Goal: Transaction & Acquisition: Purchase product/service

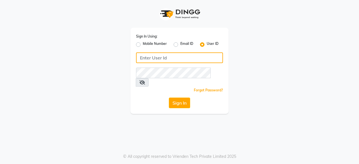
click at [153, 56] on input "Username" at bounding box center [179, 58] width 87 height 11
type input "headlockspb"
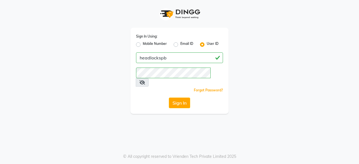
click at [145, 98] on div "Sign In" at bounding box center [179, 103] width 87 height 11
click at [177, 98] on button "Sign In" at bounding box center [179, 103] width 21 height 11
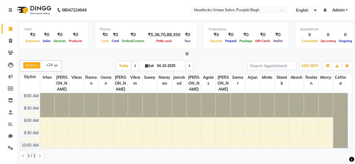
click at [9, 2] on link at bounding box center [12, 10] width 6 height 16
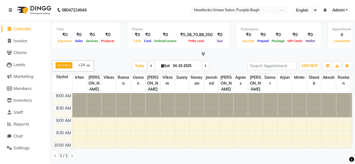
click at [306, 94] on div at bounding box center [299, 105] width 14 height 24
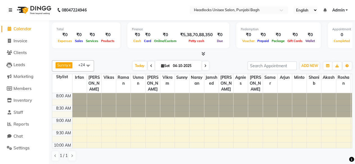
click at [305, 94] on div at bounding box center [299, 105] width 14 height 24
drag, startPoint x: 305, startPoint y: 94, endPoint x: 316, endPoint y: 110, distance: 19.2
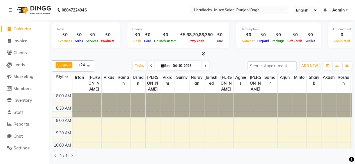
click at [316, 110] on div at bounding box center [314, 105] width 14 height 24
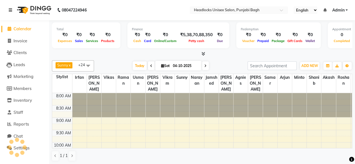
click at [316, 110] on div at bounding box center [314, 105] width 14 height 24
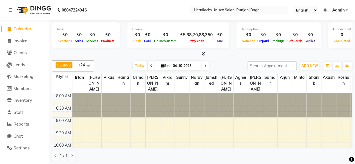
click at [316, 110] on div at bounding box center [314, 105] width 14 height 24
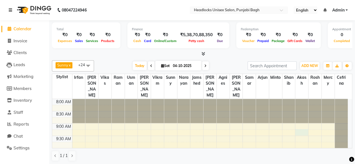
click at [331, 130] on td at bounding box center [210, 133] width 276 height 6
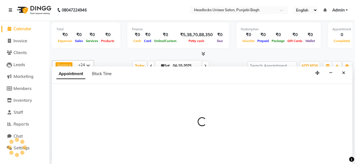
select select "69086"
select select "tentative"
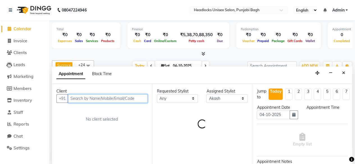
select select "555"
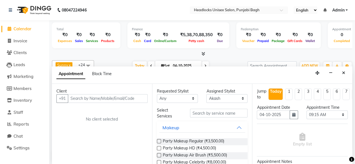
click at [331, 123] on div "Appointment Time Select 09:00 AM 09:15 AM 09:30 AM 09:45 AM 10:00 AM 10:15 AM 1…" at bounding box center [327, 114] width 50 height 19
click at [344, 72] on icon "Close" at bounding box center [343, 73] width 3 height 4
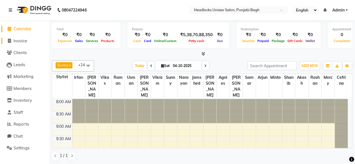
click at [11, 41] on span at bounding box center [9, 41] width 8 height 6
select select "service"
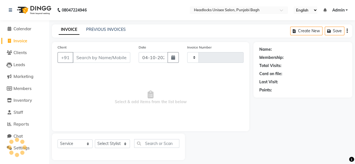
type input "6734"
select select "7719"
click at [20, 38] on li "Invoice" at bounding box center [24, 41] width 49 height 12
click at [0, 55] on li "Clients" at bounding box center [24, 53] width 49 height 12
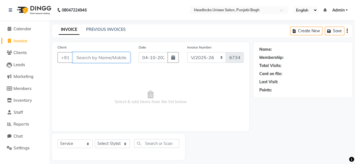
click at [90, 58] on input "Client" at bounding box center [102, 57] width 58 height 11
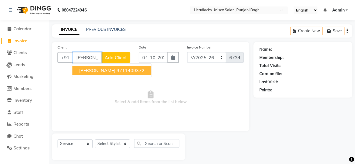
click at [102, 71] on button "[PERSON_NAME] 9711409372" at bounding box center [111, 70] width 79 height 9
type input "9711409372"
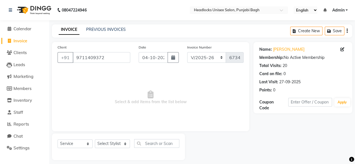
click at [102, 71] on span "Select & add items from the list below" at bounding box center [151, 98] width 186 height 56
click at [122, 146] on select "Select Stylist ⁠Agnies ⁠Akash [PERSON_NAME] [PERSON_NAME] [PERSON_NAME] [PERSON…" at bounding box center [112, 144] width 35 height 9
select select "69055"
click at [95, 140] on select "Select Stylist ⁠Agnies ⁠Akash [PERSON_NAME] [PERSON_NAME] [PERSON_NAME] [PERSON…" at bounding box center [112, 144] width 35 height 9
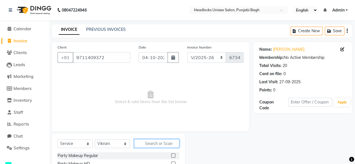
click at [146, 145] on input "text" at bounding box center [156, 143] width 45 height 9
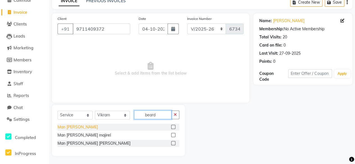
type input "beard"
click at [72, 127] on div "Man [PERSON_NAME]" at bounding box center [78, 127] width 40 height 6
checkbox input "false"
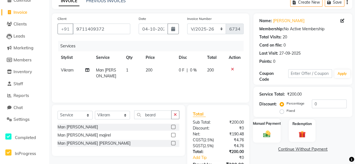
click at [274, 124] on label "Manual Payment" at bounding box center [267, 123] width 28 height 5
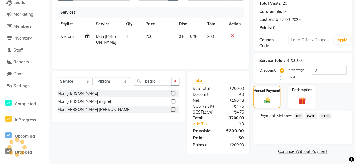
click at [308, 97] on div "Redemption" at bounding box center [302, 97] width 28 height 24
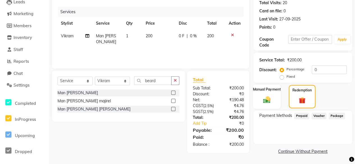
click at [271, 95] on img at bounding box center [267, 99] width 12 height 9
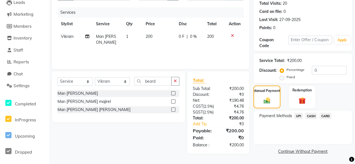
click at [313, 113] on span "CASH" at bounding box center [311, 116] width 12 height 6
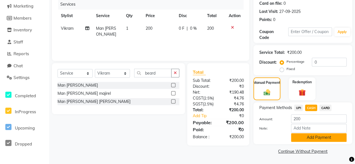
click at [304, 137] on button "Add Payment" at bounding box center [319, 137] width 56 height 9
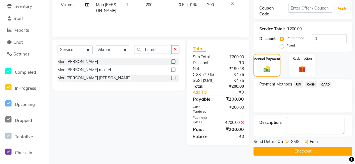
click at [288, 143] on label at bounding box center [287, 142] width 4 height 4
click at [288, 143] on input "checkbox" at bounding box center [287, 143] width 4 height 4
checkbox input "false"
click at [287, 149] on button "Checkout" at bounding box center [303, 151] width 99 height 9
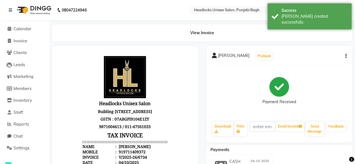
click at [8, 12] on div "08047224946" at bounding box center [47, 10] width 86 height 16
click at [10, 11] on icon at bounding box center [10, 10] width 3 height 4
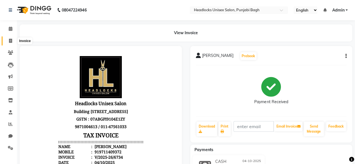
click at [10, 41] on icon at bounding box center [10, 41] width 3 height 4
select select "7719"
select select "service"
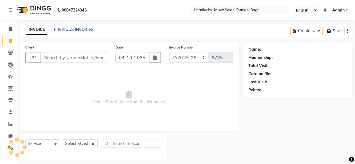
scroll to position [4, 0]
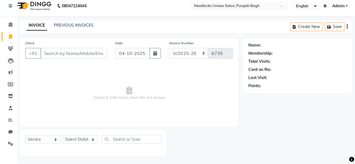
click at [59, 53] on input "Client" at bounding box center [73, 53] width 67 height 11
click at [61, 52] on input "Client" at bounding box center [73, 53] width 67 height 11
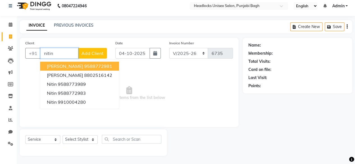
click at [62, 65] on span "[PERSON_NAME]" at bounding box center [65, 66] width 36 height 6
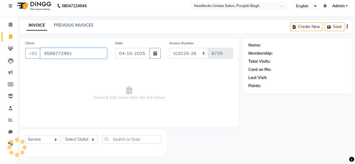
type input "9588772981"
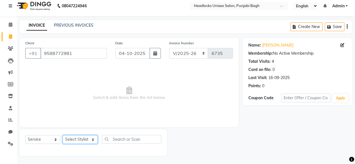
click at [76, 139] on select "Select Stylist ⁠Agnies ⁠Akash [PERSON_NAME] [PERSON_NAME] [PERSON_NAME] [PERSON…" at bounding box center [80, 139] width 35 height 9
select select "69085"
click at [63, 135] on select "Select Stylist ⁠Agnies ⁠Akash [PERSON_NAME] [PERSON_NAME] [PERSON_NAME] [PERSON…" at bounding box center [80, 139] width 35 height 9
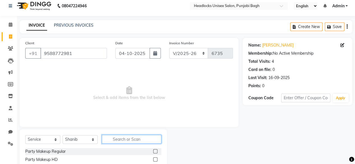
click at [160, 140] on input "text" at bounding box center [132, 139] width 60 height 9
type input "man sham"
click at [27, 150] on div "Man shampoo" at bounding box center [38, 152] width 26 height 6
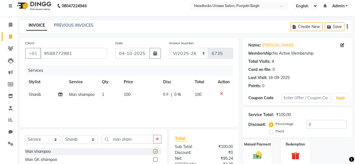
checkbox input "false"
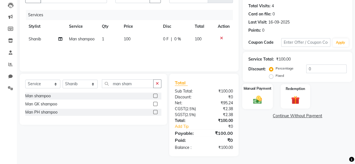
click at [264, 94] on div "Manual Payment" at bounding box center [257, 97] width 31 height 26
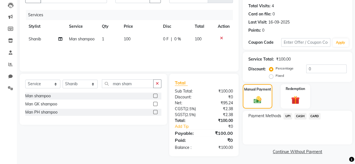
click at [299, 116] on span "CASH" at bounding box center [301, 116] width 12 height 6
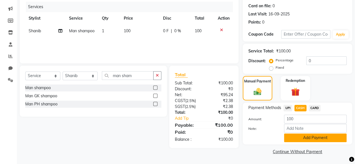
click at [294, 134] on button "Add Payment" at bounding box center [315, 138] width 63 height 9
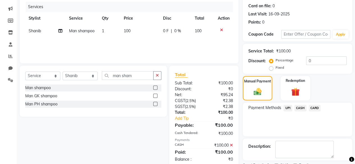
scroll to position [91, 0]
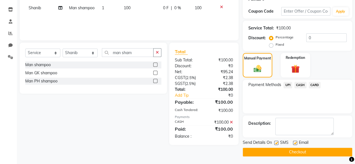
click at [276, 142] on label at bounding box center [276, 143] width 4 height 4
click at [276, 142] on input "checkbox" at bounding box center [276, 144] width 4 height 4
checkbox input "false"
click at [273, 151] on button "Checkout" at bounding box center [298, 152] width 110 height 9
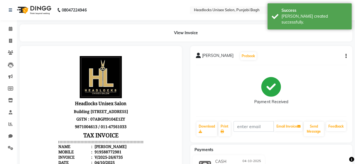
click at [273, 151] on div "Payments" at bounding box center [273, 150] width 167 height 6
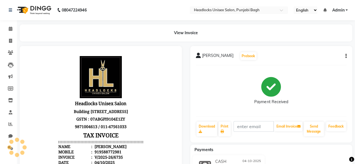
click at [273, 151] on div "Payments" at bounding box center [273, 150] width 167 height 6
click at [12, 40] on icon at bounding box center [10, 41] width 3 height 4
select select "service"
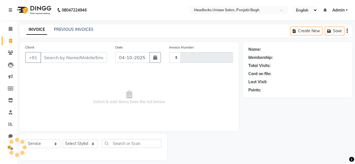
scroll to position [4, 0]
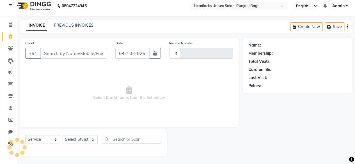
type input "6736"
select select "7719"
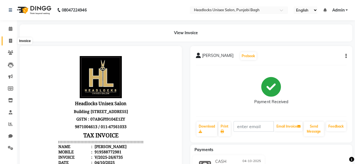
click at [10, 39] on icon at bounding box center [10, 41] width 3 height 4
select select "service"
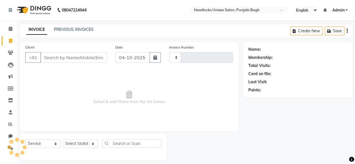
scroll to position [4, 0]
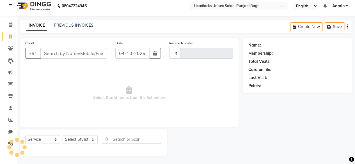
type input "6736"
select select "7719"
click at [48, 48] on input "Client" at bounding box center [73, 53] width 67 height 11
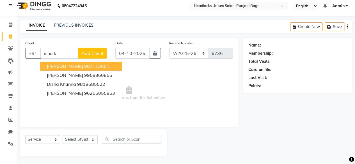
click at [84, 66] on ngb-highlight "987113601" at bounding box center [96, 66] width 25 height 6
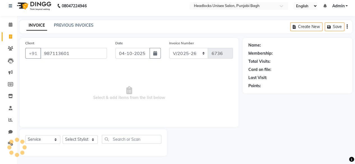
type input "987113601"
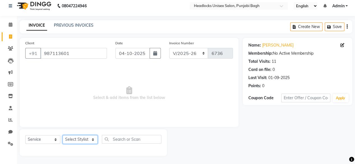
click at [88, 139] on select "Select Stylist ⁠Agnies ⁠Akash [PERSON_NAME] [PERSON_NAME] [PERSON_NAME] [PERSON…" at bounding box center [80, 139] width 35 height 9
select select "69050"
click at [63, 135] on select "Select Stylist ⁠Agnies ⁠Akash [PERSON_NAME] [PERSON_NAME] [PERSON_NAME] [PERSON…" at bounding box center [80, 139] width 35 height 9
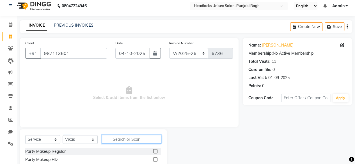
click at [117, 137] on input "text" at bounding box center [132, 139] width 60 height 9
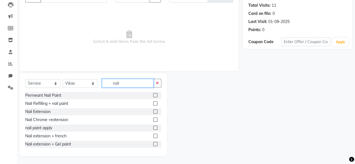
scroll to position [42, 0]
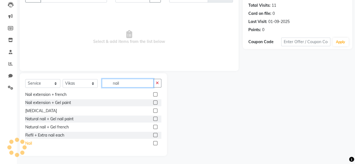
type input "nail"
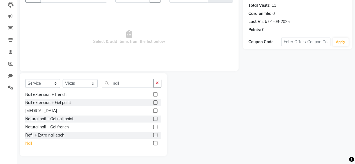
click at [26, 146] on div "Nail" at bounding box center [28, 144] width 7 height 6
checkbox input "false"
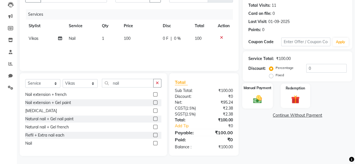
click at [267, 97] on div "Manual Payment" at bounding box center [257, 96] width 31 height 26
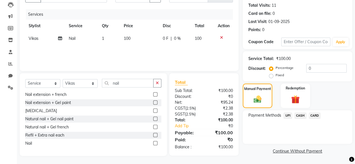
click at [301, 115] on span "CASH" at bounding box center [301, 116] width 12 height 6
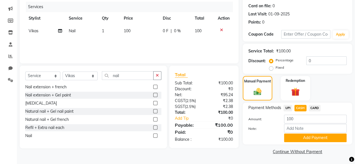
drag, startPoint x: 297, startPoint y: 144, endPoint x: 305, endPoint y: 133, distance: 13.7
click at [305, 133] on div "Payment Methods UPI CASH CARD Amount: 100 Note: Add Payment" at bounding box center [298, 124] width 110 height 42
click at [305, 133] on input "Note:" at bounding box center [315, 128] width 63 height 9
drag, startPoint x: 305, startPoint y: 133, endPoint x: 300, endPoint y: 141, distance: 9.4
click at [300, 141] on button "Add Payment" at bounding box center [315, 138] width 63 height 9
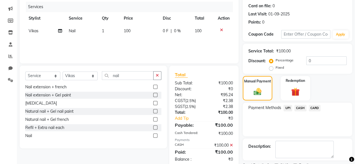
scroll to position [91, 0]
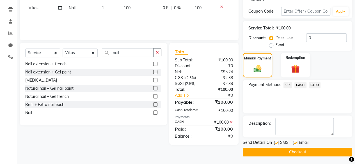
click at [277, 144] on label at bounding box center [276, 143] width 4 height 4
click at [277, 144] on input "checkbox" at bounding box center [276, 144] width 4 height 4
checkbox input "false"
click at [275, 150] on button "Checkout" at bounding box center [298, 152] width 110 height 9
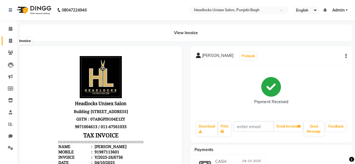
click at [11, 41] on icon at bounding box center [10, 41] width 3 height 4
select select "service"
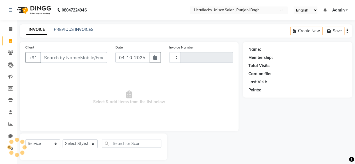
scroll to position [4, 0]
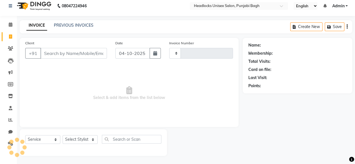
click at [95, 53] on input "Client" at bounding box center [73, 53] width 67 height 11
type input "6737"
select select "7719"
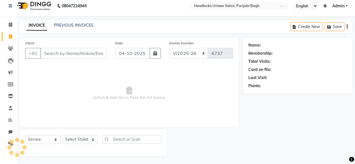
click at [95, 53] on input "Client" at bounding box center [73, 53] width 67 height 11
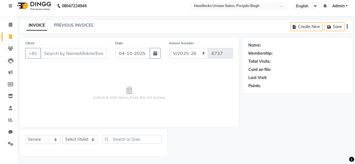
click at [101, 50] on input "Client" at bounding box center [73, 53] width 67 height 11
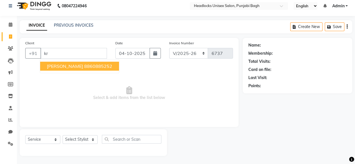
type input "k"
click at [73, 62] on button "[PERSON_NAME] 8860885252" at bounding box center [79, 66] width 79 height 9
type input "8860885252"
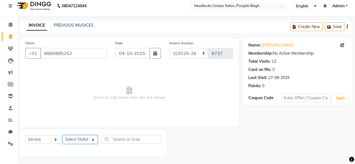
click at [81, 140] on select "Select Stylist ⁠Agnies ⁠Akash [PERSON_NAME] [PERSON_NAME] [PERSON_NAME] [PERSON…" at bounding box center [80, 139] width 35 height 9
select select "69057"
click at [63, 135] on select "Select Stylist ⁠Agnies ⁠Akash [PERSON_NAME] [PERSON_NAME] [PERSON_NAME] [PERSON…" at bounding box center [80, 139] width 35 height 9
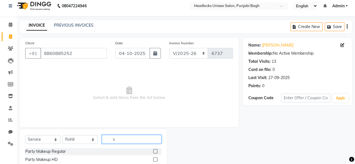
click at [117, 138] on input "s" at bounding box center [132, 139] width 60 height 9
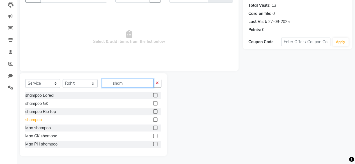
type input "sham"
click at [33, 118] on div "shampoo" at bounding box center [33, 120] width 17 height 6
checkbox input "false"
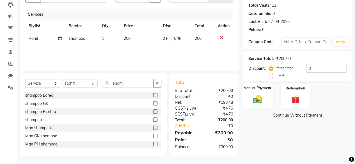
click at [267, 101] on div "Manual Payment" at bounding box center [257, 96] width 31 height 26
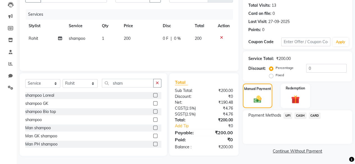
click at [301, 115] on span "CASH" at bounding box center [301, 116] width 12 height 6
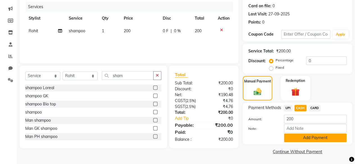
click at [293, 136] on button "Add Payment" at bounding box center [315, 138] width 63 height 9
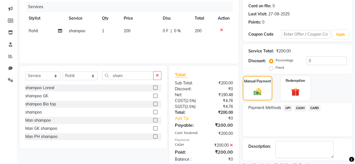
scroll to position [91, 0]
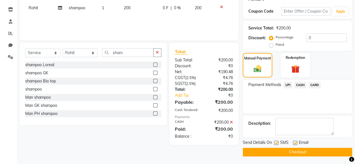
click at [277, 141] on label at bounding box center [276, 143] width 4 height 4
click at [277, 142] on input "checkbox" at bounding box center [276, 144] width 4 height 4
checkbox input "false"
click at [276, 145] on div at bounding box center [276, 144] width 4 height 6
click at [272, 152] on button "Checkout" at bounding box center [298, 152] width 110 height 9
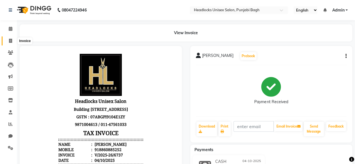
click at [12, 44] on span at bounding box center [11, 41] width 10 height 6
select select "service"
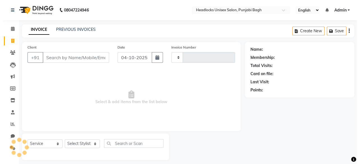
scroll to position [4, 0]
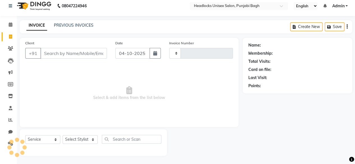
type input "6738"
select select "7719"
click at [72, 52] on input "Client" at bounding box center [73, 53] width 67 height 11
click at [70, 50] on input "Client" at bounding box center [73, 53] width 67 height 11
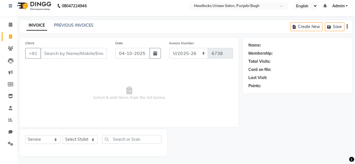
click at [70, 50] on input "Client" at bounding box center [73, 53] width 67 height 11
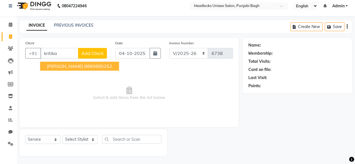
type input "kritika"
click at [94, 53] on span "Add Client" at bounding box center [92, 54] width 22 height 6
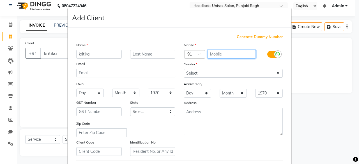
click at [214, 54] on input "text" at bounding box center [232, 54] width 49 height 9
type input "9312592125"
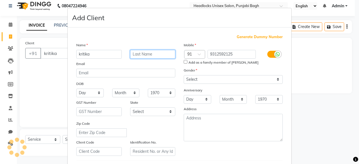
click at [150, 53] on input "text" at bounding box center [152, 54] width 45 height 9
type input "behan"
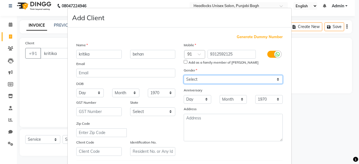
click at [193, 79] on select "Select [DEMOGRAPHIC_DATA] [DEMOGRAPHIC_DATA] Other Prefer Not To Say" at bounding box center [233, 79] width 99 height 9
select select "[DEMOGRAPHIC_DATA]"
click at [184, 75] on select "Select [DEMOGRAPHIC_DATA] [DEMOGRAPHIC_DATA] Other Prefer Not To Say" at bounding box center [233, 79] width 99 height 9
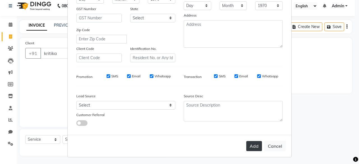
click at [253, 143] on button "Add" at bounding box center [255, 146] width 16 height 10
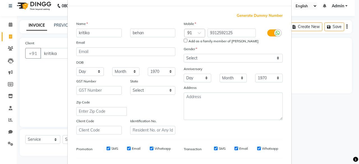
scroll to position [0, 0]
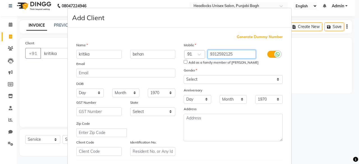
click at [225, 55] on input "9312592125" at bounding box center [232, 54] width 49 height 9
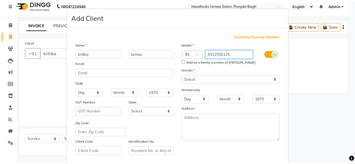
scroll to position [94, 0]
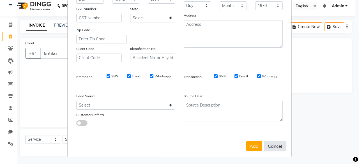
click at [272, 147] on button "Cancel" at bounding box center [275, 146] width 22 height 11
select select
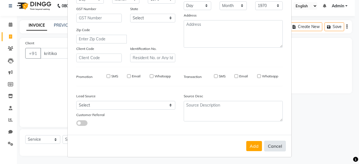
select select
checkbox input "false"
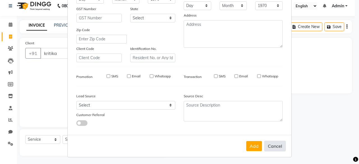
checkbox input "false"
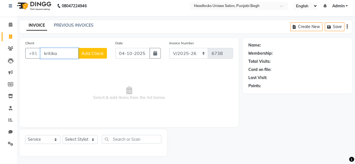
click at [61, 56] on input "kritika" at bounding box center [59, 53] width 38 height 11
paste input "9312592125"
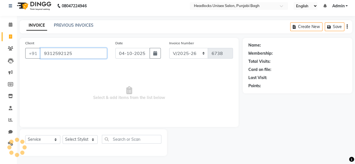
type input "9312592125"
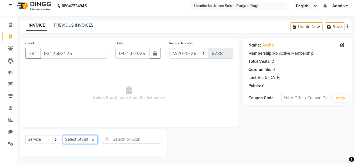
click at [76, 140] on select "Select Stylist ⁠Agnies ⁠Akash [PERSON_NAME] [PERSON_NAME] [PERSON_NAME] [PERSON…" at bounding box center [80, 139] width 35 height 9
select select "69048"
click at [63, 135] on select "Select Stylist ⁠Agnies ⁠Akash [PERSON_NAME] [PERSON_NAME] [PERSON_NAME] [PERSON…" at bounding box center [80, 139] width 35 height 9
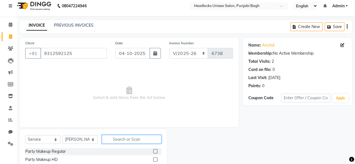
click at [121, 143] on input "text" at bounding box center [132, 139] width 60 height 9
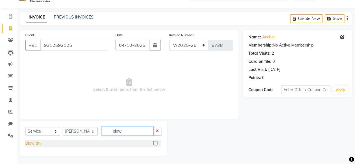
type input "blow"
click at [31, 141] on div "Blow dry" at bounding box center [33, 144] width 16 height 6
checkbox input "false"
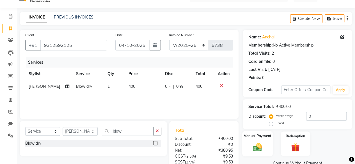
click at [256, 138] on label "Manual Payment" at bounding box center [258, 135] width 28 height 5
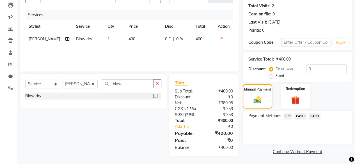
click at [300, 113] on span "CASH" at bounding box center [301, 116] width 12 height 6
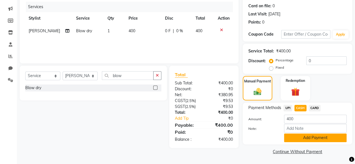
click at [296, 138] on button "Add Payment" at bounding box center [315, 138] width 63 height 9
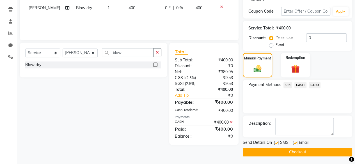
click at [275, 142] on label at bounding box center [276, 143] width 4 height 4
click at [275, 142] on input "checkbox" at bounding box center [276, 144] width 4 height 4
checkbox input "false"
click at [273, 149] on button "Checkout" at bounding box center [298, 152] width 110 height 9
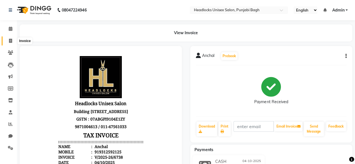
click at [10, 42] on icon at bounding box center [10, 41] width 3 height 4
select select "service"
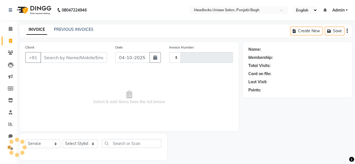
scroll to position [4, 0]
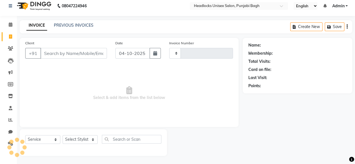
type input "6739"
select select "7719"
click at [52, 55] on input "Client" at bounding box center [73, 53] width 67 height 11
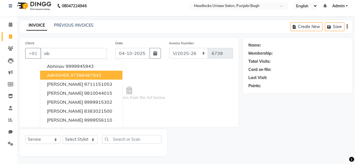
type input "a"
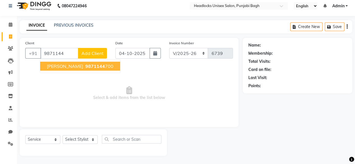
click at [71, 65] on span "[PERSON_NAME]" at bounding box center [65, 66] width 36 height 6
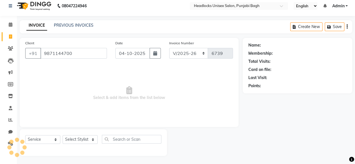
type input "9871144700"
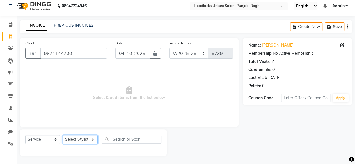
click at [85, 140] on select "Select Stylist ⁠Agnies ⁠Akash [PERSON_NAME] [PERSON_NAME] [PERSON_NAME] [PERSON…" at bounding box center [80, 139] width 35 height 9
select select "69055"
click at [63, 135] on select "Select Stylist ⁠Agnies ⁠Akash [PERSON_NAME] [PERSON_NAME] [PERSON_NAME] [PERSON…" at bounding box center [80, 139] width 35 height 9
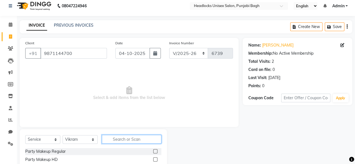
click at [113, 139] on input "text" at bounding box center [132, 139] width 60 height 9
type input "beard"
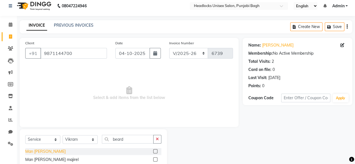
click at [29, 151] on div "Man [PERSON_NAME]" at bounding box center [45, 152] width 40 height 6
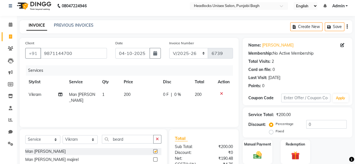
checkbox input "false"
drag, startPoint x: 55, startPoint y: 138, endPoint x: 254, endPoint y: 152, distance: 198.7
click at [254, 152] on img at bounding box center [257, 155] width 14 height 10
drag, startPoint x: 254, startPoint y: 152, endPoint x: 250, endPoint y: 146, distance: 7.0
click at [250, 146] on label "Manual Payment" at bounding box center [258, 144] width 28 height 5
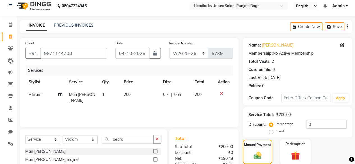
scroll to position [60, 0]
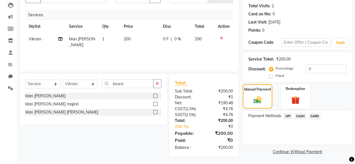
click at [304, 115] on span "CASH" at bounding box center [301, 116] width 12 height 6
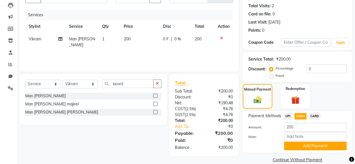
drag, startPoint x: 304, startPoint y: 115, endPoint x: 297, endPoint y: 150, distance: 36.5
click at [297, 150] on div "Name: [PERSON_NAME] Membership: No Active Membership Total Visits: 2 Card on fi…" at bounding box center [300, 73] width 114 height 182
click at [297, 150] on div "Payment Methods UPI CASH CARD Amount: 200 Note: Add Payment" at bounding box center [298, 132] width 110 height 42
click at [297, 147] on button "Add Payment" at bounding box center [315, 146] width 63 height 9
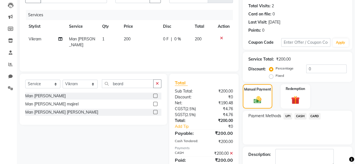
scroll to position [91, 0]
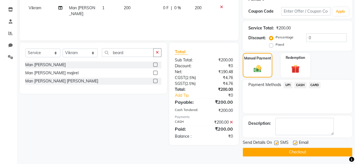
click at [277, 142] on label at bounding box center [276, 143] width 4 height 4
click at [277, 142] on input "checkbox" at bounding box center [276, 144] width 4 height 4
checkbox input "false"
click at [273, 154] on button "Checkout" at bounding box center [298, 152] width 110 height 9
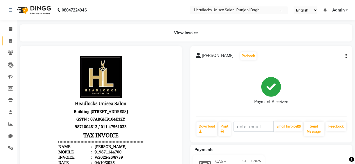
click at [5, 44] on link "Invoice" at bounding box center [8, 41] width 13 height 9
select select "service"
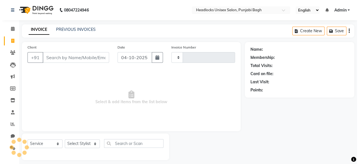
scroll to position [4, 0]
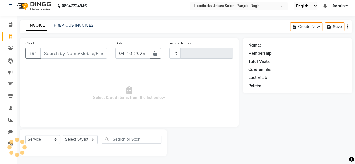
type input "6740"
select select "7719"
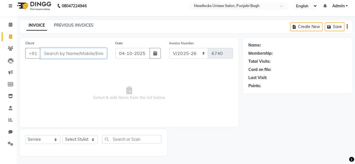
click at [74, 50] on input "Client" at bounding box center [73, 53] width 67 height 11
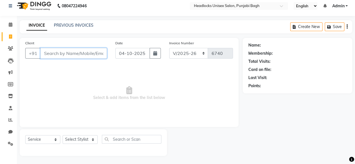
type input "t"
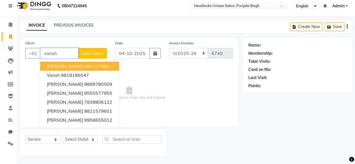
type input "vansh"
click at [89, 57] on button "Add Client" at bounding box center [92, 53] width 29 height 11
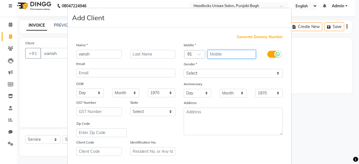
click at [231, 54] on input "text" at bounding box center [232, 54] width 49 height 9
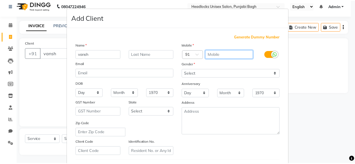
scroll to position [94, 0]
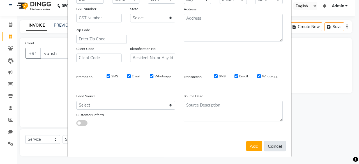
click at [271, 146] on button "Cancel" at bounding box center [275, 146] width 22 height 11
select select
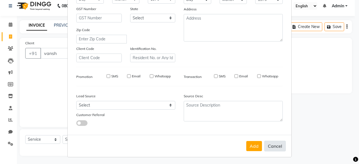
select select
checkbox input "false"
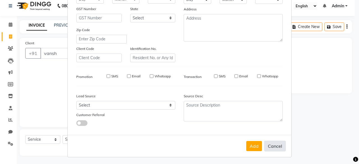
checkbox input "false"
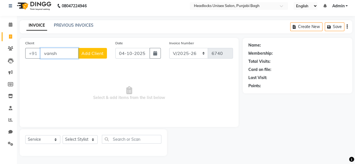
click at [60, 53] on input "vansh" at bounding box center [59, 53] width 38 height 11
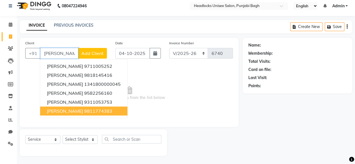
click at [70, 110] on span "[PERSON_NAME]" at bounding box center [65, 111] width 36 height 6
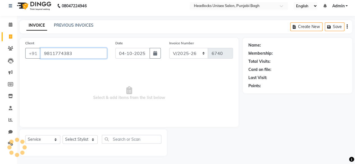
type input "9811774383"
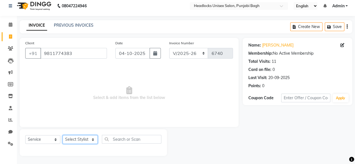
click at [73, 139] on select "Select Stylist ⁠Agnies ⁠Akash [PERSON_NAME] [PERSON_NAME] [PERSON_NAME] [PERSON…" at bounding box center [80, 139] width 35 height 9
select select "89967"
click at [63, 135] on select "Select Stylist ⁠Agnies ⁠Akash [PERSON_NAME] [PERSON_NAME] [PERSON_NAME] [PERSON…" at bounding box center [80, 139] width 35 height 9
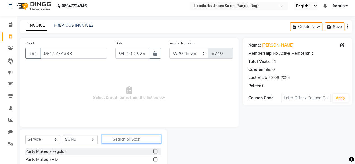
click at [112, 139] on input "text" at bounding box center [132, 139] width 60 height 9
type input "lotus"
click at [33, 155] on div "Pedicure LOTUS Manicure LOTUS" at bounding box center [93, 156] width 136 height 16
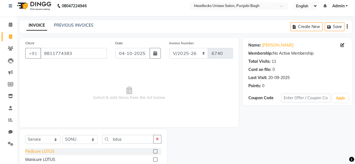
click at [47, 149] on div "Pedicure LOTUS" at bounding box center [39, 152] width 29 height 6
checkbox input "false"
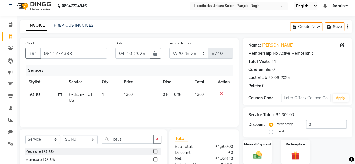
scroll to position [60, 0]
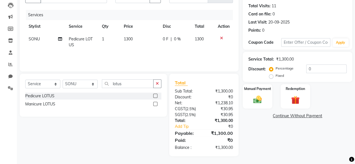
click at [131, 42] on td "1300" at bounding box center [139, 42] width 39 height 19
select select "89967"
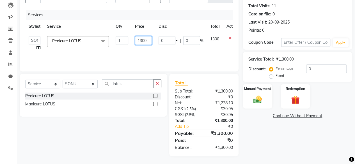
click at [141, 42] on input "1300" at bounding box center [143, 40] width 17 height 9
type input "1350"
click at [153, 58] on div "Services Stylist Service Qty Price Disc Total Action ⁠Agnies ⁠[PERSON_NAME] Cef…" at bounding box center [129, 38] width 208 height 56
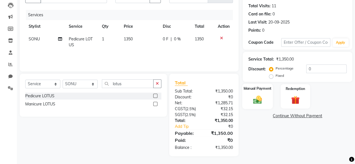
click at [255, 102] on img at bounding box center [257, 100] width 14 height 10
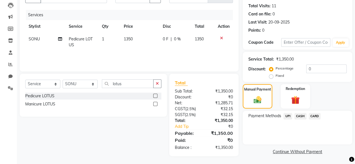
click at [316, 115] on span "CARD" at bounding box center [315, 116] width 12 height 6
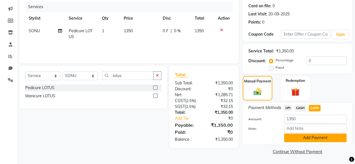
click at [302, 140] on button "Add Payment" at bounding box center [315, 138] width 63 height 9
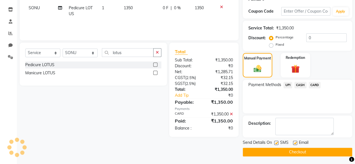
click at [277, 143] on label at bounding box center [276, 143] width 4 height 4
click at [277, 143] on input "checkbox" at bounding box center [276, 144] width 4 height 4
checkbox input "false"
click at [276, 149] on button "Checkout" at bounding box center [298, 152] width 110 height 9
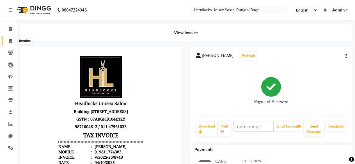
click at [9, 42] on icon at bounding box center [10, 41] width 3 height 4
select select "service"
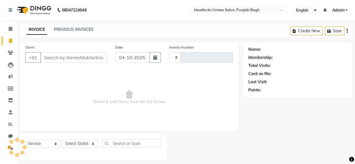
scroll to position [4, 0]
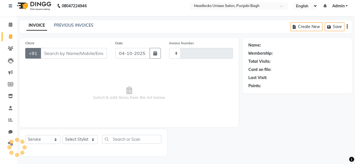
type input "6741"
select select "7719"
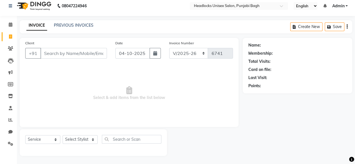
click at [42, 53] on input "Client" at bounding box center [73, 53] width 67 height 11
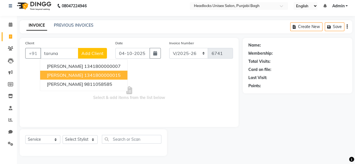
click at [63, 74] on span "[PERSON_NAME]" at bounding box center [65, 75] width 36 height 6
type input "1341800000015"
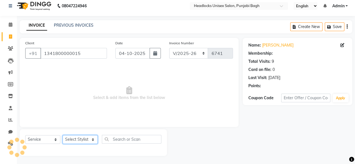
click at [75, 137] on select "Select Stylist ⁠Agnies ⁠Akash [PERSON_NAME] [PERSON_NAME] [PERSON_NAME] [PERSON…" at bounding box center [80, 139] width 35 height 9
select select "69052"
click at [63, 135] on select "Select Stylist ⁠Agnies ⁠Akash [PERSON_NAME] [PERSON_NAME] [PERSON_NAME] [PERSON…" at bounding box center [80, 139] width 35 height 9
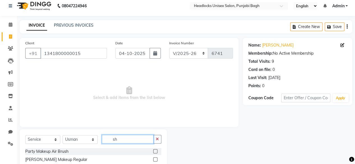
click at [125, 139] on input "sh" at bounding box center [128, 139] width 52 height 9
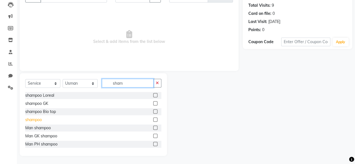
type input "sham"
click at [34, 120] on div "shampoo" at bounding box center [33, 120] width 17 height 6
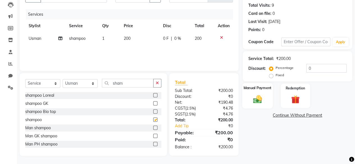
checkbox input "false"
click at [259, 100] on img at bounding box center [257, 99] width 14 height 10
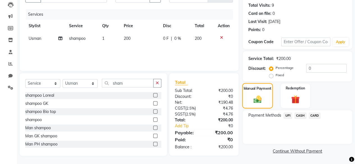
scroll to position [54, 0]
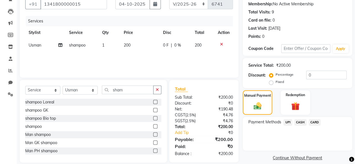
click at [301, 122] on span "CASH" at bounding box center [301, 122] width 12 height 6
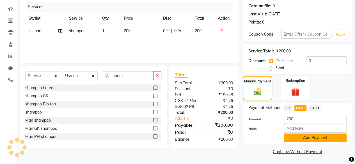
drag, startPoint x: 300, startPoint y: 142, endPoint x: 316, endPoint y: 139, distance: 16.8
click at [316, 139] on button "Add Payment" at bounding box center [315, 138] width 63 height 9
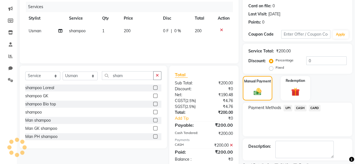
scroll to position [91, 0]
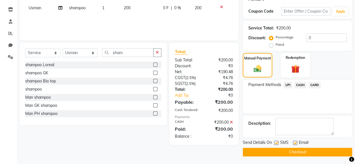
click at [276, 143] on label at bounding box center [276, 143] width 4 height 4
click at [276, 143] on input "checkbox" at bounding box center [276, 144] width 4 height 4
checkbox input "false"
click at [278, 152] on button "Checkout" at bounding box center [298, 152] width 110 height 9
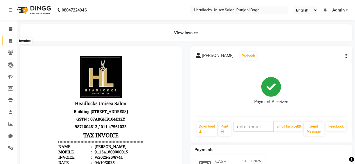
click at [10, 40] on icon at bounding box center [10, 41] width 3 height 4
select select "service"
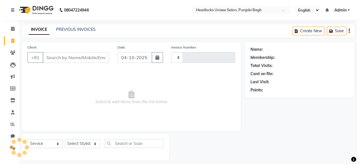
scroll to position [4, 0]
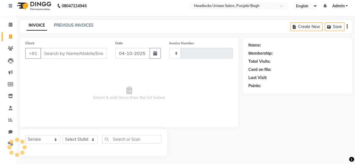
type input "6742"
select select "7719"
click at [60, 53] on input "Client" at bounding box center [73, 53] width 67 height 11
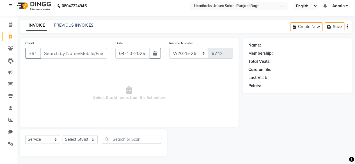
click at [60, 53] on input "Client" at bounding box center [73, 53] width 67 height 11
click at [71, 55] on input "Client" at bounding box center [73, 53] width 67 height 11
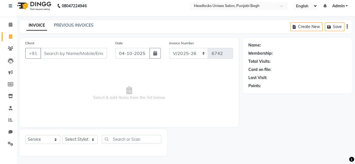
click at [71, 55] on input "Client" at bounding box center [73, 53] width 67 height 11
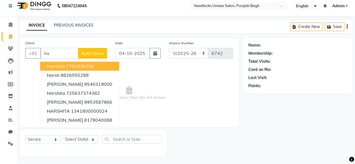
type input "h"
type input "arshi"
click at [95, 51] on span "Add Client" at bounding box center [92, 54] width 22 height 6
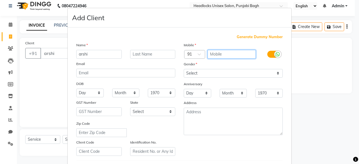
click at [219, 57] on input "text" at bounding box center [232, 54] width 49 height 9
click at [222, 54] on input "8791119271" at bounding box center [232, 54] width 49 height 9
type input "8791119271"
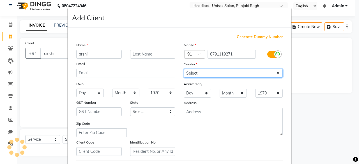
click at [210, 72] on select "Select [DEMOGRAPHIC_DATA] [DEMOGRAPHIC_DATA] Other Prefer Not To Say" at bounding box center [233, 73] width 99 height 9
select select "[DEMOGRAPHIC_DATA]"
click at [184, 69] on select "Select [DEMOGRAPHIC_DATA] [DEMOGRAPHIC_DATA] Other Prefer Not To Say" at bounding box center [233, 73] width 99 height 9
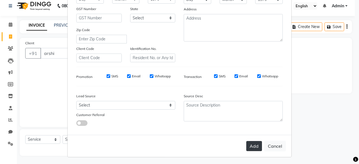
click at [257, 146] on button "Add" at bounding box center [255, 146] width 16 height 10
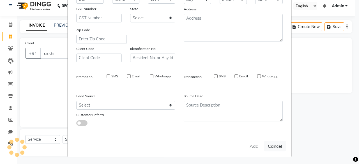
type input "8791119271"
select select
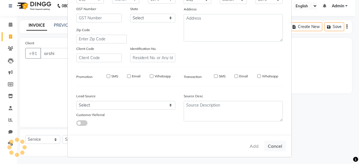
select select
checkbox input "false"
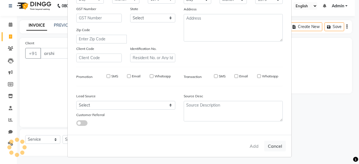
checkbox input "false"
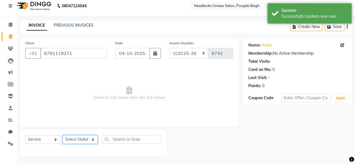
click at [77, 136] on select "Select Stylist ⁠Agnies ⁠Akash [PERSON_NAME] [PERSON_NAME] [PERSON_NAME] [PERSON…" at bounding box center [80, 139] width 35 height 9
click at [342, 45] on icon at bounding box center [343, 45] width 4 height 4
select select "[DEMOGRAPHIC_DATA]"
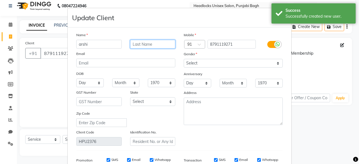
click at [144, 46] on input "text" at bounding box center [152, 44] width 45 height 9
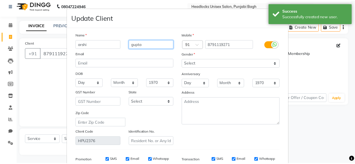
scroll to position [84, 0]
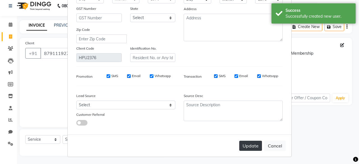
type input "gupta"
click at [249, 145] on button "Update" at bounding box center [251, 146] width 23 height 10
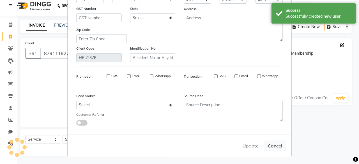
select select
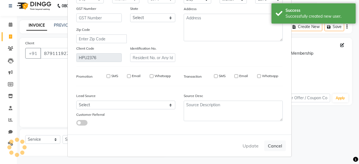
select select
checkbox input "false"
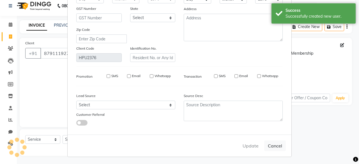
checkbox input "false"
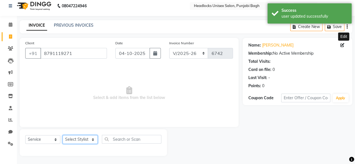
click at [89, 138] on select "Select Stylist ⁠Agnies ⁠Akash [PERSON_NAME] [PERSON_NAME] [PERSON_NAME] [PERSON…" at bounding box center [80, 139] width 35 height 9
select select "71220"
click at [63, 135] on select "Select Stylist ⁠Agnies ⁠Akash [PERSON_NAME] [PERSON_NAME] [PERSON_NAME] [PERSON…" at bounding box center [80, 139] width 35 height 9
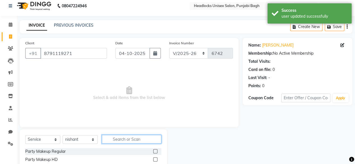
click at [108, 141] on input "text" at bounding box center [132, 139] width 60 height 9
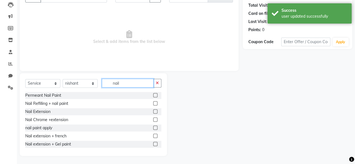
scroll to position [42, 0]
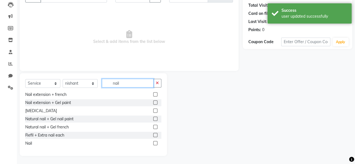
type input "nail"
click at [33, 142] on div "Nail" at bounding box center [93, 143] width 136 height 7
click at [30, 143] on div "Nail" at bounding box center [28, 144] width 7 height 6
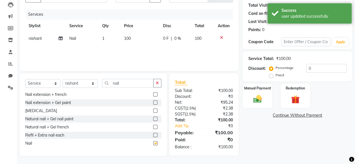
checkbox input "false"
click at [127, 36] on span "100" at bounding box center [127, 38] width 7 height 5
select select "71220"
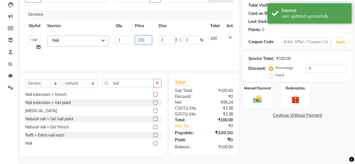
click at [140, 40] on input "100" at bounding box center [143, 40] width 17 height 9
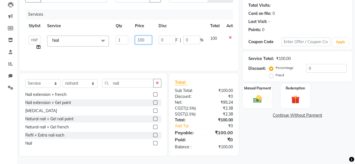
click at [140, 40] on input "100" at bounding box center [143, 40] width 17 height 9
type input "2800"
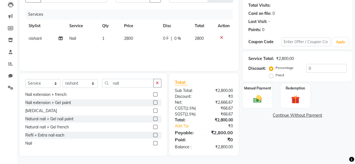
click at [149, 68] on div "Client [PHONE_NUMBER] Date [DATE] Invoice Number csh/2025-26 V/2025 V/[PHONE_NU…" at bounding box center [129, 26] width 219 height 89
click at [173, 60] on div "Services Stylist Service Qty Price Disc Total Action [PERSON_NAME] Nail 1 2800 …" at bounding box center [129, 37] width 208 height 56
click at [250, 107] on div "Manual Payment" at bounding box center [257, 96] width 31 height 26
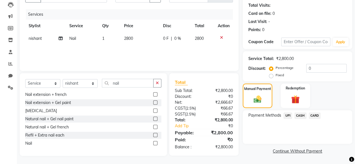
click at [289, 118] on span "UPI" at bounding box center [288, 116] width 9 height 6
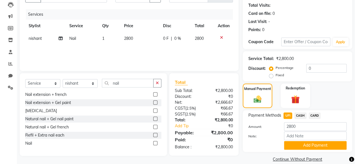
scroll to position [68, 0]
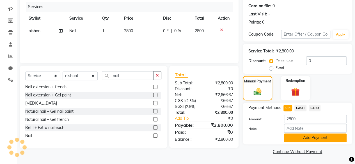
click at [297, 140] on button "Add Payment" at bounding box center [315, 138] width 63 height 9
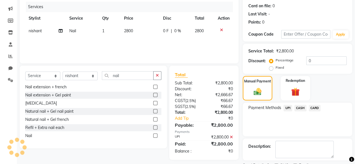
scroll to position [91, 0]
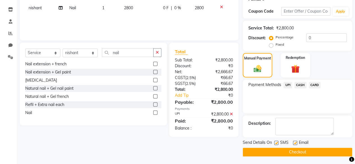
click at [277, 141] on label at bounding box center [276, 143] width 4 height 4
click at [277, 142] on input "checkbox" at bounding box center [276, 144] width 4 height 4
checkbox input "false"
click at [259, 153] on button "Checkout" at bounding box center [298, 152] width 110 height 9
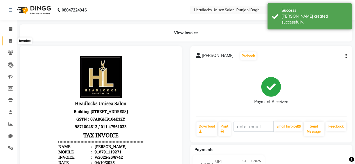
click at [8, 42] on span at bounding box center [11, 41] width 10 height 6
select select "service"
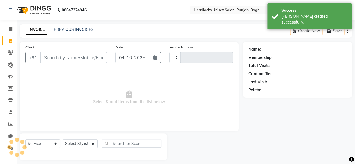
scroll to position [4, 0]
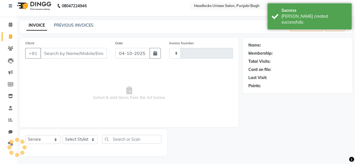
click at [72, 58] on input "Client" at bounding box center [73, 53] width 67 height 11
type input "6743"
select select "7719"
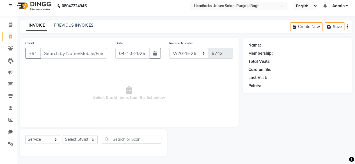
drag, startPoint x: 72, startPoint y: 58, endPoint x: 41, endPoint y: 120, distance: 69.3
click at [41, 120] on div "Client +91 Date [DATE] Invoice Number csh/2025-26 V/2025 V/[PHONE_NUMBER] Selec…" at bounding box center [129, 82] width 219 height 89
drag, startPoint x: 41, startPoint y: 120, endPoint x: 54, endPoint y: 111, distance: 15.6
click at [54, 111] on span "Select & add items from the list below" at bounding box center [129, 93] width 208 height 56
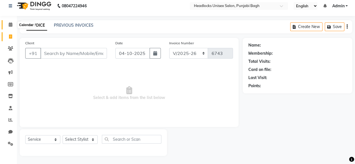
click at [12, 26] on icon at bounding box center [11, 24] width 4 height 4
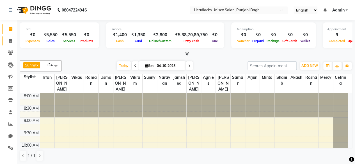
click at [10, 37] on link "Invoice" at bounding box center [8, 41] width 13 height 9
select select "service"
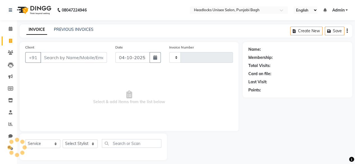
type input "6743"
select select "7719"
click at [44, 54] on input "Client" at bounding box center [73, 57] width 67 height 11
click at [52, 54] on input "Client" at bounding box center [73, 57] width 67 height 11
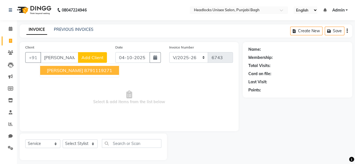
click at [64, 73] on button "[PERSON_NAME] 8791119271" at bounding box center [79, 70] width 79 height 9
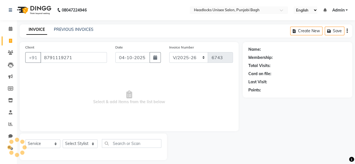
type input "8791119271"
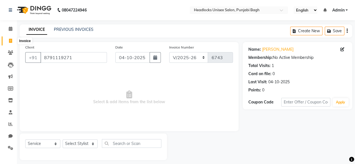
click at [9, 40] on icon at bounding box center [10, 41] width 3 height 4
select select "service"
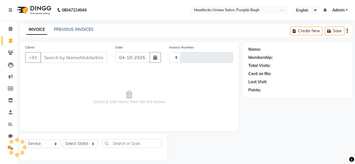
scroll to position [4, 0]
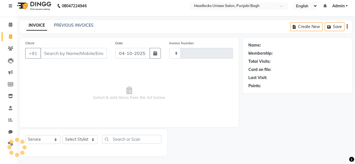
type input "6743"
select select "7719"
click at [13, 34] on span at bounding box center [11, 37] width 10 height 6
select select "service"
type input "6743"
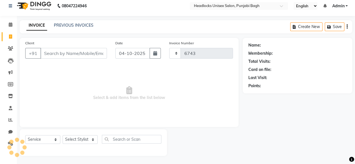
select select "7719"
click at [73, 61] on div "Client +91" at bounding box center [66, 51] width 90 height 23
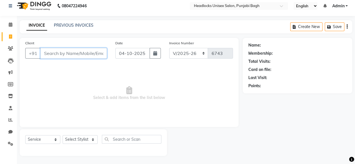
click at [73, 54] on input "Client" at bounding box center [73, 53] width 67 height 11
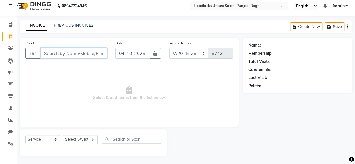
click at [73, 54] on input "Client" at bounding box center [73, 53] width 67 height 11
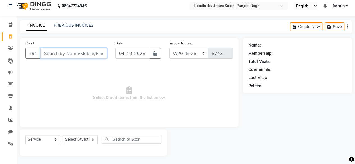
click at [73, 54] on input "Client" at bounding box center [73, 53] width 67 height 11
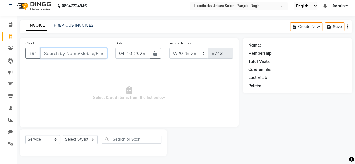
click at [73, 54] on input "Client" at bounding box center [73, 53] width 67 height 11
type input "t"
drag, startPoint x: 76, startPoint y: 8, endPoint x: 67, endPoint y: 51, distance: 43.9
click at [67, 51] on input "t" at bounding box center [73, 53] width 67 height 11
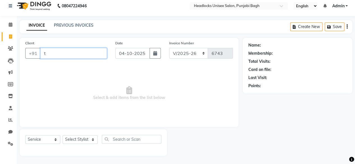
click at [67, 51] on input "t" at bounding box center [73, 53] width 67 height 11
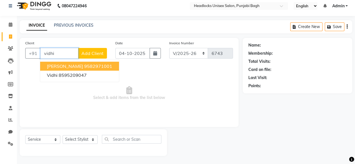
click at [77, 62] on button "[PERSON_NAME] 9582971001" at bounding box center [79, 66] width 79 height 9
type input "9582971001"
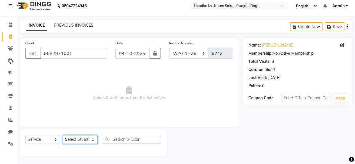
click at [79, 135] on select "Select Stylist ⁠Agnies ⁠Akash [PERSON_NAME] [PERSON_NAME] [PERSON_NAME] [PERSON…" at bounding box center [80, 139] width 35 height 9
click at [63, 135] on select "Select Stylist ⁠Agnies ⁠Akash [PERSON_NAME] [PERSON_NAME] [PERSON_NAME] [PERSON…" at bounding box center [80, 139] width 35 height 9
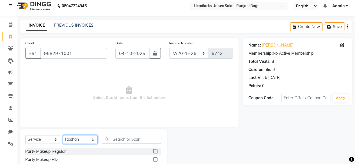
click at [78, 137] on select "Select Stylist ⁠Agnies ⁠Akash [PERSON_NAME] [PERSON_NAME] [PERSON_NAME] [PERSON…" at bounding box center [80, 139] width 35 height 9
select select "69055"
click at [78, 137] on select "Select Stylist ⁠Agnies ⁠Akash [PERSON_NAME] [PERSON_NAME] [PERSON_NAME] [PERSON…" at bounding box center [80, 139] width 35 height 9
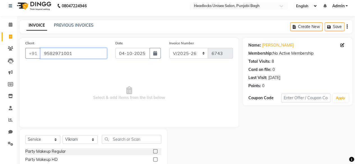
click at [72, 54] on input "9582971001" at bounding box center [73, 53] width 67 height 11
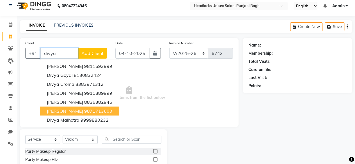
click at [85, 114] on button "[PERSON_NAME] 9871713600" at bounding box center [79, 111] width 79 height 9
type input "9871713600"
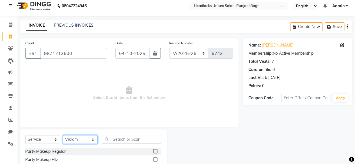
click at [80, 141] on select "Select Stylist ⁠Agnies ⁠Akash [PERSON_NAME] [PERSON_NAME] [PERSON_NAME] [PERSON…" at bounding box center [80, 139] width 35 height 9
select select "69052"
click at [63, 135] on select "Select Stylist ⁠Agnies ⁠Akash [PERSON_NAME] [PERSON_NAME] [PERSON_NAME] [PERSON…" at bounding box center [80, 139] width 35 height 9
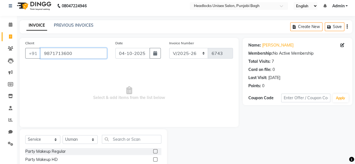
click at [69, 53] on input "9871713600" at bounding box center [73, 53] width 67 height 11
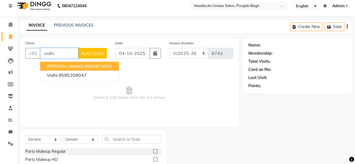
click at [67, 64] on button "[PERSON_NAME] 9582971001" at bounding box center [79, 66] width 79 height 9
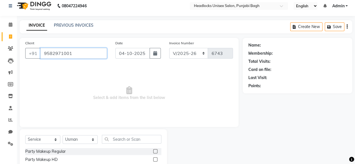
type input "9582971001"
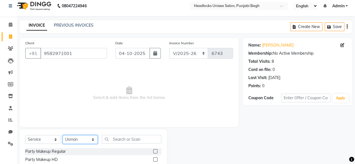
click at [81, 143] on select "Select Stylist ⁠Agnies ⁠Akash [PERSON_NAME] [PERSON_NAME] [PERSON_NAME] [PERSON…" at bounding box center [80, 139] width 35 height 9
select select "69050"
click at [63, 135] on select "Select Stylist ⁠Agnies ⁠Akash [PERSON_NAME] [PERSON_NAME] [PERSON_NAME] [PERSON…" at bounding box center [80, 139] width 35 height 9
click at [114, 142] on input "text" at bounding box center [132, 139] width 60 height 9
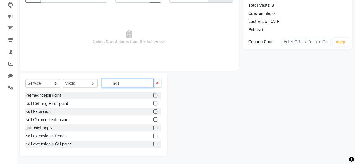
scroll to position [42, 0]
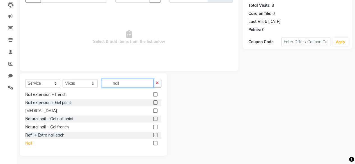
type input "nail"
click at [29, 143] on div "Nail" at bounding box center [28, 144] width 7 height 6
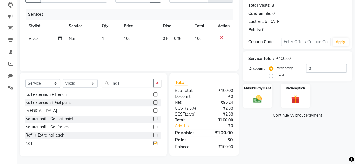
checkbox input "false"
click at [127, 36] on span "100" at bounding box center [127, 38] width 7 height 5
select select "69050"
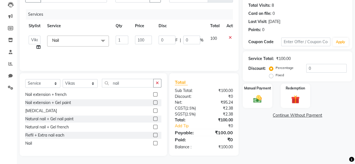
click at [139, 35] on td "100" at bounding box center [144, 42] width 24 height 21
drag, startPoint x: 139, startPoint y: 35, endPoint x: 139, endPoint y: 40, distance: 5.1
click at [139, 40] on td "100" at bounding box center [144, 42] width 24 height 21
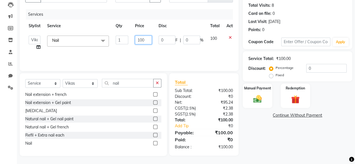
click at [139, 40] on input "100" at bounding box center [143, 40] width 17 height 9
type input "2600"
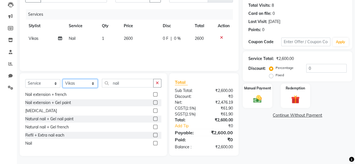
click at [83, 85] on select "Select Stylist ⁠Agnies ⁠Akash [PERSON_NAME] [PERSON_NAME] [PERSON_NAME] [PERSON…" at bounding box center [80, 83] width 35 height 9
select select "69054"
click at [63, 79] on select "Select Stylist ⁠Agnies ⁠Akash [PERSON_NAME] [PERSON_NAME] [PERSON_NAME] [PERSON…" at bounding box center [80, 83] width 35 height 9
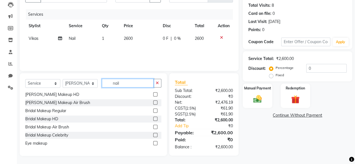
click at [135, 84] on input "nail" at bounding box center [128, 83] width 52 height 9
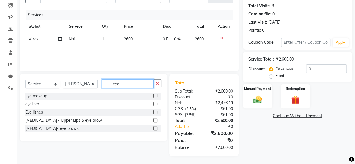
scroll to position [0, 0]
type input "eye"
click at [54, 127] on div "[MEDICAL_DATA]- eye brows" at bounding box center [51, 129] width 53 height 6
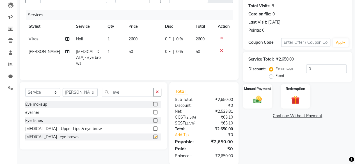
checkbox input "false"
click at [255, 101] on img at bounding box center [257, 100] width 14 height 10
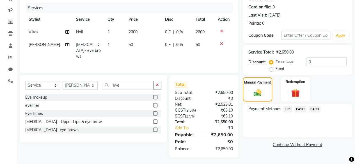
click at [312, 109] on span "CARD" at bounding box center [315, 109] width 12 height 6
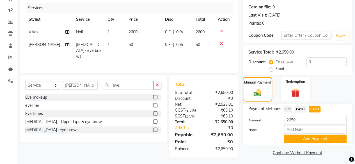
scroll to position [68, 0]
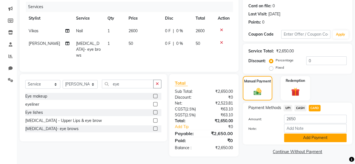
click at [309, 140] on button "Add Payment" at bounding box center [315, 138] width 63 height 9
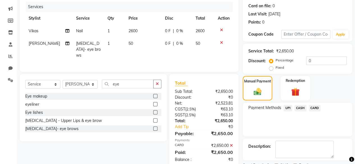
scroll to position [91, 0]
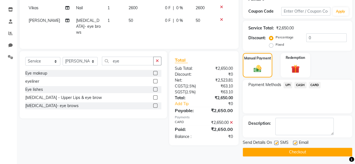
click at [277, 143] on label at bounding box center [276, 143] width 4 height 4
click at [277, 143] on input "checkbox" at bounding box center [276, 144] width 4 height 4
checkbox input "false"
click at [277, 148] on button "Checkout" at bounding box center [298, 152] width 110 height 9
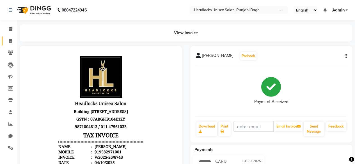
click at [9, 45] on link "Invoice" at bounding box center [8, 41] width 13 height 9
select select "service"
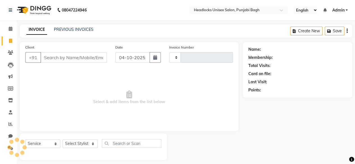
scroll to position [4, 0]
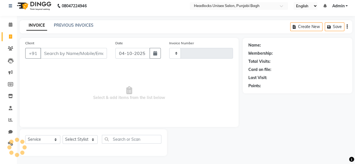
type input "6744"
select select "7719"
click at [65, 54] on input "Client" at bounding box center [73, 53] width 67 height 11
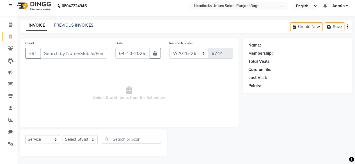
click at [65, 54] on input "Client" at bounding box center [73, 53] width 67 height 11
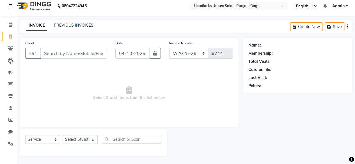
click at [65, 54] on input "Client" at bounding box center [73, 53] width 67 height 11
type input "y"
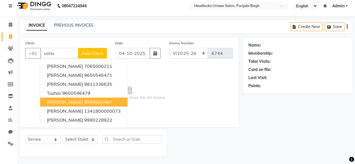
click at [69, 101] on span "[PERSON_NAME]" at bounding box center [65, 102] width 36 height 6
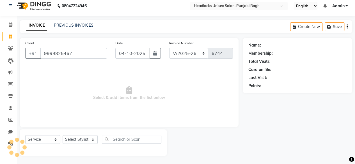
type input "9999825467"
drag, startPoint x: 80, startPoint y: 144, endPoint x: 84, endPoint y: 141, distance: 4.4
click at [84, 141] on div "Select Service Product Membership Package Voucher Prepaid Gift Card Select Styl…" at bounding box center [93, 141] width 136 height 13
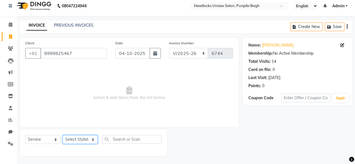
click at [88, 139] on select "Select Stylist ⁠Agnies ⁠Akash [PERSON_NAME] [PERSON_NAME] [PERSON_NAME] [PERSON…" at bounding box center [80, 139] width 35 height 9
select select "69083"
click at [63, 135] on select "Select Stylist ⁠Agnies ⁠Akash [PERSON_NAME] [PERSON_NAME] [PERSON_NAME] [PERSON…" at bounding box center [80, 139] width 35 height 9
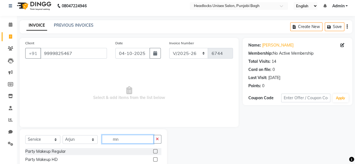
click at [120, 137] on input "mn" at bounding box center [128, 139] width 52 height 9
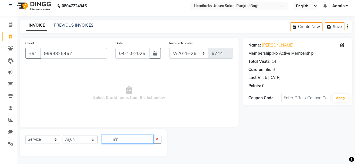
type input "m"
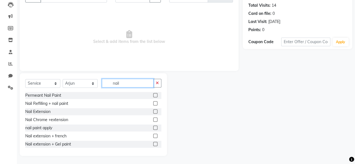
scroll to position [42, 0]
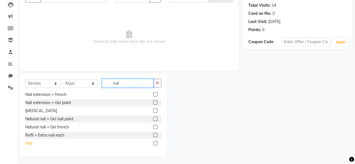
type input "nail"
click at [28, 143] on div "Nail" at bounding box center [28, 144] width 7 height 6
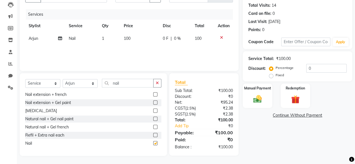
checkbox input "false"
click at [251, 101] on img at bounding box center [257, 99] width 14 height 10
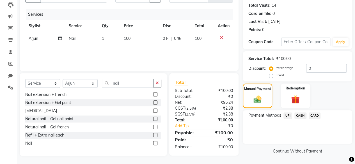
click at [301, 115] on span "CASH" at bounding box center [301, 116] width 12 height 6
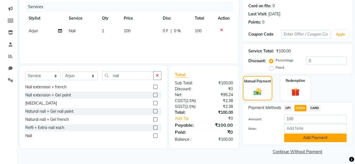
click at [299, 140] on button "Add Payment" at bounding box center [315, 138] width 63 height 9
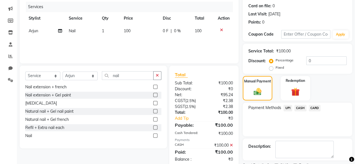
scroll to position [91, 0]
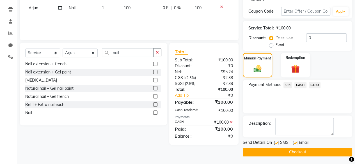
click at [276, 143] on label at bounding box center [276, 143] width 4 height 4
click at [276, 143] on input "checkbox" at bounding box center [276, 144] width 4 height 4
checkbox input "false"
click at [274, 149] on button "Checkout" at bounding box center [298, 152] width 110 height 9
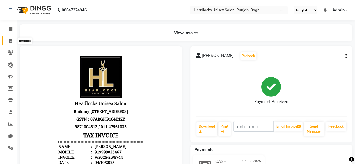
click at [11, 42] on icon at bounding box center [10, 41] width 3 height 4
select select "service"
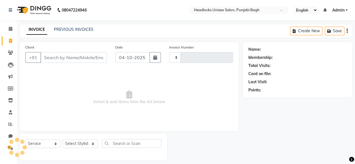
scroll to position [4, 0]
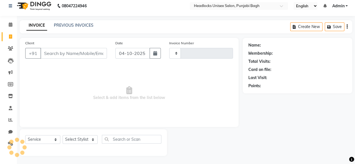
type input "6745"
select select "7719"
click at [70, 50] on input "Client" at bounding box center [73, 53] width 67 height 11
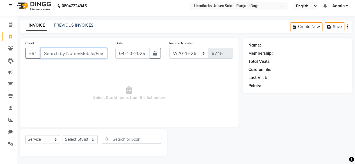
click at [63, 55] on input "Client" at bounding box center [73, 53] width 67 height 11
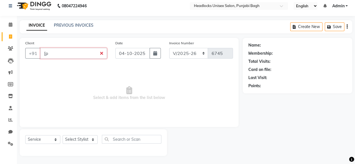
type input "["
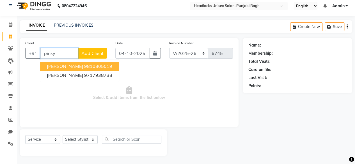
click at [61, 65] on span "[PERSON_NAME]" at bounding box center [65, 66] width 36 height 6
type input "9810805019"
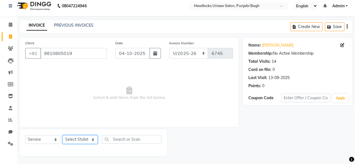
click at [79, 138] on select "Select Stylist ⁠Agnies ⁠Akash [PERSON_NAME] [PERSON_NAME] [PERSON_NAME] [PERSON…" at bounding box center [80, 139] width 35 height 9
select select "69054"
click at [63, 135] on select "Select Stylist ⁠Agnies ⁠Akash [PERSON_NAME] [PERSON_NAME] [PERSON_NAME] [PERSON…" at bounding box center [80, 139] width 35 height 9
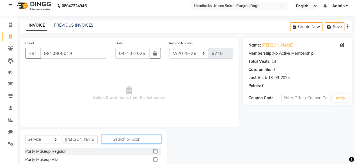
click at [125, 140] on input "text" at bounding box center [132, 139] width 60 height 9
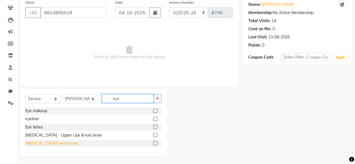
type input "eye"
click at [35, 144] on div "[MEDICAL_DATA]- eye brows" at bounding box center [51, 144] width 53 height 6
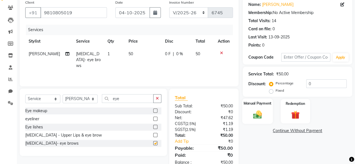
checkbox input "false"
click at [266, 115] on div "Manual Payment" at bounding box center [257, 112] width 31 height 26
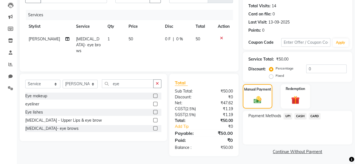
click at [301, 116] on span "CASH" at bounding box center [301, 116] width 12 height 6
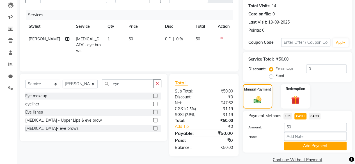
scroll to position [68, 0]
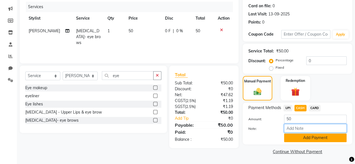
drag, startPoint x: 297, startPoint y: 131, endPoint x: 294, endPoint y: 140, distance: 9.1
click at [294, 140] on div "Amount: 50 Note: Add Payment" at bounding box center [297, 129] width 98 height 28
click at [294, 140] on button "Add Payment" at bounding box center [315, 138] width 63 height 9
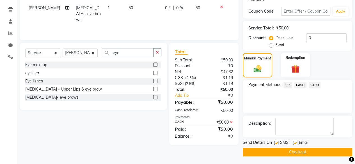
click at [275, 141] on label at bounding box center [276, 143] width 4 height 4
click at [275, 142] on input "checkbox" at bounding box center [276, 144] width 4 height 4
checkbox input "false"
click at [271, 151] on button "Checkout" at bounding box center [298, 152] width 110 height 9
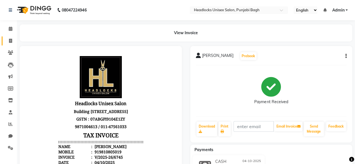
click at [12, 44] on link "Invoice" at bounding box center [8, 41] width 13 height 9
select select "service"
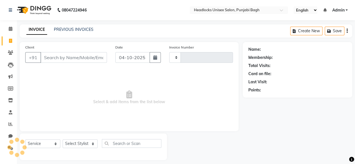
scroll to position [4, 0]
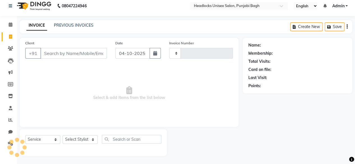
type input "6746"
select select "7719"
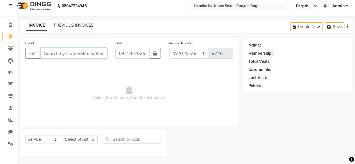
click at [92, 56] on input "Client" at bounding box center [73, 53] width 67 height 11
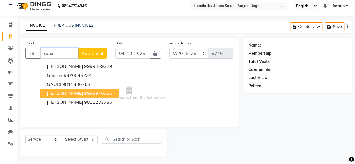
click at [79, 92] on span "[PERSON_NAME]" at bounding box center [65, 93] width 36 height 6
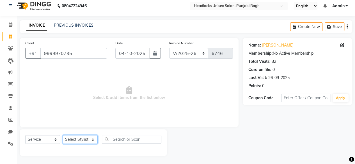
click at [82, 140] on select "Select Stylist ⁠Agnies ⁠Akash [PERSON_NAME] [PERSON_NAME] [PERSON_NAME] [PERSON…" at bounding box center [80, 139] width 35 height 9
click at [63, 135] on select "Select Stylist ⁠Agnies ⁠Akash [PERSON_NAME] [PERSON_NAME] [PERSON_NAME] [PERSON…" at bounding box center [80, 139] width 35 height 9
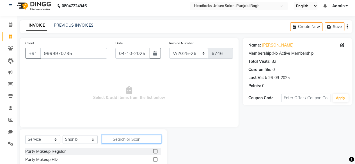
click at [135, 135] on input "text" at bounding box center [132, 139] width 60 height 9
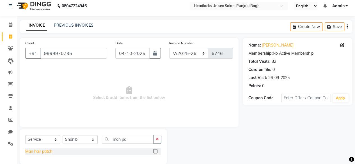
click at [31, 150] on div "Man hair patch" at bounding box center [38, 152] width 27 height 6
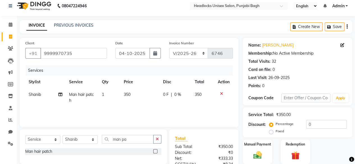
click at [125, 93] on span "350" at bounding box center [127, 94] width 7 height 5
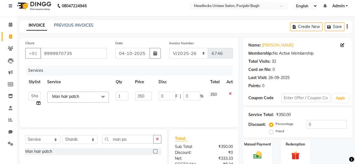
click at [134, 96] on td "350" at bounding box center [144, 98] width 24 height 21
click at [138, 96] on input "350" at bounding box center [143, 96] width 17 height 9
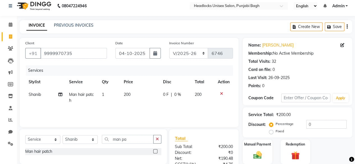
click at [138, 102] on td "200" at bounding box center [139, 97] width 39 height 19
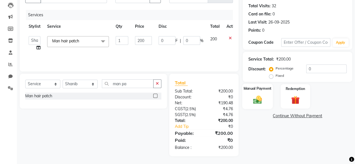
click at [261, 95] on img at bounding box center [257, 100] width 14 height 10
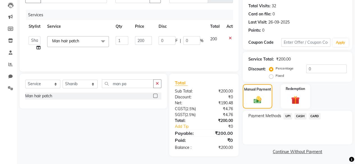
click at [299, 116] on span "CASH" at bounding box center [301, 116] width 12 height 6
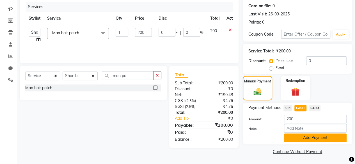
click at [293, 136] on button "Add Payment" at bounding box center [315, 138] width 63 height 9
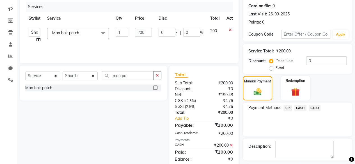
scroll to position [91, 0]
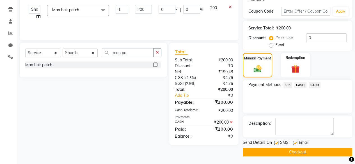
click at [277, 142] on label at bounding box center [276, 143] width 4 height 4
click at [277, 142] on input "checkbox" at bounding box center [276, 144] width 4 height 4
click at [275, 150] on button "Checkout" at bounding box center [298, 152] width 110 height 9
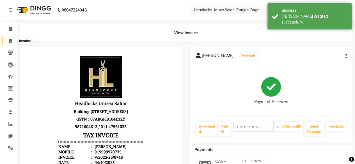
click at [10, 40] on icon at bounding box center [10, 41] width 3 height 4
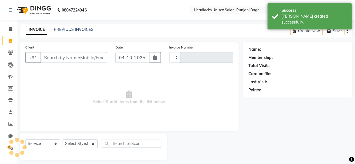
scroll to position [4, 0]
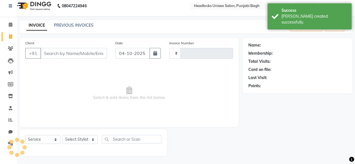
click at [50, 54] on input "Client" at bounding box center [73, 53] width 67 height 11
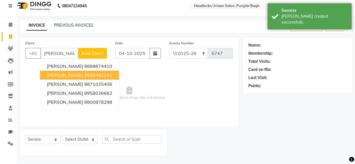
click at [54, 73] on span "[PERSON_NAME]" at bounding box center [65, 75] width 36 height 6
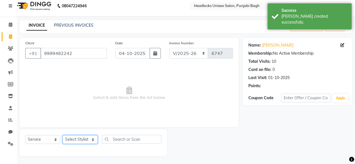
click at [80, 141] on select "Select Stylist ⁠Agnies ⁠Akash [PERSON_NAME] [PERSON_NAME] [PERSON_NAME] [PERSON…" at bounding box center [80, 139] width 35 height 9
click at [63, 135] on select "Select Stylist ⁠Agnies ⁠Akash [PERSON_NAME] [PERSON_NAME] [PERSON_NAME] [PERSON…" at bounding box center [80, 139] width 35 height 9
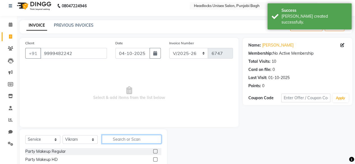
click at [114, 140] on input "text" at bounding box center [132, 139] width 60 height 9
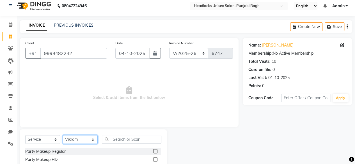
click at [71, 140] on select "Select Stylist ⁠Agnies ⁠Akash [PERSON_NAME] [PERSON_NAME] [PERSON_NAME] [PERSON…" at bounding box center [80, 139] width 35 height 9
click at [63, 135] on select "Select Stylist ⁠Agnies ⁠Akash [PERSON_NAME] [PERSON_NAME] [PERSON_NAME] [PERSON…" at bounding box center [80, 139] width 35 height 9
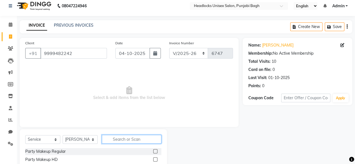
click at [117, 138] on input "text" at bounding box center [132, 139] width 60 height 9
click at [117, 138] on input "e" at bounding box center [132, 139] width 60 height 9
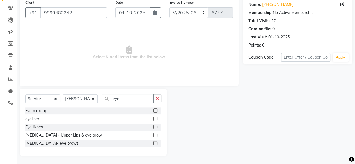
click at [42, 140] on div "[MEDICAL_DATA]- eye brows" at bounding box center [93, 143] width 136 height 7
click at [57, 142] on div "[MEDICAL_DATA]- eye brows" at bounding box center [51, 144] width 53 height 6
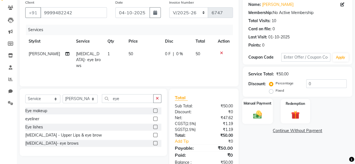
click at [263, 118] on img at bounding box center [257, 115] width 14 height 10
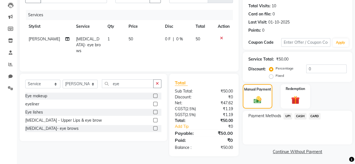
click at [300, 116] on span "CASH" at bounding box center [301, 116] width 12 height 6
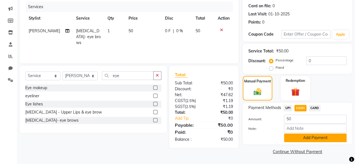
click at [289, 140] on button "Add Payment" at bounding box center [315, 138] width 63 height 9
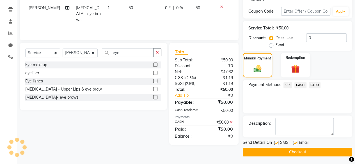
click at [276, 143] on label at bounding box center [276, 143] width 4 height 4
click at [276, 143] on input "checkbox" at bounding box center [276, 144] width 4 height 4
click at [275, 152] on button "Checkout" at bounding box center [298, 152] width 110 height 9
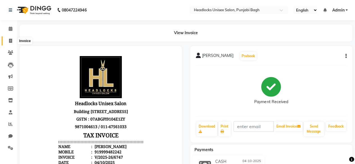
click at [6, 41] on span at bounding box center [11, 41] width 10 height 6
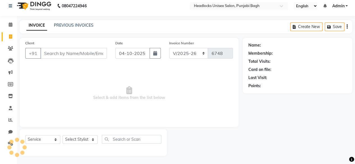
click at [95, 55] on input "Client" at bounding box center [73, 53] width 67 height 11
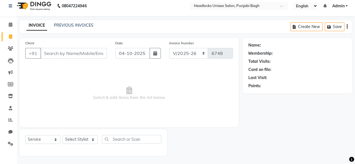
click at [95, 55] on input "Client" at bounding box center [73, 53] width 67 height 11
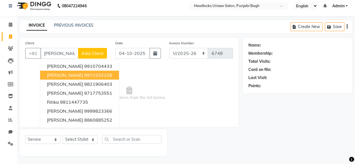
click at [84, 74] on ngb-highlight "9971532328" at bounding box center [98, 75] width 28 height 6
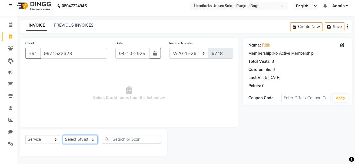
click at [75, 137] on select "Select Stylist ⁠Agnies ⁠Akash [PERSON_NAME] [PERSON_NAME] [PERSON_NAME] [PERSON…" at bounding box center [80, 139] width 35 height 9
click at [63, 135] on select "Select Stylist ⁠Agnies ⁠Akash [PERSON_NAME] [PERSON_NAME] [PERSON_NAME] [PERSON…" at bounding box center [80, 139] width 35 height 9
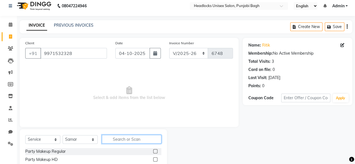
click at [149, 140] on input "text" at bounding box center [132, 139] width 60 height 9
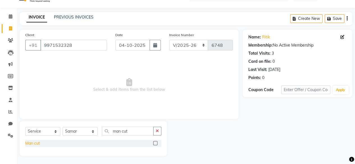
click at [37, 143] on div "Man cut" at bounding box center [32, 144] width 15 height 6
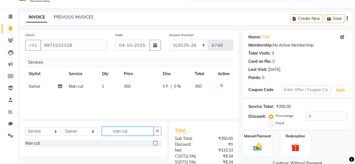
click at [135, 131] on input "man cut" at bounding box center [128, 131] width 52 height 9
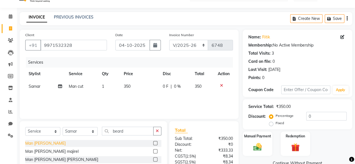
click at [42, 141] on div "Man [PERSON_NAME]" at bounding box center [45, 144] width 40 height 6
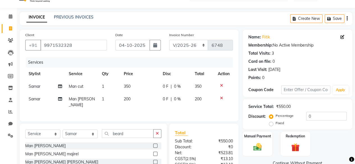
scroll to position [61, 0]
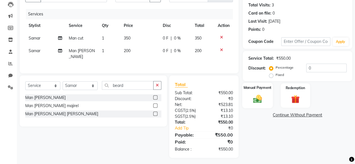
click at [250, 91] on div "Manual Payment" at bounding box center [257, 96] width 31 height 26
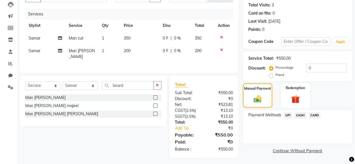
click at [290, 115] on span "UPI" at bounding box center [288, 115] width 9 height 6
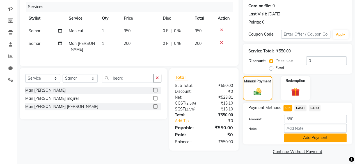
click at [289, 140] on button "Add Payment" at bounding box center [315, 138] width 63 height 9
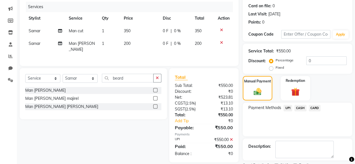
scroll to position [91, 0]
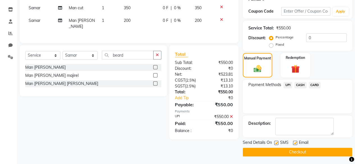
click at [275, 143] on label at bounding box center [276, 143] width 4 height 4
click at [275, 143] on input "checkbox" at bounding box center [276, 144] width 4 height 4
click at [275, 151] on button "Checkout" at bounding box center [298, 152] width 110 height 9
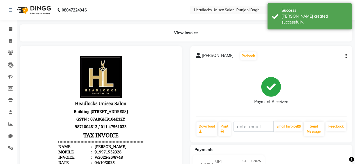
drag, startPoint x: 275, startPoint y: 151, endPoint x: 282, endPoint y: 150, distance: 7.2
click at [282, 150] on div "Payments" at bounding box center [273, 150] width 167 height 6
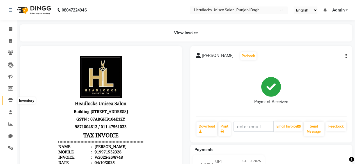
click at [10, 99] on icon at bounding box center [10, 100] width 5 height 4
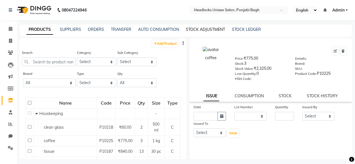
click at [195, 29] on link "STOCK ADJUSTMENT" at bounding box center [205, 29] width 39 height 5
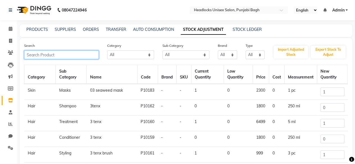
click at [84, 55] on input "text" at bounding box center [61, 55] width 75 height 9
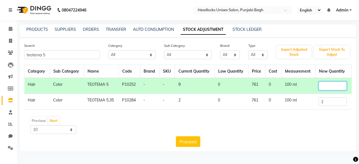
click at [331, 86] on input "number" at bounding box center [333, 86] width 28 height 9
click at [194, 142] on button "Proceed" at bounding box center [188, 141] width 24 height 11
click at [194, 142] on main "PRODUCTS SUPPLIERS ORDERS TRANSFER AUTO CONSUMPTION STOCK ADJUSTMENT STOCK LEDG…" at bounding box center [188, 92] width 343 height 136
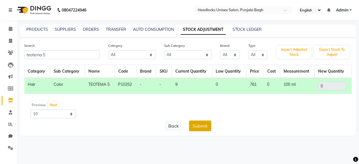
click at [199, 128] on button "Submit" at bounding box center [200, 126] width 22 height 11
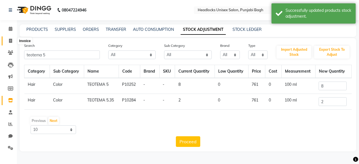
click at [10, 40] on icon at bounding box center [10, 41] width 3 height 4
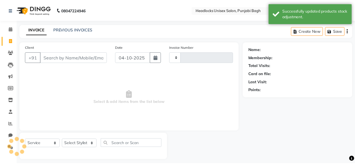
scroll to position [4, 0]
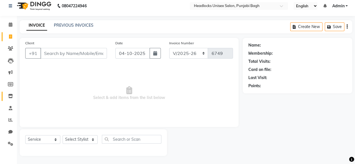
click at [11, 100] on link "Inventory" at bounding box center [8, 96] width 13 height 9
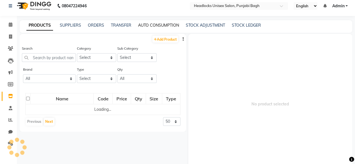
scroll to position [3, 0]
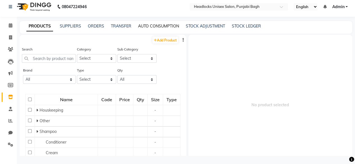
click at [172, 27] on link "AUTO CONSUMPTION" at bounding box center [158, 26] width 41 height 5
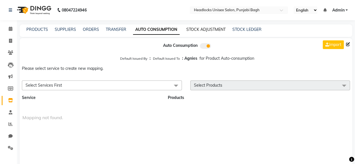
click at [192, 29] on link "STOCK ADJUSTMENT" at bounding box center [205, 29] width 39 height 5
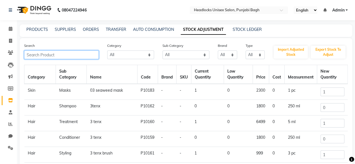
click at [73, 55] on input "text" at bounding box center [61, 55] width 75 height 9
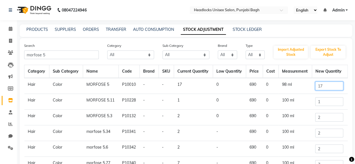
click at [325, 86] on input "17" at bounding box center [329, 86] width 28 height 9
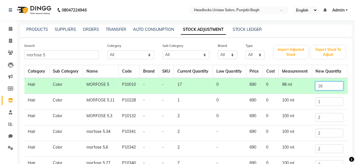
scroll to position [58, 0]
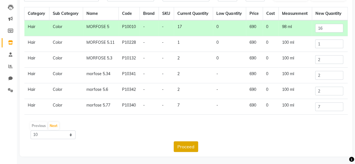
click at [188, 147] on button "Proceed" at bounding box center [186, 147] width 24 height 11
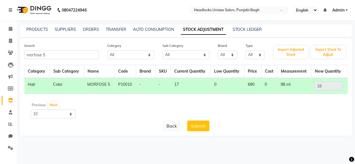
scroll to position [0, 0]
click at [188, 147] on div "08047224946 Select Location × Headlocks Unisex Salon, Punjabi Bagh English ENGL…" at bounding box center [179, 82] width 359 height 164
click at [203, 127] on button "Submit" at bounding box center [200, 126] width 22 height 11
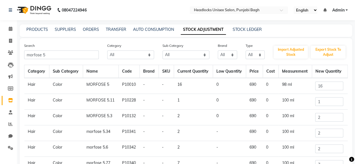
click at [93, 134] on td "morfose 5.34" at bounding box center [101, 134] width 36 height 16
drag, startPoint x: 93, startPoint y: 134, endPoint x: 11, endPoint y: 44, distance: 122.0
click at [11, 44] on span at bounding box center [11, 41] width 10 height 6
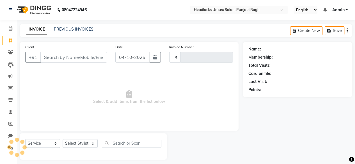
scroll to position [4, 0]
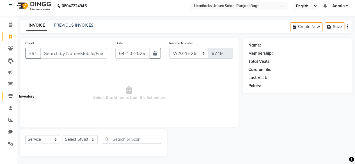
click at [13, 97] on icon at bounding box center [10, 96] width 5 height 4
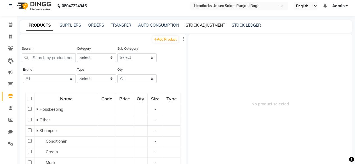
scroll to position [3, 0]
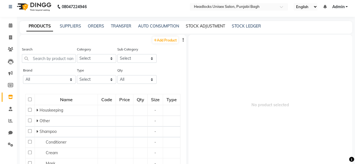
click at [214, 24] on link "STOCK ADJUSTMENT" at bounding box center [205, 26] width 39 height 5
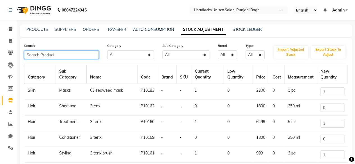
click at [77, 56] on input "text" at bounding box center [61, 55] width 75 height 9
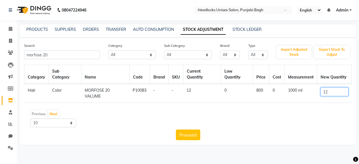
click at [337, 93] on input "12" at bounding box center [335, 92] width 28 height 9
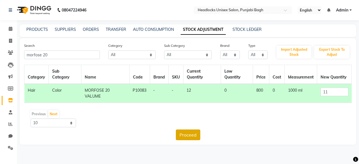
click at [196, 136] on button "Proceed" at bounding box center [188, 135] width 24 height 11
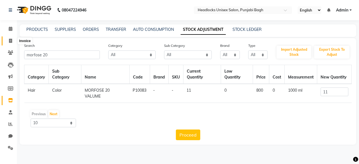
click at [6, 40] on span at bounding box center [11, 41] width 10 height 6
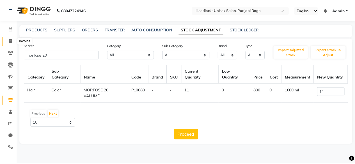
scroll to position [4, 0]
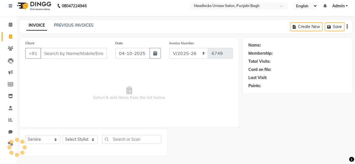
click at [68, 51] on input "Client" at bounding box center [73, 53] width 67 height 11
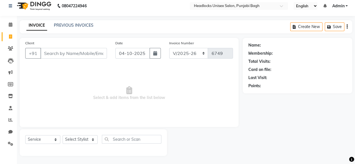
click at [68, 51] on input "Client" at bounding box center [73, 53] width 67 height 11
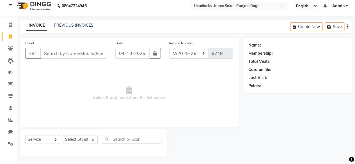
click at [68, 51] on input "Client" at bounding box center [73, 53] width 67 height 11
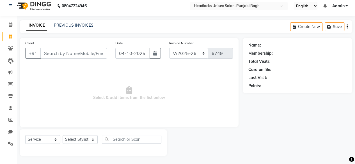
click at [68, 51] on input "Client" at bounding box center [73, 53] width 67 height 11
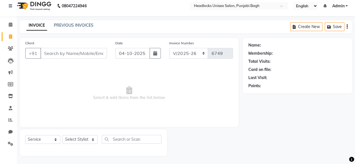
click at [68, 51] on input "Client" at bounding box center [73, 53] width 67 height 11
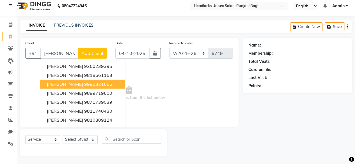
click at [62, 82] on span "[PERSON_NAME]" at bounding box center [65, 84] width 36 height 6
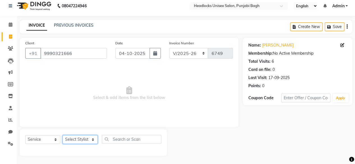
click at [80, 140] on select "Select Stylist ⁠Agnies ⁠Akash [PERSON_NAME] [PERSON_NAME] [PERSON_NAME] [PERSON…" at bounding box center [80, 139] width 35 height 9
click at [63, 135] on select "Select Stylist ⁠Agnies ⁠Akash [PERSON_NAME] [PERSON_NAME] [PERSON_NAME] [PERSON…" at bounding box center [80, 139] width 35 height 9
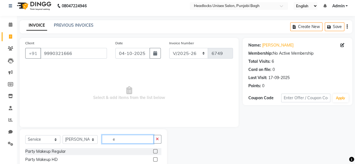
click at [129, 136] on input "e" at bounding box center [128, 139] width 52 height 9
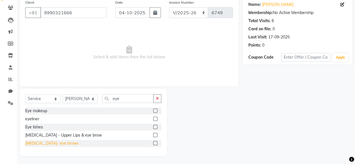
click at [53, 144] on div "[MEDICAL_DATA]- eye brows" at bounding box center [51, 144] width 53 height 6
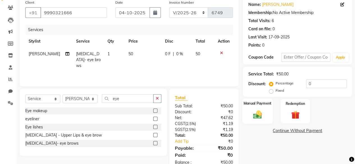
click at [244, 116] on div "Manual Payment" at bounding box center [257, 112] width 31 height 26
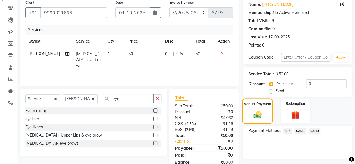
scroll to position [60, 0]
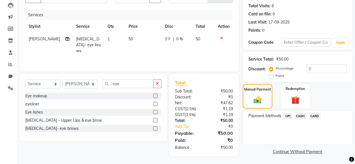
click at [300, 112] on div "Payment Methods UPI CASH CARD" at bounding box center [298, 128] width 110 height 34
click at [300, 116] on span "CASH" at bounding box center [301, 116] width 12 height 6
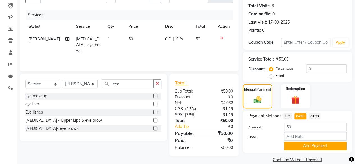
scroll to position [68, 0]
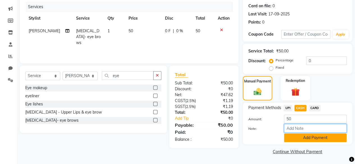
drag, startPoint x: 296, startPoint y: 132, endPoint x: 293, endPoint y: 138, distance: 6.8
click at [293, 138] on div "Amount: 50 Note: Add Payment" at bounding box center [297, 129] width 98 height 28
click at [293, 138] on button "Add Payment" at bounding box center [315, 138] width 63 height 9
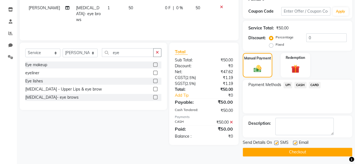
click at [279, 143] on div "SMS" at bounding box center [283, 143] width 19 height 7
click at [277, 143] on label at bounding box center [276, 143] width 4 height 4
click at [277, 143] on input "checkbox" at bounding box center [276, 144] width 4 height 4
click at [276, 152] on button "Checkout" at bounding box center [298, 152] width 110 height 9
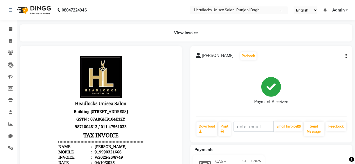
click at [12, 36] on li "Invoice" at bounding box center [8, 41] width 17 height 12
click at [11, 40] on icon at bounding box center [10, 41] width 3 height 4
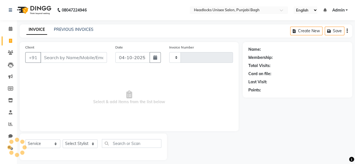
scroll to position [4, 0]
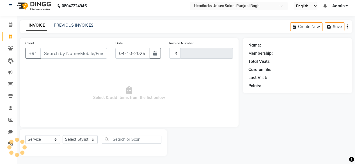
click at [95, 55] on input "Client" at bounding box center [73, 53] width 67 height 11
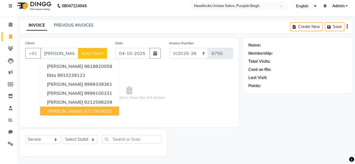
click at [84, 109] on ngb-highlight "9711804022" at bounding box center [98, 111] width 28 height 6
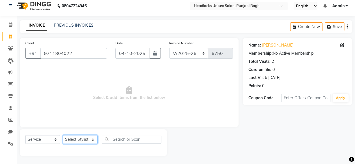
click at [75, 142] on select "Select Stylist ⁠Agnies ⁠Akash [PERSON_NAME] [PERSON_NAME] [PERSON_NAME] [PERSON…" at bounding box center [80, 139] width 35 height 9
click at [63, 135] on select "Select Stylist ⁠Agnies ⁠Akash [PERSON_NAME] [PERSON_NAME] [PERSON_NAME] [PERSON…" at bounding box center [80, 139] width 35 height 9
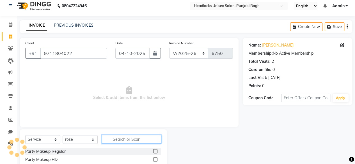
click at [126, 140] on input "text" at bounding box center [132, 139] width 60 height 9
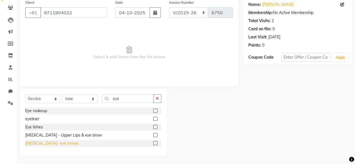
click at [34, 143] on div "[MEDICAL_DATA]- eye brows" at bounding box center [51, 144] width 53 height 6
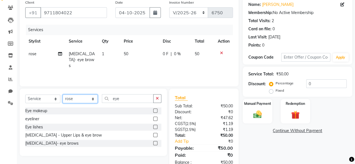
click at [84, 99] on select "Select Stylist ⁠Agnies ⁠Akash [PERSON_NAME] [PERSON_NAME] [PERSON_NAME] [PERSON…" at bounding box center [80, 99] width 35 height 9
click at [83, 100] on select "Select Stylist ⁠Agnies ⁠Akash [PERSON_NAME] [PERSON_NAME] [PERSON_NAME] [PERSON…" at bounding box center [80, 99] width 35 height 9
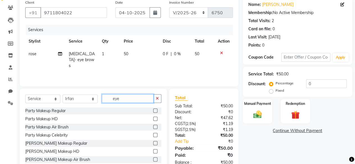
click at [118, 100] on input "eye" at bounding box center [128, 98] width 52 height 9
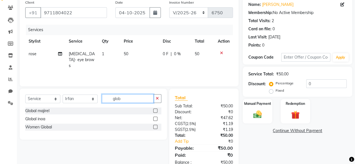
click at [140, 100] on input "glob" at bounding box center [128, 98] width 52 height 9
click at [42, 127] on div "Women Global" at bounding box center [38, 127] width 27 height 6
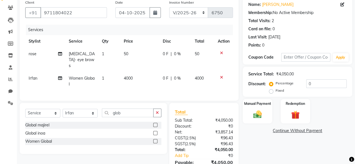
click at [135, 72] on td "4000" at bounding box center [139, 81] width 39 height 19
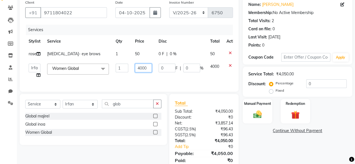
click at [141, 68] on input "4000" at bounding box center [143, 68] width 17 height 9
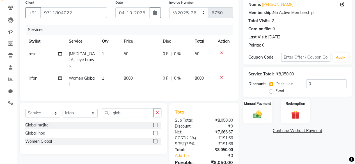
click at [230, 51] on td at bounding box center [224, 60] width 19 height 24
click at [222, 53] on icon at bounding box center [221, 53] width 3 height 4
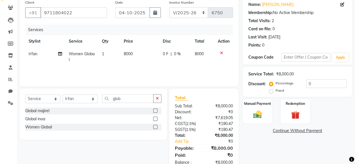
click at [34, 53] on span "Irfan" at bounding box center [33, 53] width 9 height 5
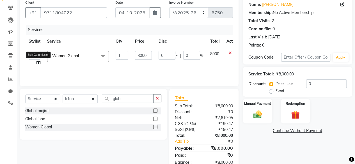
click at [37, 63] on icon at bounding box center [39, 63] width 4 height 4
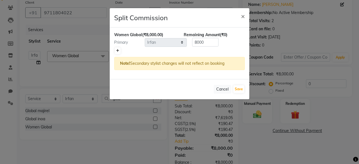
click at [118, 51] on icon at bounding box center [117, 50] width 3 height 3
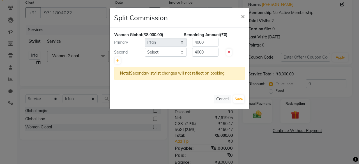
click at [160, 57] on div at bounding box center [179, 61] width 131 height 8
click at [164, 54] on select "Select ⁠Agnies ⁠[PERSON_NAME] [PERSON_NAME] [PERSON_NAME] mercy ⁠Minto ⁠[PERSON…" at bounding box center [166, 52] width 42 height 9
click at [145, 48] on select "Select ⁠Agnies ⁠[PERSON_NAME] [PERSON_NAME] [PERSON_NAME] mercy ⁠Minto ⁠[PERSON…" at bounding box center [166, 52] width 42 height 9
click at [240, 97] on button "Save" at bounding box center [239, 99] width 11 height 8
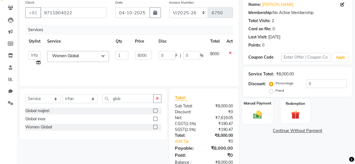
click at [256, 110] on img at bounding box center [257, 115] width 14 height 10
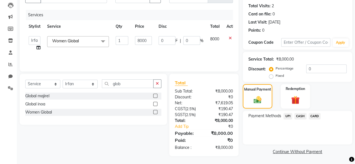
click at [290, 115] on span "UPI" at bounding box center [288, 116] width 9 height 6
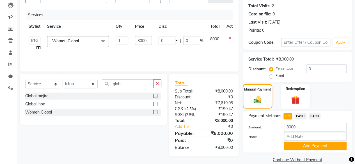
scroll to position [68, 0]
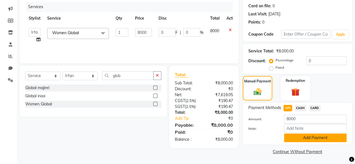
click at [290, 138] on button "Add Payment" at bounding box center [315, 138] width 63 height 9
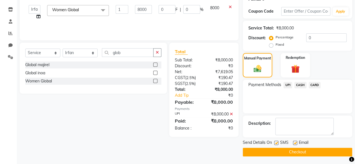
click at [277, 142] on label at bounding box center [276, 143] width 4 height 4
click at [277, 142] on input "checkbox" at bounding box center [276, 144] width 4 height 4
click at [276, 149] on button "Checkout" at bounding box center [298, 152] width 110 height 9
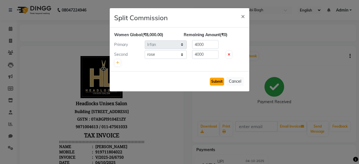
click at [220, 78] on button "Submit" at bounding box center [217, 82] width 14 height 8
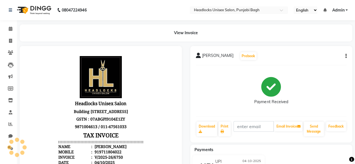
click at [1, 48] on li "Clients" at bounding box center [8, 53] width 17 height 12
click at [6, 43] on span at bounding box center [11, 41] width 10 height 6
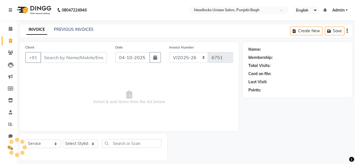
scroll to position [4, 0]
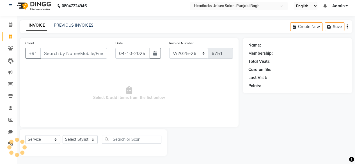
click at [72, 53] on input "Client" at bounding box center [73, 53] width 67 height 11
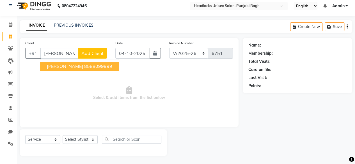
click at [84, 67] on ngb-highlight "8588099999" at bounding box center [98, 66] width 28 height 6
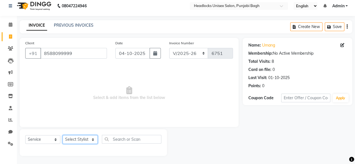
click at [72, 140] on select "Select Stylist ⁠Agnies ⁠Akash [PERSON_NAME] [PERSON_NAME] [PERSON_NAME] [PERSON…" at bounding box center [80, 139] width 35 height 9
click at [63, 135] on select "Select Stylist ⁠Agnies ⁠Akash [PERSON_NAME] [PERSON_NAME] [PERSON_NAME] [PERSON…" at bounding box center [80, 139] width 35 height 9
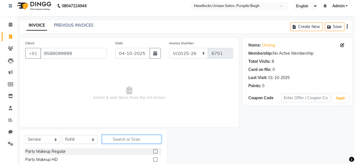
click at [102, 143] on input "text" at bounding box center [132, 139] width 60 height 9
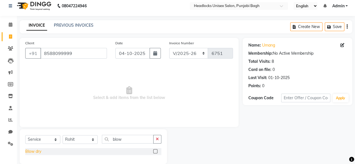
click at [35, 152] on div "Blow dry" at bounding box center [33, 152] width 16 height 6
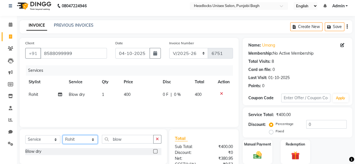
click at [89, 142] on select "Select Stylist ⁠Agnies ⁠Akash [PERSON_NAME] [PERSON_NAME] [PERSON_NAME] [PERSON…" at bounding box center [80, 139] width 35 height 9
click at [63, 135] on select "Select Stylist ⁠Agnies ⁠Akash [PERSON_NAME] [PERSON_NAME] [PERSON_NAME] [PERSON…" at bounding box center [80, 139] width 35 height 9
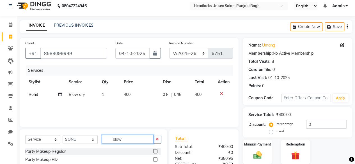
click at [120, 139] on input "blow" at bounding box center [128, 139] width 52 height 9
click at [120, 139] on input "s" at bounding box center [128, 139] width 52 height 9
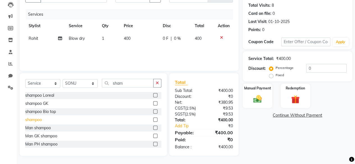
click at [38, 118] on div "shampoo" at bounding box center [33, 120] width 17 height 6
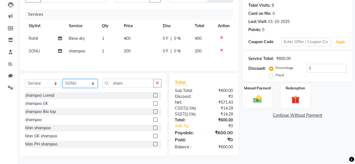
click at [70, 83] on select "Select Stylist ⁠Agnies ⁠Akash [PERSON_NAME] [PERSON_NAME] [PERSON_NAME] [PERSON…" at bounding box center [80, 83] width 35 height 9
click at [63, 80] on select "Select Stylist ⁠Agnies ⁠Akash [PERSON_NAME] [PERSON_NAME] [PERSON_NAME] [PERSON…" at bounding box center [80, 83] width 35 height 9
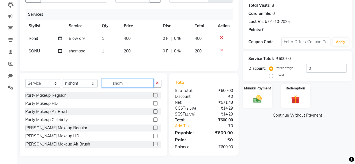
click at [144, 83] on input "sham" at bounding box center [128, 83] width 52 height 9
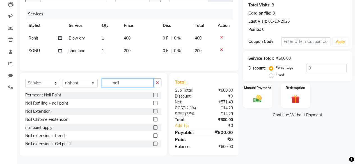
scroll to position [42, 0]
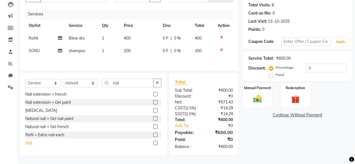
click at [27, 145] on div "Nail" at bounding box center [28, 143] width 7 height 6
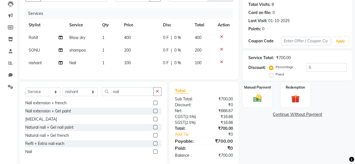
click at [126, 66] on td "100" at bounding box center [140, 63] width 39 height 13
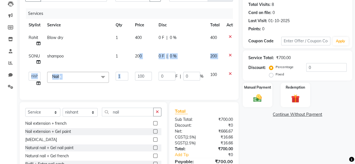
drag, startPoint x: 140, startPoint y: 64, endPoint x: 139, endPoint y: 82, distance: 18.0
click at [139, 82] on tbody "⁠Rohit Blow dry 1 400 0 F | 0 % 400 [PERSON_NAME] shampoo 1 200 0 F | 0 % 200 ⁠…" at bounding box center [133, 60] width 216 height 58
click at [139, 82] on td "100" at bounding box center [144, 79] width 24 height 21
click at [141, 77] on input "100" at bounding box center [143, 76] width 17 height 9
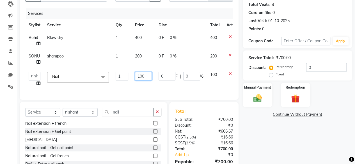
click at [141, 77] on input "100" at bounding box center [143, 76] width 17 height 9
click at [141, 84] on div "Client [PHONE_NUMBER] Date [DATE] Invoice Number csh/2025-26 V/2025 V/[PHONE_NU…" at bounding box center [128, 83] width 227 height 204
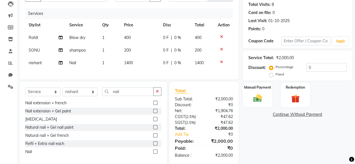
scroll to position [74, 0]
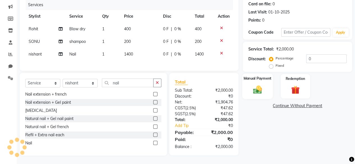
click at [268, 90] on div "Manual Payment" at bounding box center [257, 87] width 31 height 26
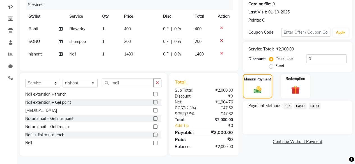
click at [288, 103] on span "UPI" at bounding box center [288, 106] width 9 height 6
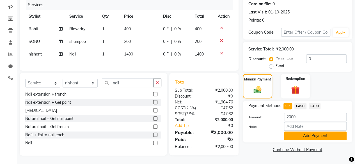
click at [288, 134] on button "Add Payment" at bounding box center [315, 136] width 63 height 9
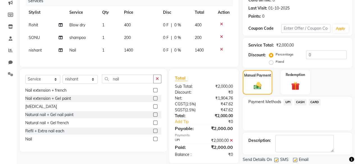
scroll to position [91, 0]
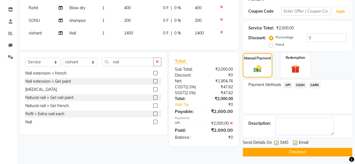
click at [274, 142] on label at bounding box center [276, 143] width 4 height 4
click at [274, 142] on input "checkbox" at bounding box center [276, 144] width 4 height 4
click at [271, 152] on button "Checkout" at bounding box center [298, 152] width 110 height 9
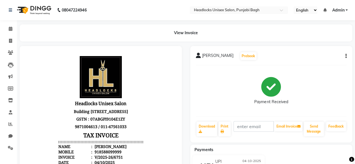
drag, startPoint x: 271, startPoint y: 152, endPoint x: 274, endPoint y: 150, distance: 3.8
click at [274, 150] on div "Payments" at bounding box center [273, 150] width 167 height 6
click at [275, 150] on div "Payments" at bounding box center [273, 150] width 167 height 6
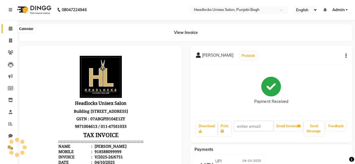
click at [8, 31] on span at bounding box center [11, 29] width 10 height 6
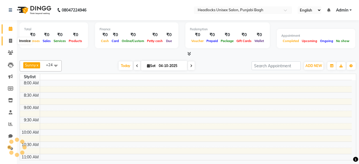
click at [8, 38] on span at bounding box center [11, 41] width 10 height 6
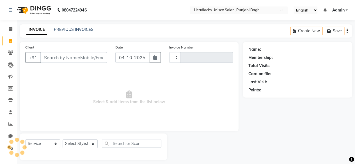
click at [74, 56] on input "Client" at bounding box center [73, 57] width 67 height 11
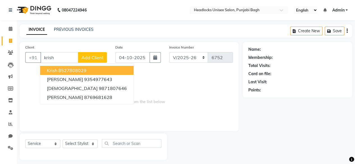
click at [79, 54] on button "Add Client" at bounding box center [92, 57] width 29 height 11
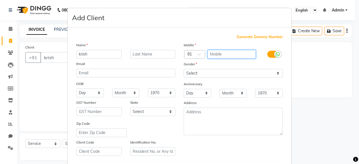
click at [232, 51] on input "text" at bounding box center [232, 54] width 49 height 9
click at [229, 43] on div "Mobile" at bounding box center [234, 46] width 108 height 8
click at [230, 53] on input "8447960" at bounding box center [232, 54] width 49 height 9
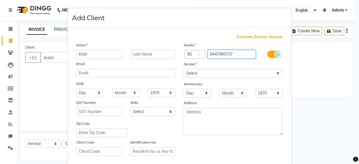
click at [209, 54] on input "8447960737" at bounding box center [232, 54] width 49 height 9
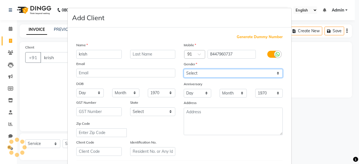
click at [217, 73] on select "Select [DEMOGRAPHIC_DATA] [DEMOGRAPHIC_DATA] Other Prefer Not To Say" at bounding box center [233, 73] width 99 height 9
click at [184, 69] on select "Select [DEMOGRAPHIC_DATA] [DEMOGRAPHIC_DATA] Other Prefer Not To Say" at bounding box center [233, 73] width 99 height 9
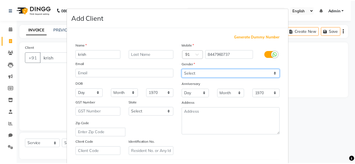
scroll to position [94, 0]
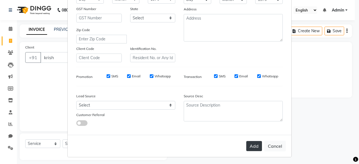
click at [251, 143] on button "Add" at bounding box center [255, 146] width 16 height 10
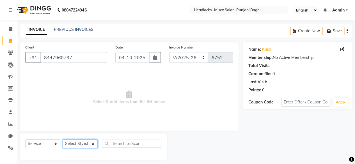
click at [77, 146] on select "Select Stylist ⁠Agnies ⁠Akash [PERSON_NAME] [PERSON_NAME] [PERSON_NAME] [PERSON…" at bounding box center [80, 144] width 35 height 9
click at [63, 140] on select "Select Stylist ⁠Agnies ⁠Akash [PERSON_NAME] [PERSON_NAME] [PERSON_NAME] [PERSON…" at bounding box center [80, 144] width 35 height 9
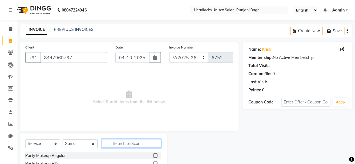
click at [105, 146] on input "text" at bounding box center [132, 143] width 60 height 9
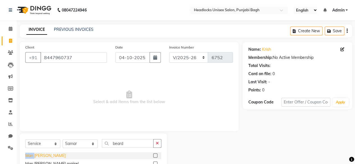
drag, startPoint x: 21, startPoint y: 159, endPoint x: 35, endPoint y: 156, distance: 14.0
click at [35, 156] on div "Select Service Product Membership Package Voucher Prepaid Gift Card Select Styl…" at bounding box center [93, 159] width 147 height 51
click at [35, 156] on div "Man [PERSON_NAME]" at bounding box center [45, 156] width 40 height 6
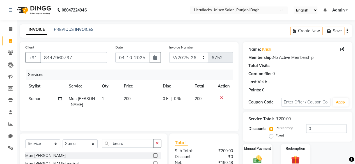
scroll to position [60, 0]
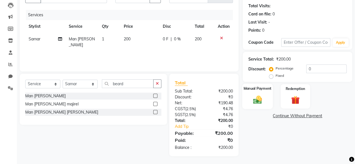
click at [260, 100] on img at bounding box center [257, 100] width 14 height 10
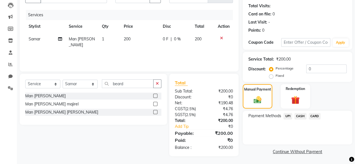
click at [300, 113] on span "CASH" at bounding box center [301, 116] width 12 height 6
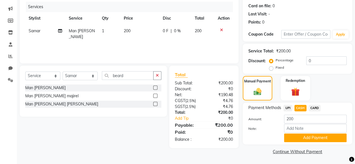
click at [293, 133] on div "Note:" at bounding box center [297, 129] width 107 height 10
click at [293, 135] on button "Add Payment" at bounding box center [315, 138] width 63 height 9
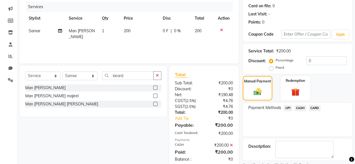
scroll to position [91, 0]
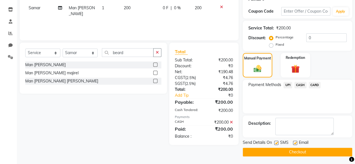
click at [278, 141] on label at bounding box center [276, 143] width 4 height 4
click at [278, 142] on input "checkbox" at bounding box center [276, 144] width 4 height 4
click at [277, 154] on button "Checkout" at bounding box center [298, 152] width 110 height 9
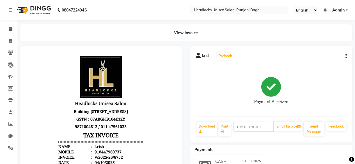
click at [11, 46] on li "Invoice" at bounding box center [8, 41] width 17 height 12
click at [8, 42] on span at bounding box center [11, 41] width 10 height 6
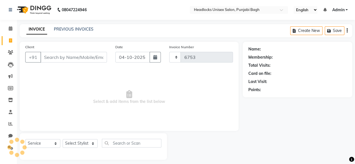
scroll to position [4, 0]
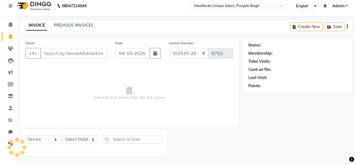
click at [72, 54] on input "Client" at bounding box center [73, 53] width 67 height 11
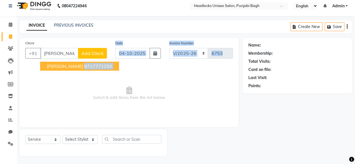
drag, startPoint x: 61, startPoint y: 73, endPoint x: 73, endPoint y: 67, distance: 13.2
click at [73, 67] on div "Client +91 [PERSON_NAME] [PERSON_NAME] 9717771250 Add Client Date [DATE] Invoic…" at bounding box center [129, 82] width 219 height 89
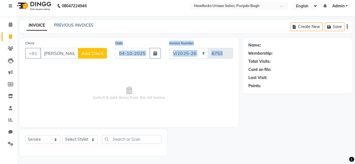
click at [73, 67] on span "Select & add items from the list below" at bounding box center [129, 93] width 208 height 56
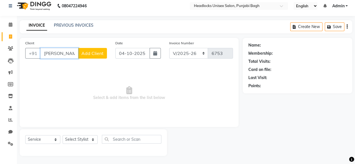
click at [67, 55] on input "[PERSON_NAME]" at bounding box center [59, 53] width 38 height 11
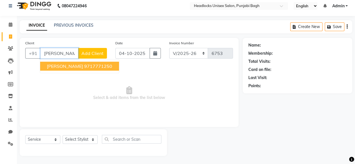
click at [64, 65] on span "[PERSON_NAME]" at bounding box center [65, 66] width 36 height 6
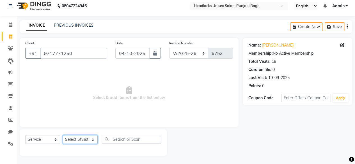
click at [72, 137] on select "Select Stylist ⁠Agnies ⁠Akash [PERSON_NAME] [PERSON_NAME] [PERSON_NAME] [PERSON…" at bounding box center [80, 139] width 35 height 9
click at [63, 135] on select "Select Stylist ⁠Agnies ⁠Akash [PERSON_NAME] [PERSON_NAME] [PERSON_NAME] [PERSON…" at bounding box center [80, 139] width 35 height 9
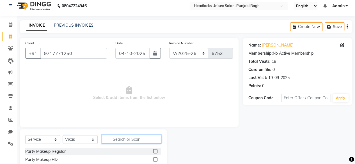
click at [111, 140] on input "text" at bounding box center [132, 139] width 60 height 9
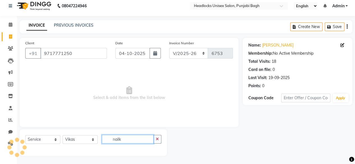
click at [133, 138] on input "nailk" at bounding box center [128, 139] width 52 height 9
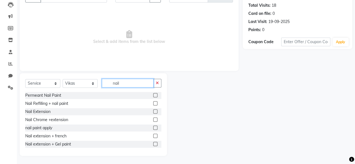
scroll to position [42, 0]
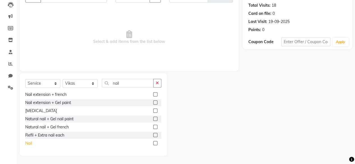
drag, startPoint x: 24, startPoint y: 143, endPoint x: 30, endPoint y: 143, distance: 6.2
click at [30, 143] on div "Select Service Product Membership Package Voucher Prepaid Gift Card Select Styl…" at bounding box center [93, 114] width 147 height 83
click at [30, 143] on div "Nail" at bounding box center [28, 144] width 7 height 6
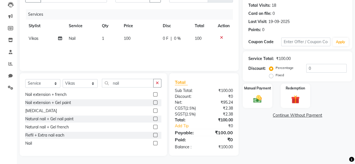
click at [129, 40] on span "100" at bounding box center [127, 38] width 7 height 5
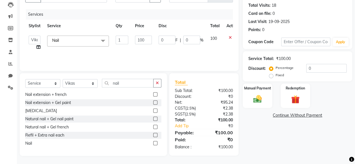
click at [129, 40] on td "1" at bounding box center [121, 42] width 19 height 21
click at [143, 41] on input "100" at bounding box center [143, 40] width 17 height 9
click at [82, 87] on select "Select Stylist ⁠Agnies ⁠Akash [PERSON_NAME] [PERSON_NAME] [PERSON_NAME] [PERSON…" at bounding box center [80, 83] width 35 height 9
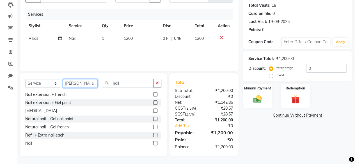
click at [63, 79] on select "Select Stylist ⁠Agnies ⁠Akash [PERSON_NAME] [PERSON_NAME] [PERSON_NAME] [PERSON…" at bounding box center [80, 83] width 35 height 9
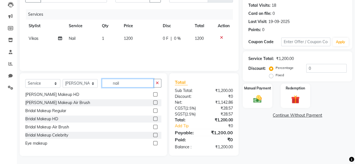
click at [123, 83] on input "nail" at bounding box center [128, 83] width 52 height 9
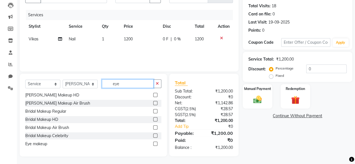
scroll to position [0, 0]
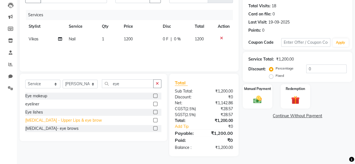
click at [73, 119] on div "[MEDICAL_DATA] - Upper Lips & eye brow" at bounding box center [63, 121] width 77 height 6
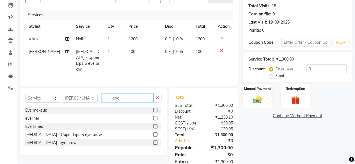
click at [113, 95] on input "eye" at bounding box center [128, 98] width 52 height 9
click at [77, 101] on div "Select Service Product Membership Package Voucher Prepaid Gift Card Select Styl…" at bounding box center [93, 100] width 136 height 13
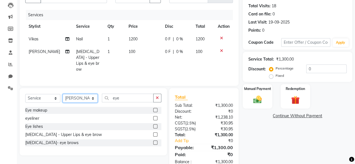
click at [80, 100] on select "Select Stylist ⁠Agnies ⁠Akash [PERSON_NAME] [PERSON_NAME] [PERSON_NAME] [PERSON…" at bounding box center [80, 98] width 35 height 9
click at [63, 94] on select "Select Stylist ⁠Agnies ⁠Akash [PERSON_NAME] [PERSON_NAME] [PERSON_NAME] [PERSON…" at bounding box center [80, 98] width 35 height 9
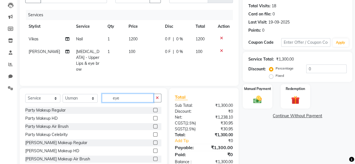
click at [126, 94] on input "eye" at bounding box center [128, 98] width 52 height 9
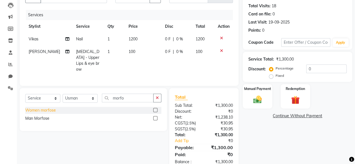
click at [38, 109] on div "Women morfose" at bounding box center [40, 111] width 31 height 6
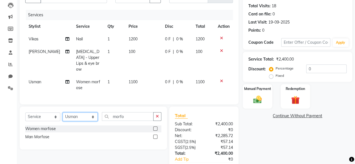
click at [87, 113] on select "Select Stylist ⁠Agnies ⁠Akash [PERSON_NAME] [PERSON_NAME] [PERSON_NAME] [PERSON…" at bounding box center [80, 117] width 35 height 9
click at [240, 97] on div "Manual Payment Redemption" at bounding box center [298, 96] width 118 height 24
click at [256, 99] on img at bounding box center [257, 100] width 14 height 10
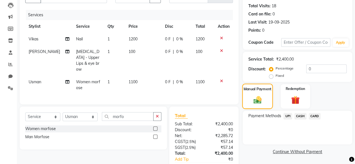
scroll to position [91, 0]
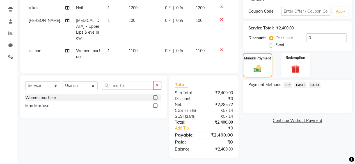
click at [287, 84] on span "UPI" at bounding box center [288, 85] width 9 height 6
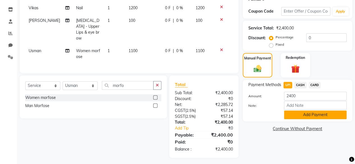
click at [288, 114] on button "Add Payment" at bounding box center [315, 115] width 63 height 9
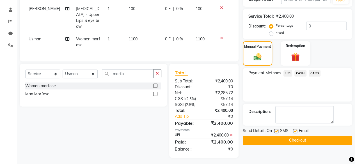
click at [276, 128] on div "SMS" at bounding box center [283, 131] width 19 height 7
click at [276, 131] on label at bounding box center [276, 131] width 4 height 4
click at [276, 131] on input "checkbox" at bounding box center [276, 132] width 4 height 4
click at [274, 137] on button "Checkout" at bounding box center [298, 140] width 110 height 9
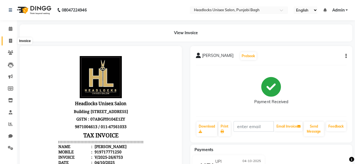
click at [14, 41] on span at bounding box center [11, 41] width 10 height 6
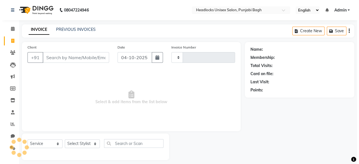
scroll to position [4, 0]
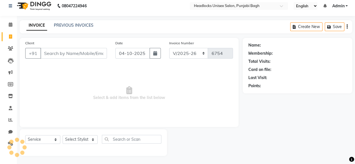
click at [62, 53] on input "Client" at bounding box center [73, 53] width 67 height 11
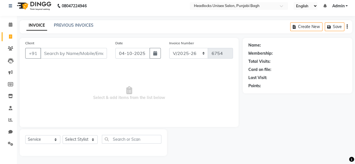
click at [62, 53] on input "Client" at bounding box center [73, 53] width 67 height 11
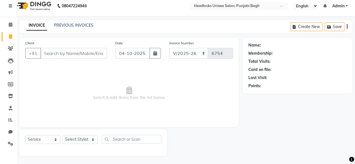
click at [62, 53] on input "Client" at bounding box center [73, 53] width 67 height 11
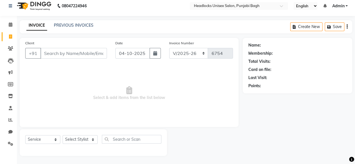
click at [62, 53] on input "Client" at bounding box center [73, 53] width 67 height 11
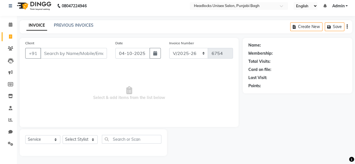
click at [62, 53] on input "Client" at bounding box center [73, 53] width 67 height 11
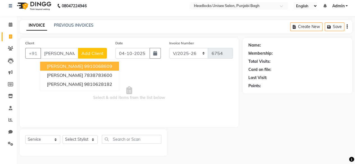
click at [75, 55] on input "[PERSON_NAME]" at bounding box center [59, 53] width 38 height 11
click at [93, 51] on span "Add Client" at bounding box center [92, 54] width 22 height 6
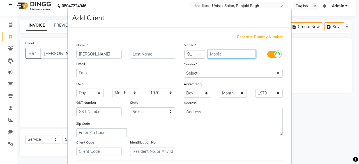
click at [245, 53] on input "text" at bounding box center [232, 54] width 49 height 9
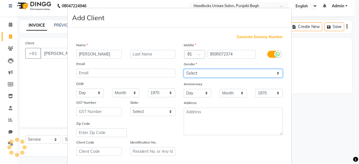
click at [225, 72] on select "Select [DEMOGRAPHIC_DATA] [DEMOGRAPHIC_DATA] Other Prefer Not To Say" at bounding box center [233, 73] width 99 height 9
click at [184, 69] on select "Select [DEMOGRAPHIC_DATA] [DEMOGRAPHIC_DATA] Other Prefer Not To Say" at bounding box center [233, 73] width 99 height 9
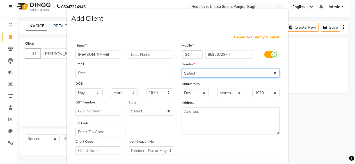
scroll to position [94, 0]
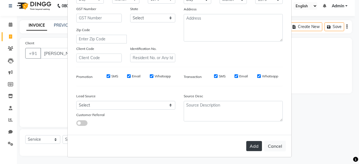
click at [252, 147] on button "Add" at bounding box center [255, 146] width 16 height 10
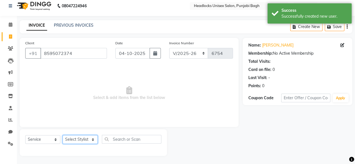
click at [76, 143] on select "Select Stylist ⁠Agnies ⁠Akash [PERSON_NAME] [PERSON_NAME] [PERSON_NAME] [PERSON…" at bounding box center [80, 139] width 35 height 9
click at [63, 135] on select "Select Stylist ⁠Agnies ⁠Akash [PERSON_NAME] [PERSON_NAME] [PERSON_NAME] [PERSON…" at bounding box center [80, 139] width 35 height 9
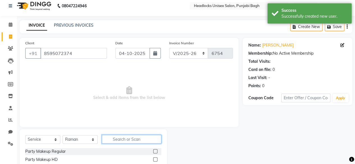
click at [119, 138] on input "text" at bounding box center [132, 139] width 60 height 9
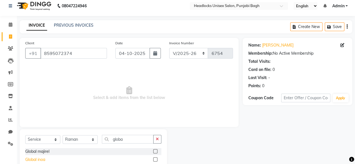
click at [37, 159] on div "Global inoa" at bounding box center [35, 160] width 20 height 6
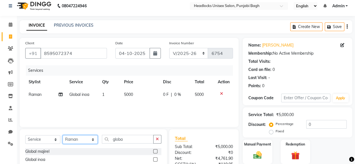
click at [80, 139] on select "Select Stylist ⁠Agnies ⁠Akash [PERSON_NAME] [PERSON_NAME] [PERSON_NAME] [PERSON…" at bounding box center [80, 139] width 35 height 9
click at [63, 135] on select "Select Stylist ⁠Agnies ⁠Akash [PERSON_NAME] [PERSON_NAME] [PERSON_NAME] [PERSON…" at bounding box center [80, 139] width 35 height 9
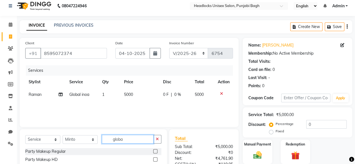
click at [133, 137] on input "globa" at bounding box center [128, 139] width 52 height 9
click at [48, 152] on div "Pedicure Normal" at bounding box center [40, 152] width 30 height 6
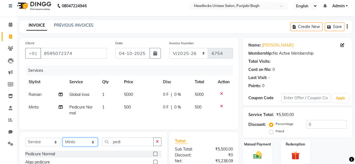
click at [79, 146] on select "Select Stylist ⁠Agnies ⁠Akash [PERSON_NAME] [PERSON_NAME] [PERSON_NAME] [PERSON…" at bounding box center [80, 142] width 35 height 9
click at [63, 142] on select "Select Stylist ⁠Agnies ⁠Akash [PERSON_NAME] [PERSON_NAME] [PERSON_NAME] [PERSON…" at bounding box center [80, 142] width 35 height 9
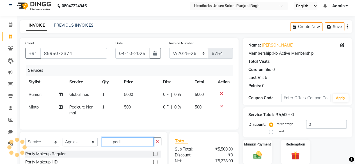
click at [122, 144] on input "pedi" at bounding box center [128, 142] width 52 height 9
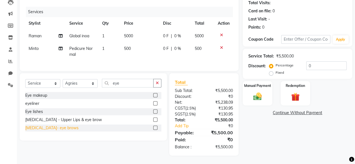
click at [47, 127] on div "[MEDICAL_DATA]- eye brows" at bounding box center [51, 128] width 53 height 6
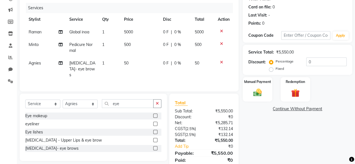
click at [221, 61] on icon at bounding box center [221, 62] width 3 height 4
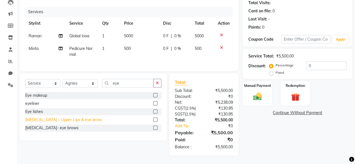
click at [67, 119] on div "[MEDICAL_DATA] - Upper Lips & eye brow" at bounding box center [63, 120] width 77 height 6
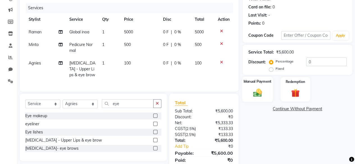
click at [254, 92] on img at bounding box center [257, 93] width 14 height 10
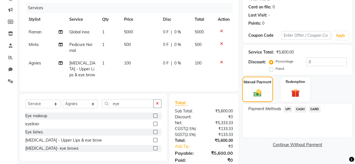
scroll to position [91, 0]
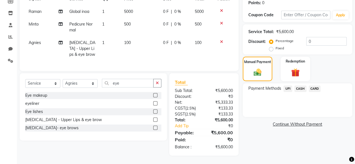
click at [287, 86] on span "UPI" at bounding box center [288, 89] width 9 height 6
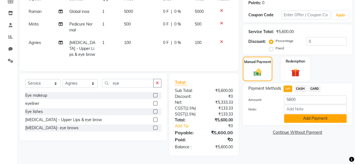
click at [293, 115] on button "Add Payment" at bounding box center [315, 118] width 63 height 9
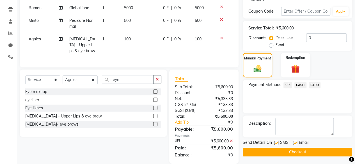
scroll to position [103, 0]
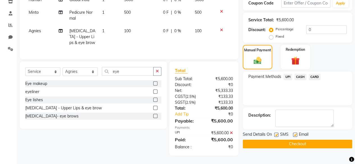
click at [275, 134] on div at bounding box center [276, 136] width 4 height 6
click at [276, 133] on label at bounding box center [276, 135] width 4 height 4
click at [276, 133] on input "checkbox" at bounding box center [276, 135] width 4 height 4
click at [266, 140] on button "Checkout" at bounding box center [298, 144] width 110 height 9
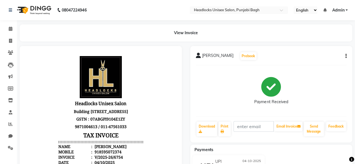
click at [261, 141] on div "[PERSON_NAME] Prebook Payment Received Download Print Email Invoice Send Messag…" at bounding box center [271, 94] width 162 height 97
click at [6, 39] on span at bounding box center [11, 41] width 10 height 6
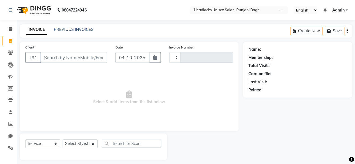
scroll to position [4, 0]
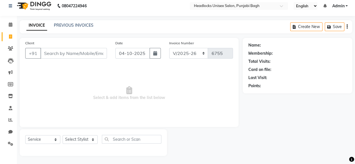
click at [67, 52] on input "Client" at bounding box center [73, 53] width 67 height 11
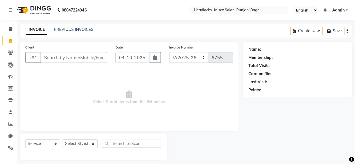
click at [96, 55] on input "Client" at bounding box center [73, 57] width 67 height 11
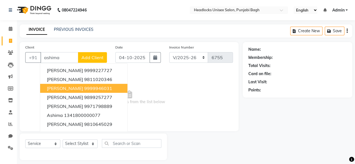
click at [76, 89] on span "[PERSON_NAME]" at bounding box center [65, 89] width 36 height 6
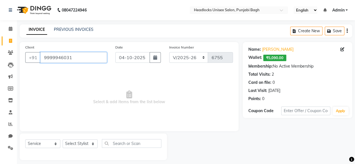
click at [85, 57] on input "9999946031" at bounding box center [73, 57] width 67 height 11
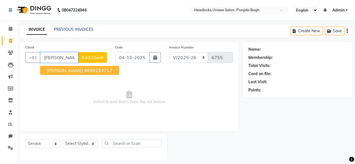
click at [84, 69] on ngb-highlight "9999294717" at bounding box center [98, 71] width 28 height 6
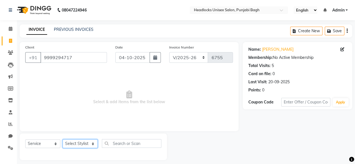
click at [67, 143] on select "Select Stylist ⁠Agnies ⁠Akash [PERSON_NAME] [PERSON_NAME] [PERSON_NAME] [PERSON…" at bounding box center [80, 144] width 35 height 9
click at [63, 140] on select "Select Stylist ⁠Agnies ⁠Akash [PERSON_NAME] [PERSON_NAME] [PERSON_NAME] [PERSON…" at bounding box center [80, 144] width 35 height 9
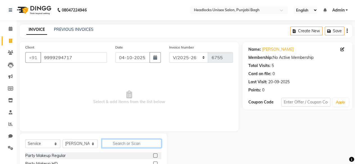
click at [113, 141] on input "text" at bounding box center [132, 143] width 60 height 9
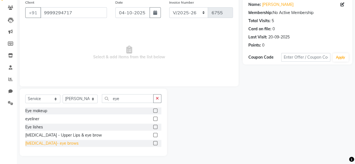
click at [56, 143] on div "[MEDICAL_DATA]- eye brows" at bounding box center [51, 144] width 53 height 6
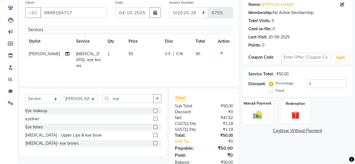
click at [266, 119] on div "Manual Payment" at bounding box center [257, 112] width 31 height 26
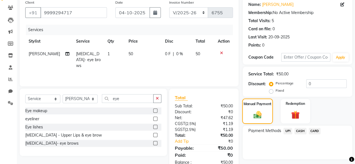
scroll to position [60, 0]
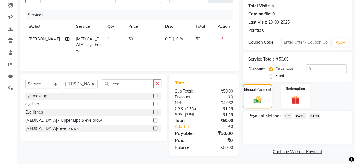
click at [302, 117] on span "CASH" at bounding box center [301, 116] width 12 height 6
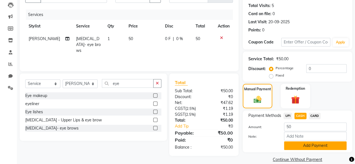
click at [294, 142] on button "Add Payment" at bounding box center [315, 146] width 63 height 9
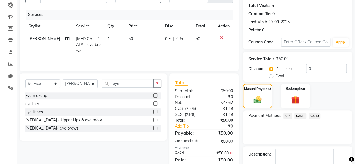
scroll to position [91, 0]
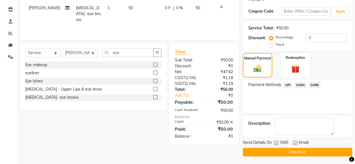
click at [276, 143] on label at bounding box center [276, 143] width 4 height 4
click at [276, 143] on input "checkbox" at bounding box center [276, 144] width 4 height 4
click at [275, 149] on button "Checkout" at bounding box center [298, 152] width 110 height 9
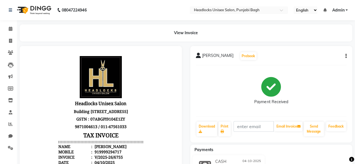
click at [11, 47] on li "Clients" at bounding box center [8, 53] width 17 height 12
click at [10, 45] on link "Invoice" at bounding box center [8, 41] width 13 height 9
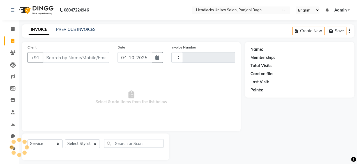
scroll to position [4, 0]
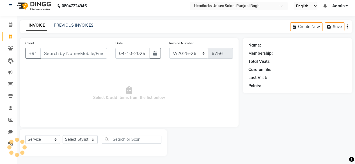
click at [66, 56] on input "Client" at bounding box center [73, 53] width 67 height 11
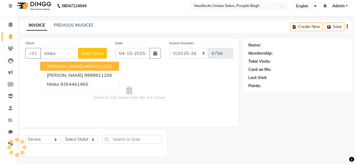
click at [72, 64] on button "[PERSON_NAME] 9654311281" at bounding box center [79, 66] width 79 height 9
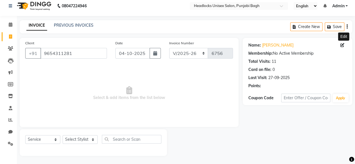
click at [342, 47] on span at bounding box center [344, 45] width 6 height 6
click at [343, 45] on icon at bounding box center [343, 45] width 4 height 4
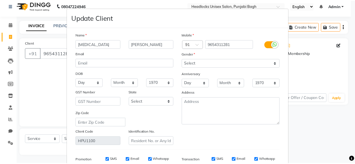
scroll to position [84, 0]
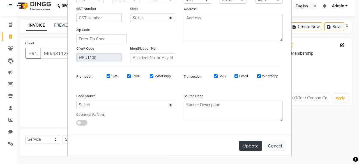
click at [246, 144] on button "Update" at bounding box center [251, 146] width 23 height 10
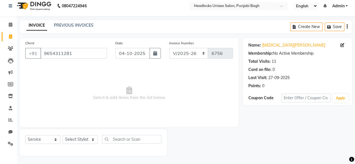
click at [94, 145] on div "Select Service Product Membership Package Voucher Prepaid Gift Card Select Styl…" at bounding box center [93, 141] width 136 height 13
click at [72, 138] on select "Select Stylist ⁠Agnies ⁠Akash [PERSON_NAME] [PERSON_NAME] [PERSON_NAME] [PERSON…" at bounding box center [80, 139] width 35 height 9
click at [63, 135] on select "Select Stylist ⁠Agnies ⁠Akash [PERSON_NAME] [PERSON_NAME] [PERSON_NAME] [PERSON…" at bounding box center [80, 139] width 35 height 9
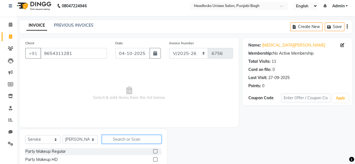
click at [131, 136] on input "text" at bounding box center [132, 139] width 60 height 9
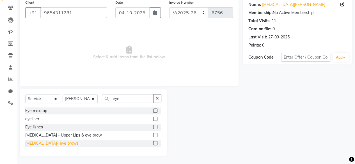
click at [59, 142] on div "[MEDICAL_DATA]- eye brows" at bounding box center [51, 144] width 53 height 6
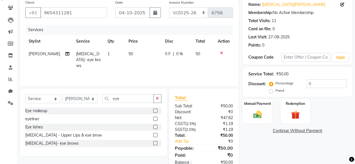
click at [272, 110] on div "Manual Payment Redemption" at bounding box center [298, 111] width 118 height 24
click at [270, 111] on div "Manual Payment" at bounding box center [257, 112] width 31 height 26
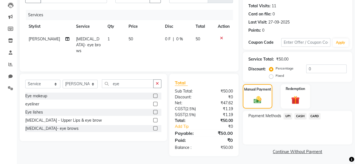
click at [299, 115] on span "CASH" at bounding box center [301, 116] width 12 height 6
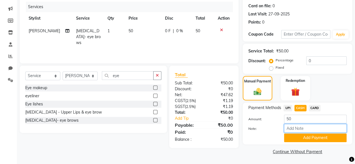
click at [292, 133] on input "Note:" at bounding box center [315, 128] width 63 height 9
click at [290, 137] on button "Add Payment" at bounding box center [315, 138] width 63 height 9
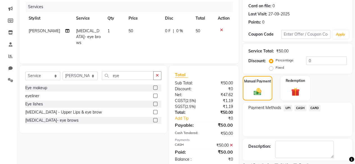
scroll to position [91, 0]
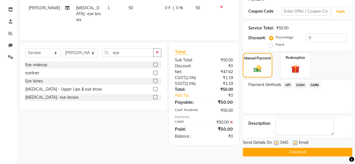
click at [275, 141] on label at bounding box center [276, 143] width 4 height 4
click at [275, 142] on input "checkbox" at bounding box center [276, 144] width 4 height 4
click at [271, 150] on button "Checkout" at bounding box center [298, 152] width 110 height 9
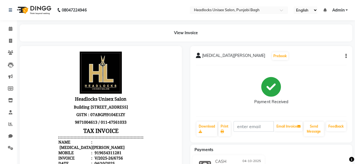
click at [346, 59] on button "button" at bounding box center [344, 56] width 3 height 6
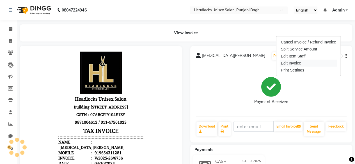
click at [294, 60] on div "Edit Invoice" at bounding box center [309, 63] width 58 height 7
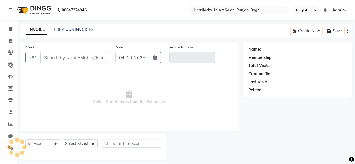
scroll to position [4, 0]
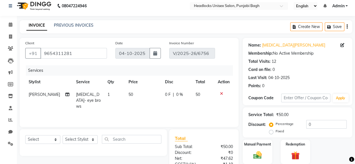
click at [129, 96] on span "50" at bounding box center [131, 94] width 4 height 5
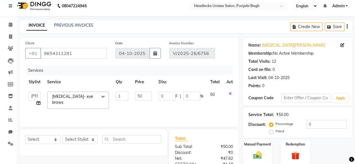
click at [229, 93] on icon at bounding box center [230, 94] width 3 height 4
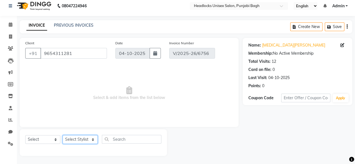
click at [87, 136] on select "Select Stylist ⁠Agnies ⁠Akash [PERSON_NAME] [PERSON_NAME] [PERSON_NAME] [PERSON…" at bounding box center [80, 139] width 35 height 9
click at [63, 135] on select "Select Stylist ⁠Agnies ⁠Akash [PERSON_NAME] [PERSON_NAME] [PERSON_NAME] [PERSON…" at bounding box center [80, 139] width 35 height 9
click at [34, 140] on select "Select Service Product Membership Package Voucher Prepaid Gift Card" at bounding box center [42, 139] width 35 height 9
click at [25, 135] on select "Select Service Product Membership Package Voucher Prepaid Gift Card" at bounding box center [42, 139] width 35 height 9
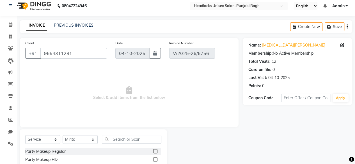
click at [36, 92] on span "Select & add items from the list below" at bounding box center [129, 93] width 208 height 56
click at [129, 141] on input "s" at bounding box center [132, 139] width 60 height 9
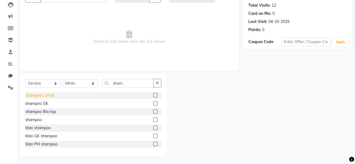
click at [44, 97] on div "shampoo Loreal" at bounding box center [39, 96] width 29 height 6
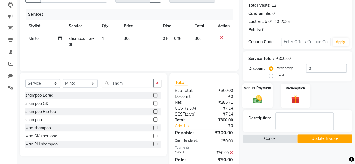
click at [267, 97] on div "Manual Payment" at bounding box center [257, 96] width 31 height 26
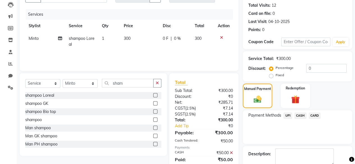
click at [288, 117] on span "UPI" at bounding box center [288, 116] width 9 height 6
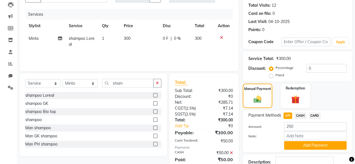
scroll to position [91, 0]
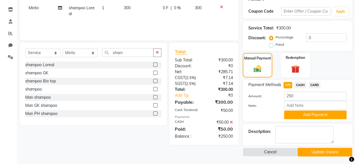
drag, startPoint x: 302, startPoint y: 117, endPoint x: 199, endPoint y: 77, distance: 109.5
click at [199, 77] on div "Client [PHONE_NUMBER] Date [DATE] Invoice Number V/2025-26/6756 Services Stylis…" at bounding box center [185, 54] width 341 height 206
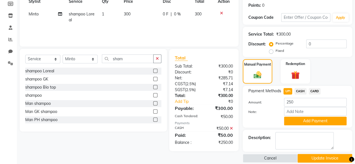
scroll to position [83, 0]
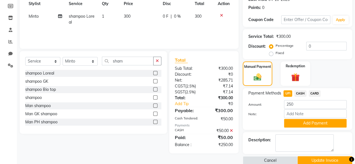
click at [230, 130] on icon at bounding box center [231, 131] width 3 height 4
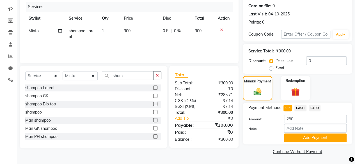
click at [288, 111] on span "UPI" at bounding box center [288, 108] width 9 height 6
click at [289, 133] on div "Note:" at bounding box center [297, 129] width 107 height 10
click at [289, 134] on button "Add Payment" at bounding box center [315, 138] width 63 height 9
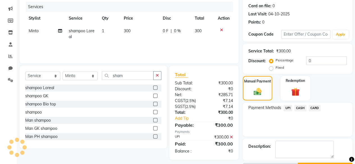
scroll to position [83, 0]
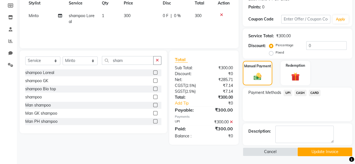
click at [311, 152] on button "Update Invoice" at bounding box center [325, 152] width 55 height 9
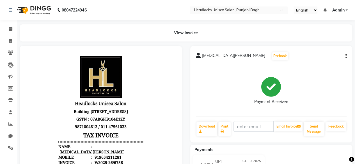
click at [311, 152] on div "Payments" at bounding box center [273, 150] width 167 height 6
drag, startPoint x: 311, startPoint y: 152, endPoint x: 9, endPoint y: 41, distance: 321.3
click at [9, 41] on icon at bounding box center [10, 41] width 3 height 4
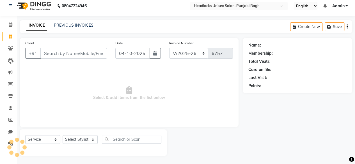
click at [63, 52] on input "Client" at bounding box center [73, 53] width 67 height 11
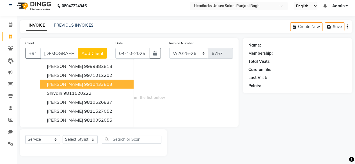
click at [74, 82] on span "[PERSON_NAME]" at bounding box center [65, 84] width 36 height 6
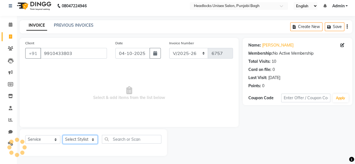
click at [76, 143] on select "Select Stylist ⁠Agnies ⁠Akash [PERSON_NAME] [PERSON_NAME] [PERSON_NAME] [PERSON…" at bounding box center [80, 139] width 35 height 9
click at [63, 135] on select "Select Stylist ⁠Agnies ⁠Akash [PERSON_NAME] [PERSON_NAME] [PERSON_NAME] [PERSON…" at bounding box center [80, 139] width 35 height 9
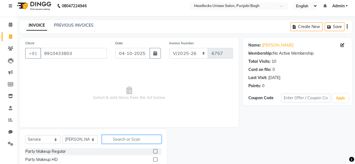
click at [114, 137] on input "text" at bounding box center [132, 139] width 60 height 9
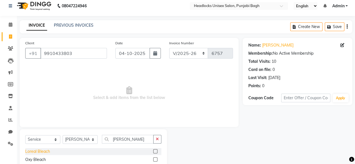
click at [33, 149] on div "Loreal Bleach" at bounding box center [37, 152] width 25 height 6
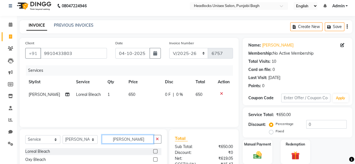
click at [116, 138] on input "[PERSON_NAME]" at bounding box center [128, 139] width 52 height 9
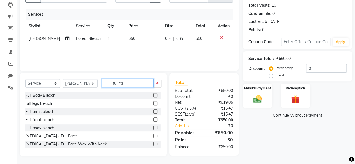
scroll to position [60, 0]
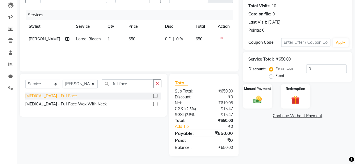
click at [53, 95] on div "[MEDICAL_DATA] - Full Face" at bounding box center [51, 96] width 52 height 6
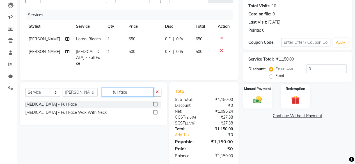
click at [114, 89] on input "full face" at bounding box center [128, 92] width 52 height 9
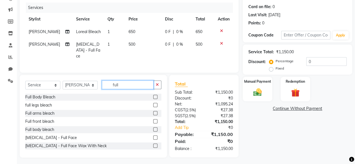
scroll to position [0, 0]
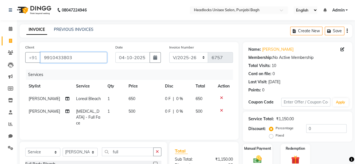
click at [83, 55] on input "9910433803" at bounding box center [73, 57] width 67 height 11
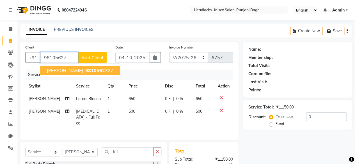
click at [72, 59] on input "98105627" at bounding box center [59, 57] width 38 height 11
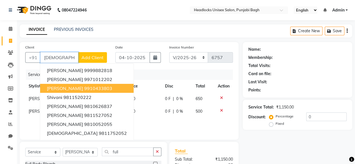
click at [69, 91] on button "[PERSON_NAME] 9910433803" at bounding box center [86, 88] width 93 height 9
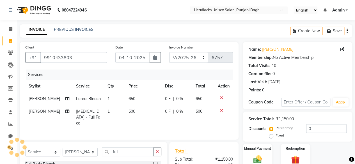
scroll to position [0, 4]
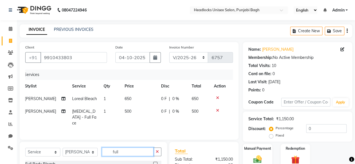
click at [119, 148] on input "full" at bounding box center [128, 152] width 52 height 9
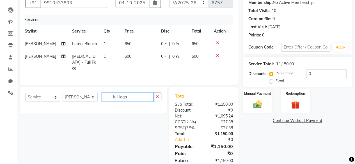
scroll to position [59, 0]
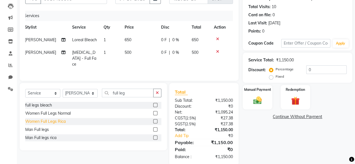
click at [41, 119] on div "Women Full Legs Rica" at bounding box center [45, 122] width 40 height 6
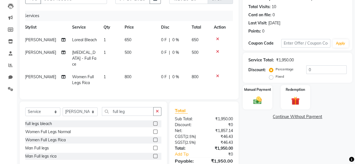
click at [125, 74] on span "800" at bounding box center [128, 76] width 7 height 5
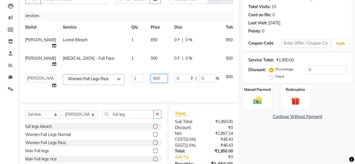
click at [151, 77] on input "800" at bounding box center [159, 78] width 17 height 9
click at [151, 82] on input "700" at bounding box center [159, 78] width 17 height 9
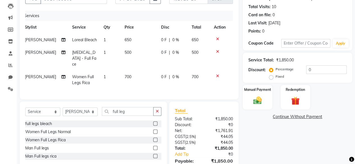
click at [138, 90] on div "Services Stylist Service Qty Price Disc Total Action [PERSON_NAME] Bleach 1 650…" at bounding box center [129, 52] width 208 height 83
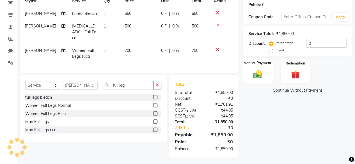
click at [257, 78] on img at bounding box center [257, 74] width 14 height 10
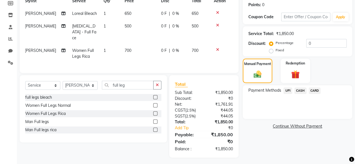
click at [287, 91] on span "UPI" at bounding box center [288, 91] width 9 height 6
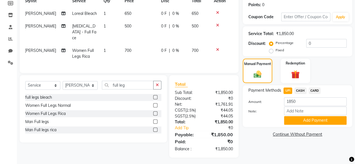
click at [290, 129] on div "Name: [PERSON_NAME] Membership: No Active Membership Total Visits: 10 Card on f…" at bounding box center [300, 57] width 114 height 201
drag, startPoint x: 290, startPoint y: 129, endPoint x: 295, endPoint y: 123, distance: 7.8
click at [295, 123] on div "Name: [PERSON_NAME] Membership: No Active Membership Total Visits: 10 Card on f…" at bounding box center [300, 57] width 114 height 201
click at [295, 123] on button "Add Payment" at bounding box center [315, 120] width 63 height 9
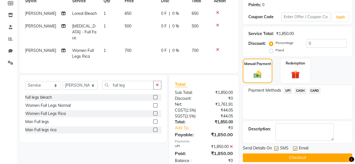
scroll to position [97, 0]
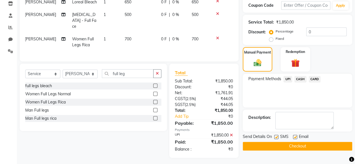
click at [277, 138] on label at bounding box center [276, 137] width 4 height 4
click at [277, 138] on input "checkbox" at bounding box center [276, 138] width 4 height 4
click at [275, 146] on button "Checkout" at bounding box center [298, 146] width 110 height 9
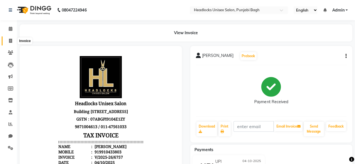
click at [10, 43] on icon at bounding box center [10, 41] width 3 height 4
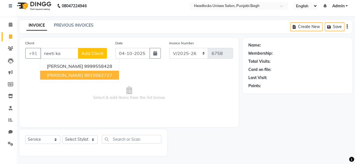
click at [69, 72] on span "[PERSON_NAME]" at bounding box center [65, 75] width 36 height 6
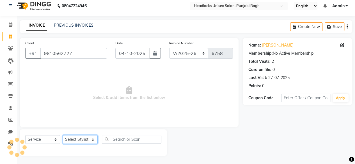
click at [78, 143] on select "Select Stylist ⁠Agnies ⁠Akash [PERSON_NAME] [PERSON_NAME] [PERSON_NAME] [PERSON…" at bounding box center [80, 139] width 35 height 9
click at [63, 135] on select "Select Stylist ⁠Agnies ⁠Akash [PERSON_NAME] [PERSON_NAME] [PERSON_NAME] [PERSON…" at bounding box center [80, 139] width 35 height 9
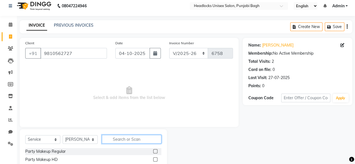
click at [152, 136] on input "text" at bounding box center [132, 139] width 60 height 9
click at [81, 138] on select "Select Stylist ⁠Agnies ⁠Akash [PERSON_NAME] [PERSON_NAME] [PERSON_NAME] [PERSON…" at bounding box center [80, 139] width 35 height 9
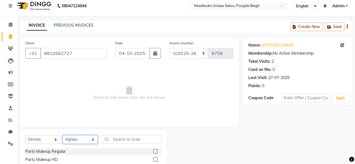
click at [63, 135] on select "Select Stylist ⁠Agnies ⁠Akash [PERSON_NAME] [PERSON_NAME] [PERSON_NAME] [PERSON…" at bounding box center [80, 139] width 35 height 9
click at [105, 140] on input "text" at bounding box center [132, 139] width 60 height 9
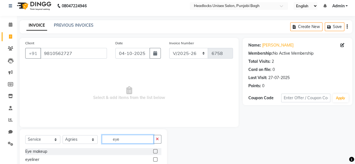
scroll to position [45, 0]
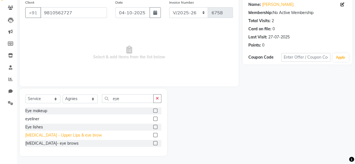
click at [57, 136] on div "[MEDICAL_DATA] - Upper Lips & eye brow" at bounding box center [63, 136] width 77 height 6
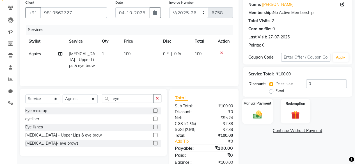
click at [263, 112] on img at bounding box center [257, 115] width 14 height 10
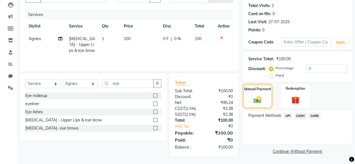
click at [304, 118] on span "CASH" at bounding box center [301, 116] width 12 height 6
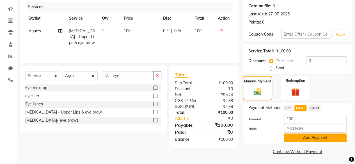
click at [299, 135] on button "Add Payment" at bounding box center [315, 138] width 63 height 9
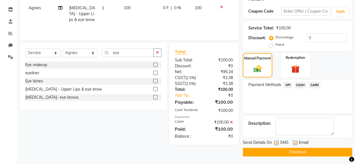
click at [277, 143] on label at bounding box center [276, 143] width 4 height 4
click at [277, 143] on input "checkbox" at bounding box center [276, 144] width 4 height 4
click at [274, 151] on button "Checkout" at bounding box center [298, 152] width 110 height 9
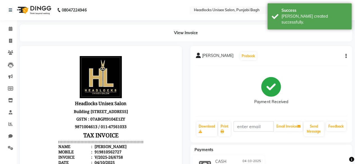
click at [275, 152] on div "Payments" at bounding box center [273, 150] width 167 height 6
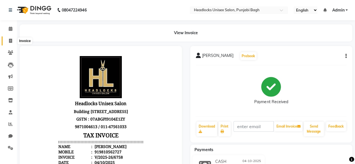
click at [6, 38] on span at bounding box center [11, 41] width 10 height 6
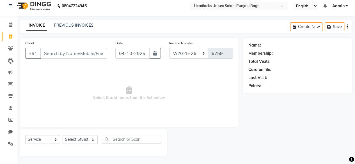
click at [58, 53] on input "Client" at bounding box center [73, 53] width 67 height 11
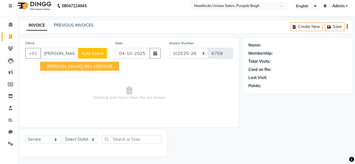
click at [84, 67] on ngb-highlight "9811080938" at bounding box center [98, 66] width 28 height 6
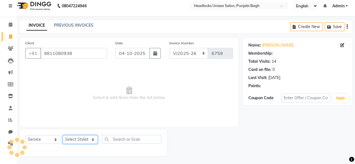
click at [76, 141] on select "Select Stylist ⁠Agnies ⁠Akash [PERSON_NAME] [PERSON_NAME] [PERSON_NAME] [PERSON…" at bounding box center [80, 139] width 35 height 9
click at [63, 135] on select "Select Stylist ⁠Agnies ⁠Akash [PERSON_NAME] [PERSON_NAME] [PERSON_NAME] [PERSON…" at bounding box center [80, 139] width 35 height 9
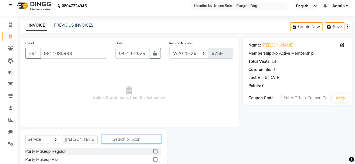
click at [109, 140] on input "text" at bounding box center [132, 139] width 60 height 9
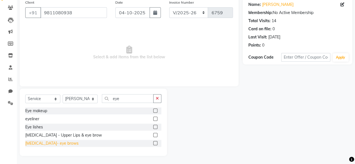
click at [39, 142] on div "[MEDICAL_DATA]- eye brows" at bounding box center [51, 144] width 53 height 6
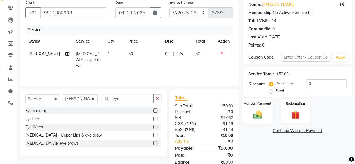
click at [255, 114] on img at bounding box center [257, 115] width 14 height 10
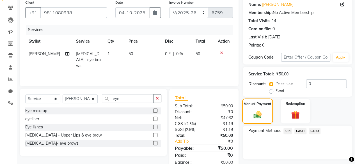
scroll to position [60, 0]
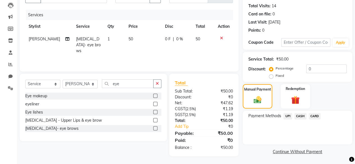
click at [300, 117] on span "CASH" at bounding box center [301, 116] width 12 height 6
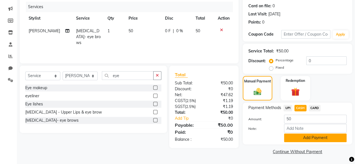
click at [297, 136] on button "Add Payment" at bounding box center [315, 138] width 63 height 9
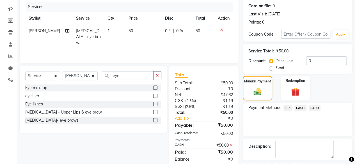
scroll to position [91, 0]
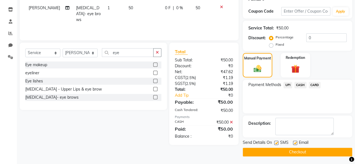
click at [277, 143] on label at bounding box center [276, 143] width 4 height 4
click at [277, 143] on input "checkbox" at bounding box center [276, 144] width 4 height 4
drag, startPoint x: 276, startPoint y: 146, endPoint x: 274, endPoint y: 151, distance: 5.4
click at [274, 151] on div "Send Details On SMS Email Checkout" at bounding box center [298, 148] width 110 height 17
click at [274, 151] on button "Checkout" at bounding box center [298, 152] width 110 height 9
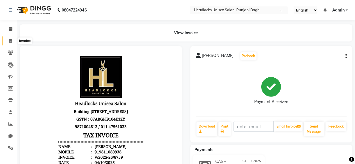
click at [12, 40] on span at bounding box center [11, 41] width 10 height 6
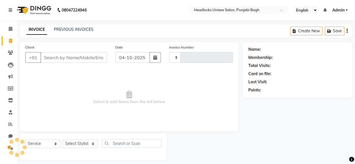
scroll to position [4, 0]
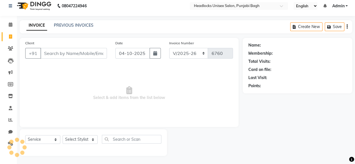
click at [71, 58] on input "Client" at bounding box center [73, 53] width 67 height 11
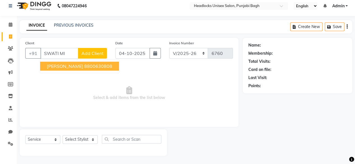
click at [92, 67] on ngb-highlight "8800630808" at bounding box center [98, 66] width 28 height 6
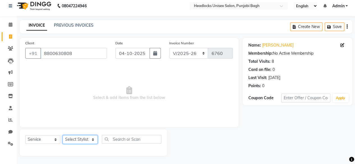
click at [77, 143] on select "Select Stylist ⁠Agnies ⁠Akash [PERSON_NAME] [PERSON_NAME] [PERSON_NAME] [PERSON…" at bounding box center [80, 139] width 35 height 9
click at [63, 135] on select "Select Stylist ⁠Agnies ⁠Akash [PERSON_NAME] [PERSON_NAME] [PERSON_NAME] [PERSON…" at bounding box center [80, 139] width 35 height 9
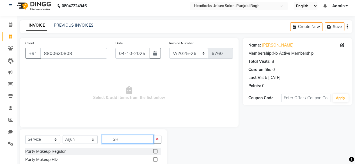
click at [125, 141] on input "SH" at bounding box center [128, 139] width 52 height 9
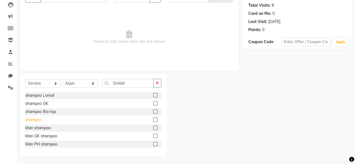
click at [32, 120] on div "shampoo" at bounding box center [33, 120] width 17 height 6
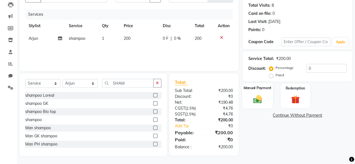
click at [264, 87] on label "Manual Payment" at bounding box center [258, 87] width 28 height 5
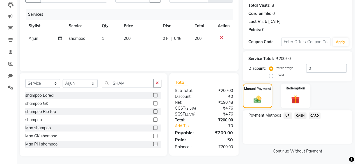
click at [300, 115] on span "CASH" at bounding box center [301, 116] width 12 height 6
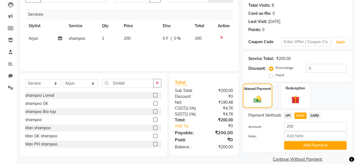
scroll to position [68, 0]
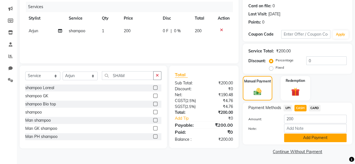
drag, startPoint x: 296, startPoint y: 144, endPoint x: 304, endPoint y: 137, distance: 10.1
click at [304, 137] on div "Payment Methods UPI CASH CARD Amount: 200 Note: Add Payment" at bounding box center [298, 124] width 110 height 42
click at [304, 137] on button "Add Payment" at bounding box center [315, 138] width 63 height 9
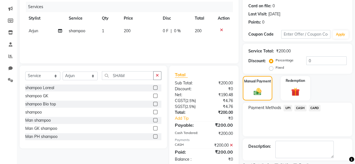
scroll to position [91, 0]
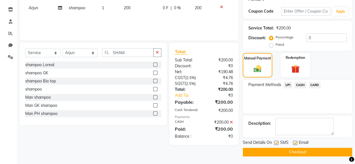
click at [275, 141] on label at bounding box center [276, 143] width 4 height 4
click at [275, 142] on input "checkbox" at bounding box center [276, 144] width 4 height 4
click at [274, 152] on button "Checkout" at bounding box center [298, 152] width 110 height 9
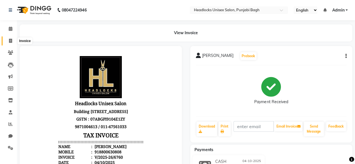
click at [8, 43] on span at bounding box center [11, 41] width 10 height 6
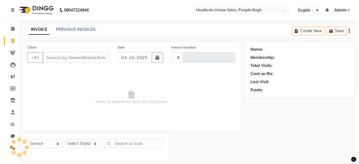
scroll to position [4, 0]
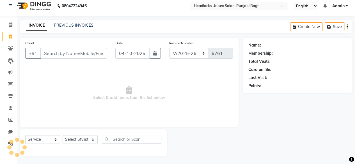
click at [44, 55] on input "Client" at bounding box center [73, 53] width 67 height 11
click at [71, 51] on input "Client" at bounding box center [73, 53] width 67 height 11
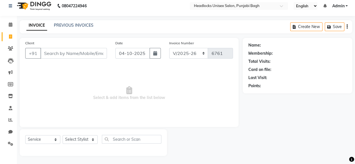
click at [71, 51] on input "Client" at bounding box center [73, 53] width 67 height 11
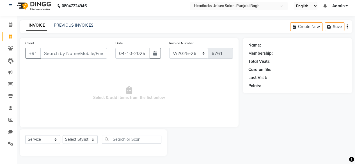
click at [71, 51] on input "Client" at bounding box center [73, 53] width 67 height 11
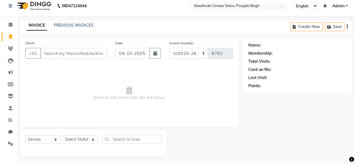
click at [71, 51] on input "Client" at bounding box center [73, 53] width 67 height 11
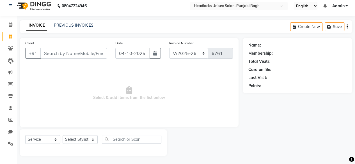
click at [71, 51] on input "Client" at bounding box center [73, 53] width 67 height 11
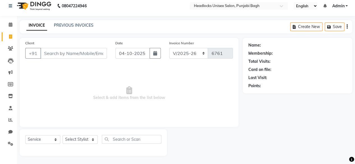
click at [71, 51] on input "Client" at bounding box center [73, 53] width 67 height 11
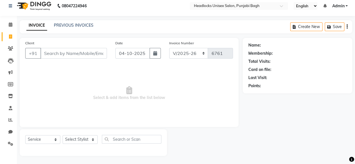
click at [71, 51] on input "Client" at bounding box center [73, 53] width 67 height 11
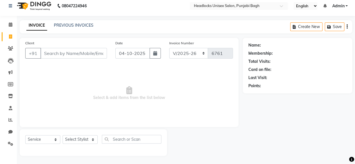
click at [71, 51] on input "Client" at bounding box center [73, 53] width 67 height 11
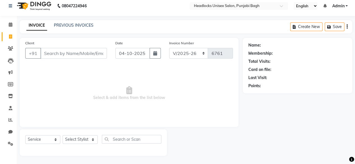
click at [71, 51] on input "Client" at bounding box center [73, 53] width 67 height 11
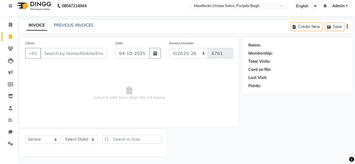
click at [71, 51] on input "Client" at bounding box center [73, 53] width 67 height 11
click at [90, 51] on span "Add Client" at bounding box center [92, 54] width 22 height 6
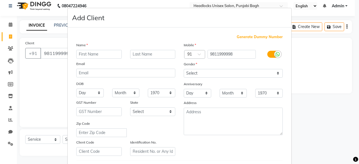
click at [90, 51] on input "text" at bounding box center [98, 54] width 45 height 9
click at [144, 51] on input "text" at bounding box center [152, 54] width 45 height 9
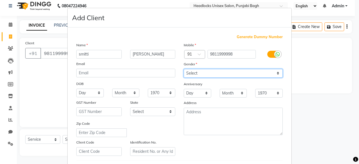
click at [193, 72] on select "Select [DEMOGRAPHIC_DATA] [DEMOGRAPHIC_DATA] Other Prefer Not To Say" at bounding box center [233, 73] width 99 height 9
click at [184, 69] on select "Select [DEMOGRAPHIC_DATA] [DEMOGRAPHIC_DATA] Other Prefer Not To Say" at bounding box center [233, 73] width 99 height 9
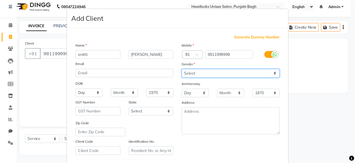
scroll to position [94, 0]
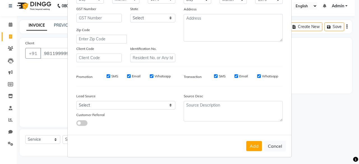
click at [256, 150] on div "Add Cancel" at bounding box center [180, 146] width 224 height 22
click at [255, 148] on button "Add" at bounding box center [255, 146] width 16 height 10
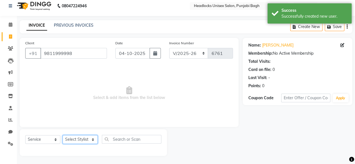
click at [77, 138] on select "Select Stylist ⁠Agnies ⁠Akash [PERSON_NAME] [PERSON_NAME] [PERSON_NAME] [PERSON…" at bounding box center [80, 139] width 35 height 9
click at [63, 135] on select "Select Stylist ⁠Agnies ⁠Akash [PERSON_NAME] [PERSON_NAME] [PERSON_NAME] [PERSON…" at bounding box center [80, 139] width 35 height 9
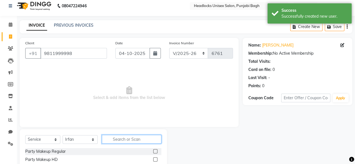
click at [113, 142] on input "text" at bounding box center [132, 139] width 60 height 9
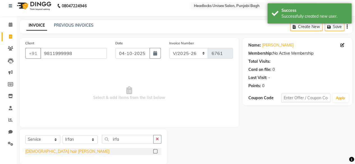
click at [36, 150] on div "[DEMOGRAPHIC_DATA] hair [PERSON_NAME]" at bounding box center [67, 152] width 84 height 6
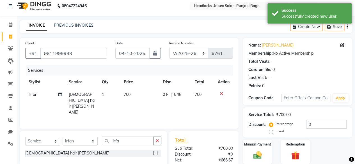
scroll to position [60, 0]
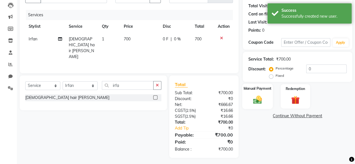
click at [254, 95] on img at bounding box center [257, 100] width 14 height 10
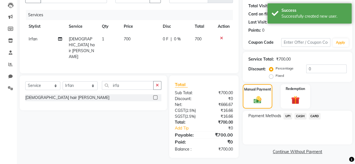
click at [301, 115] on span "CASH" at bounding box center [301, 116] width 12 height 6
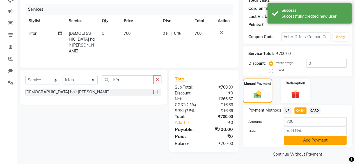
click at [290, 139] on button "Add Payment" at bounding box center [315, 140] width 63 height 9
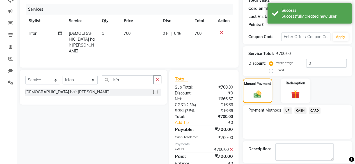
scroll to position [91, 0]
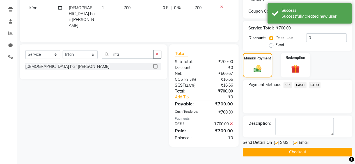
drag, startPoint x: 273, startPoint y: 144, endPoint x: 277, endPoint y: 143, distance: 4.3
click at [277, 143] on div "Send Details On SMS Email" at bounding box center [298, 143] width 110 height 7
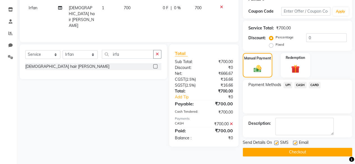
click at [277, 143] on label at bounding box center [276, 143] width 4 height 4
click at [277, 143] on input "checkbox" at bounding box center [276, 144] width 4 height 4
click at [275, 154] on button "Checkout" at bounding box center [298, 152] width 110 height 9
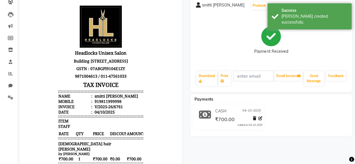
scroll to position [49, 0]
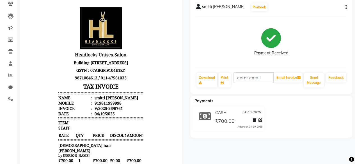
click at [318, 143] on div "smitti [PERSON_NAME] Prebook Payment Received Download Print Email Invoice Send…" at bounding box center [271, 109] width 171 height 224
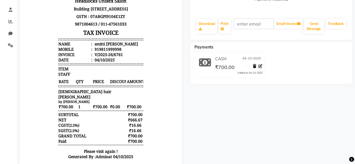
scroll to position [118, 0]
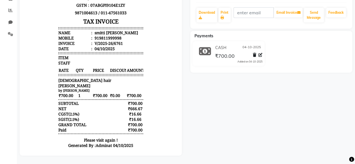
drag, startPoint x: 317, startPoint y: 112, endPoint x: 319, endPoint y: 109, distance: 3.7
click at [319, 109] on div "smitti [PERSON_NAME] Prebook Payment Received Download Print Email Invoice Send…" at bounding box center [271, 44] width 171 height 224
click at [331, 113] on div "smitti [PERSON_NAME] Prebook Payment Received Download Print Email Invoice Send…" at bounding box center [271, 44] width 171 height 224
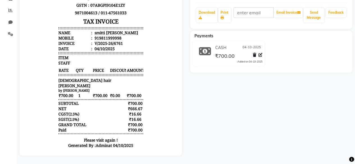
click at [331, 113] on div "smitti [PERSON_NAME] Prebook Payment Received Download Print Email Invoice Send…" at bounding box center [271, 44] width 171 height 224
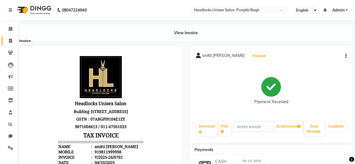
click at [12, 41] on span at bounding box center [11, 41] width 10 height 6
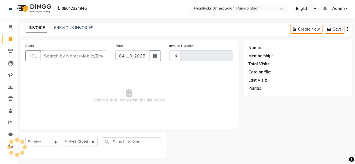
scroll to position [4, 0]
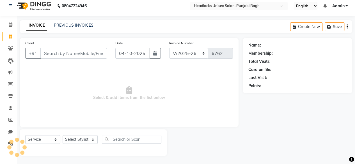
click at [96, 57] on input "Client" at bounding box center [73, 53] width 67 height 11
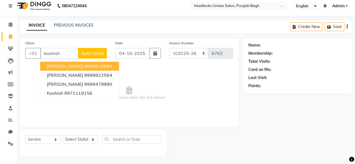
click at [92, 65] on ngb-highlight "9899616884" at bounding box center [98, 66] width 28 height 6
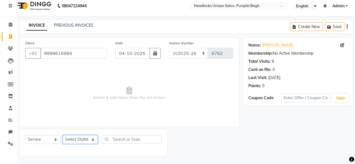
click at [84, 139] on select "Select Stylist ⁠Agnies ⁠Akash [PERSON_NAME] [PERSON_NAME] [PERSON_NAME] [PERSON…" at bounding box center [80, 139] width 35 height 9
click at [63, 135] on select "Select Stylist ⁠Agnies ⁠Akash [PERSON_NAME] [PERSON_NAME] [PERSON_NAME] [PERSON…" at bounding box center [80, 139] width 35 height 9
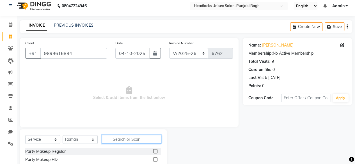
click at [126, 143] on input "text" at bounding box center [132, 139] width 60 height 9
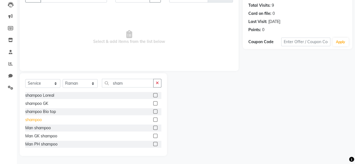
click at [32, 121] on div "shampoo" at bounding box center [33, 120] width 17 height 6
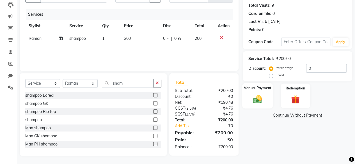
click at [254, 98] on img at bounding box center [257, 99] width 14 height 10
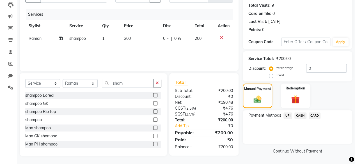
click at [299, 115] on span "CASH" at bounding box center [301, 116] width 12 height 6
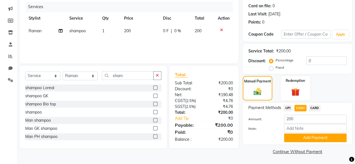
click at [221, 29] on icon at bounding box center [221, 30] width 3 height 4
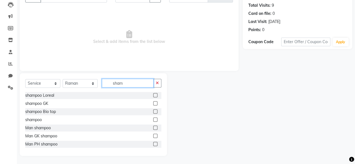
click at [115, 83] on input "sham" at bounding box center [128, 83] width 52 height 9
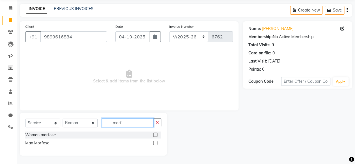
scroll to position [20, 0]
click at [38, 133] on div "Women morfose" at bounding box center [40, 136] width 31 height 6
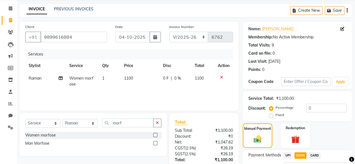
scroll to position [68, 0]
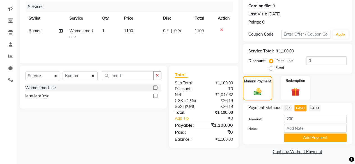
click at [287, 107] on span "UPI" at bounding box center [288, 108] width 9 height 6
click at [292, 138] on button "Add Payment" at bounding box center [315, 138] width 63 height 9
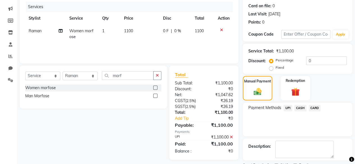
scroll to position [91, 0]
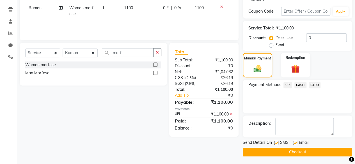
click at [277, 141] on label at bounding box center [276, 143] width 4 height 4
click at [277, 142] on input "checkbox" at bounding box center [276, 144] width 4 height 4
click at [272, 153] on button "Checkout" at bounding box center [298, 152] width 110 height 9
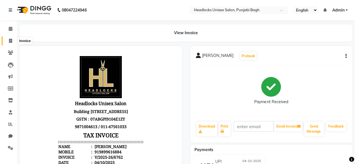
click at [12, 44] on span at bounding box center [11, 41] width 10 height 6
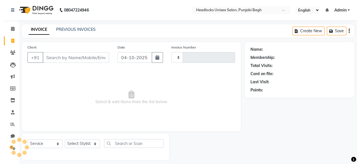
scroll to position [4, 0]
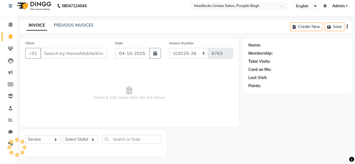
click at [71, 53] on input "Client" at bounding box center [73, 53] width 67 height 11
click at [76, 53] on input "Client" at bounding box center [73, 53] width 67 height 11
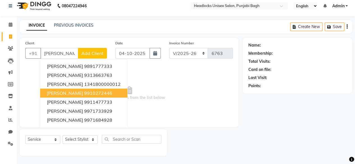
click at [84, 95] on ngb-highlight "9910272446" at bounding box center [98, 93] width 28 height 6
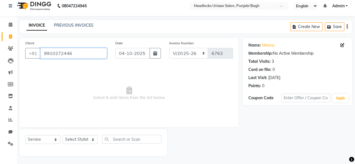
click at [69, 53] on input "9910272446" at bounding box center [73, 53] width 67 height 11
click at [45, 57] on input "Client" at bounding box center [73, 53] width 67 height 11
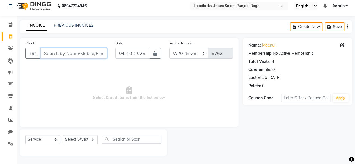
click at [45, 57] on input "Client" at bounding box center [73, 53] width 67 height 11
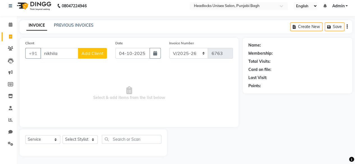
click at [95, 53] on span "Add Client" at bounding box center [92, 54] width 22 height 6
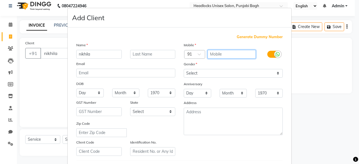
click at [247, 58] on input "text" at bounding box center [232, 54] width 49 height 9
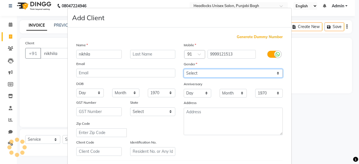
click at [232, 73] on select "Select [DEMOGRAPHIC_DATA] [DEMOGRAPHIC_DATA] Other Prefer Not To Say" at bounding box center [233, 73] width 99 height 9
click at [184, 69] on select "Select [DEMOGRAPHIC_DATA] [DEMOGRAPHIC_DATA] Other Prefer Not To Say" at bounding box center [233, 73] width 99 height 9
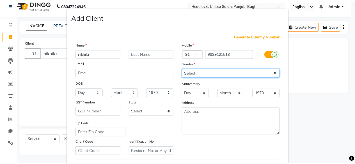
scroll to position [94, 0]
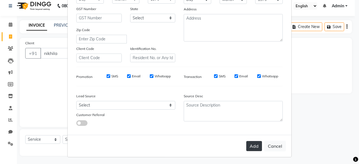
click at [255, 146] on button "Add" at bounding box center [255, 146] width 16 height 10
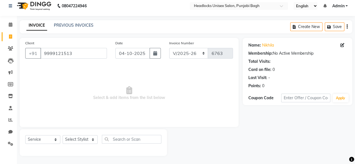
click at [89, 105] on span "Select & add items from the list below" at bounding box center [129, 93] width 208 height 56
click at [101, 102] on span "Select & add items from the list below" at bounding box center [129, 93] width 208 height 56
click at [73, 140] on select "Select Stylist ⁠Agnies ⁠Akash [PERSON_NAME] [PERSON_NAME] [PERSON_NAME] [PERSON…" at bounding box center [80, 139] width 35 height 9
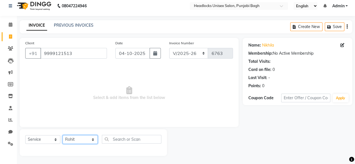
click at [63, 135] on select "Select Stylist ⁠Agnies ⁠Akash [PERSON_NAME] [PERSON_NAME] [PERSON_NAME] [PERSON…" at bounding box center [80, 139] width 35 height 9
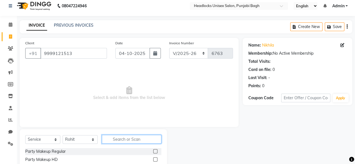
click at [118, 136] on input "text" at bounding box center [132, 139] width 60 height 9
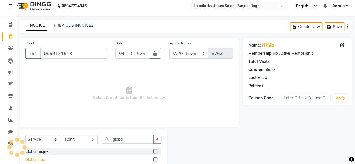
click at [41, 159] on div "Global inoa" at bounding box center [35, 160] width 20 height 6
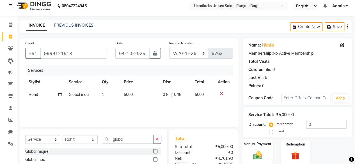
click at [256, 143] on label "Manual Payment" at bounding box center [258, 144] width 28 height 5
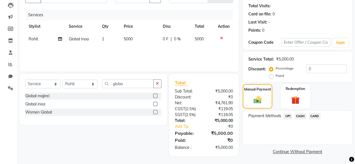
click at [312, 115] on span "CARD" at bounding box center [315, 116] width 12 height 6
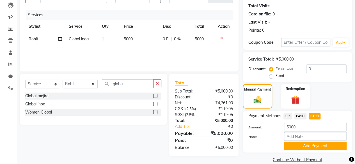
scroll to position [68, 0]
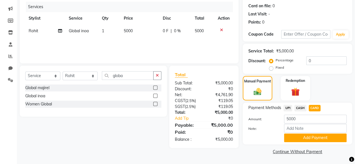
click at [243, 102] on div "Total Sub Total: ₹5,000.00 Discount: ₹0 Net: ₹4,761.90 CGST ( 2.5% ) ₹119.05 SG…" at bounding box center [205, 107] width 76 height 83
click at [309, 136] on button "Add Payment" at bounding box center [315, 138] width 63 height 9
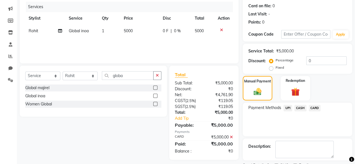
scroll to position [91, 0]
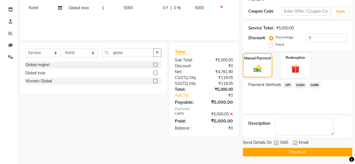
click at [275, 142] on label at bounding box center [276, 143] width 4 height 4
click at [275, 142] on input "checkbox" at bounding box center [276, 144] width 4 height 4
click at [268, 150] on button "Checkout" at bounding box center [298, 152] width 110 height 9
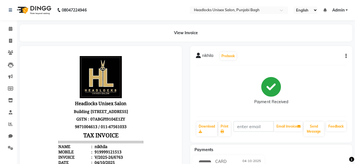
click at [268, 150] on div "Payments" at bounding box center [273, 150] width 167 height 6
drag, startPoint x: 9, startPoint y: 36, endPoint x: 10, endPoint y: 38, distance: 3.3
click at [10, 38] on li "Invoice" at bounding box center [8, 41] width 17 height 12
click at [10, 38] on span at bounding box center [11, 41] width 10 height 6
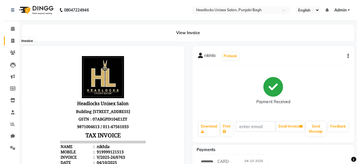
scroll to position [4, 0]
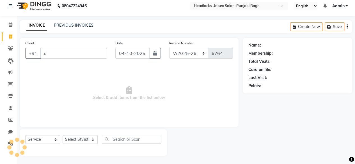
click at [81, 54] on input "s" at bounding box center [73, 53] width 67 height 11
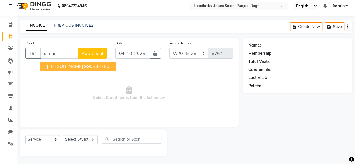
click at [93, 51] on span "Add Client" at bounding box center [92, 54] width 22 height 6
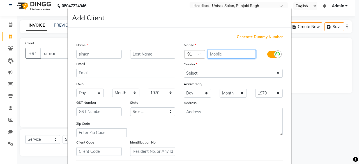
click at [223, 50] on input "text" at bounding box center [232, 54] width 49 height 9
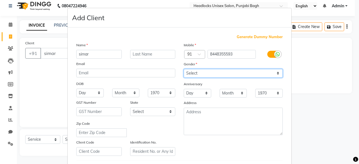
click at [211, 73] on select "Select [DEMOGRAPHIC_DATA] [DEMOGRAPHIC_DATA] Other Prefer Not To Say" at bounding box center [233, 73] width 99 height 9
click at [184, 69] on select "Select [DEMOGRAPHIC_DATA] [DEMOGRAPHIC_DATA] Other Prefer Not To Say" at bounding box center [233, 73] width 99 height 9
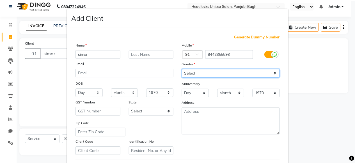
scroll to position [94, 0]
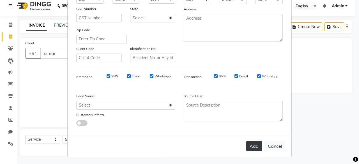
click at [255, 146] on button "Add" at bounding box center [255, 146] width 16 height 10
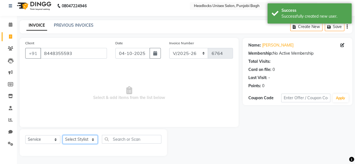
click at [74, 137] on select "Select Stylist ⁠Agnies ⁠Akash [PERSON_NAME] [PERSON_NAME] [PERSON_NAME] [PERSON…" at bounding box center [80, 139] width 35 height 9
click at [63, 135] on select "Select Stylist ⁠Agnies ⁠Akash [PERSON_NAME] [PERSON_NAME] [PERSON_NAME] [PERSON…" at bounding box center [80, 139] width 35 height 9
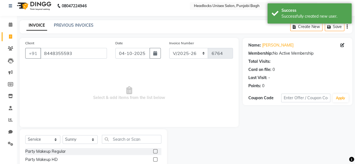
click at [116, 139] on input "text" at bounding box center [132, 139] width 60 height 9
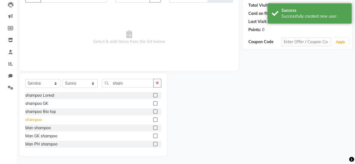
click at [30, 120] on div "shampoo" at bounding box center [33, 120] width 17 height 6
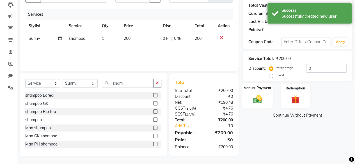
click at [256, 90] on label "Manual Payment" at bounding box center [258, 87] width 28 height 5
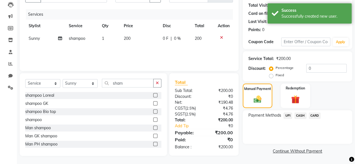
click at [298, 114] on span "CASH" at bounding box center [301, 116] width 12 height 6
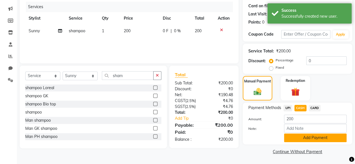
click at [293, 137] on button "Add Payment" at bounding box center [315, 138] width 63 height 9
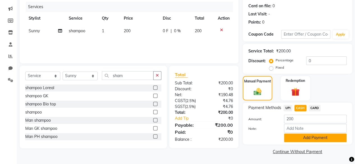
scroll to position [91, 0]
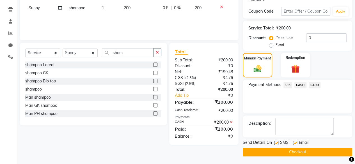
click at [277, 142] on label at bounding box center [276, 143] width 4 height 4
click at [277, 142] on input "checkbox" at bounding box center [276, 144] width 4 height 4
click at [273, 150] on button "Checkout" at bounding box center [298, 152] width 110 height 9
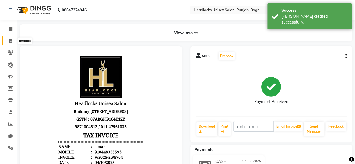
click at [9, 40] on icon at bounding box center [10, 41] width 3 height 4
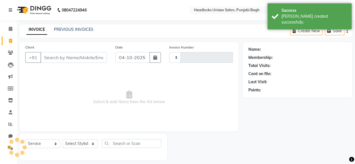
scroll to position [4, 0]
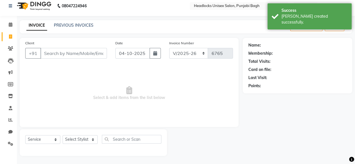
click at [61, 54] on input "Client" at bounding box center [73, 53] width 67 height 11
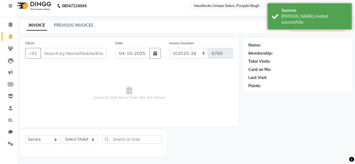
click at [61, 54] on input "Client" at bounding box center [73, 53] width 67 height 11
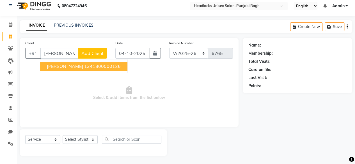
click at [84, 65] on ngb-highlight "1341800000126" at bounding box center [102, 66] width 37 height 6
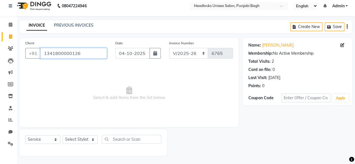
click at [88, 56] on input "1341800000126" at bounding box center [73, 53] width 67 height 11
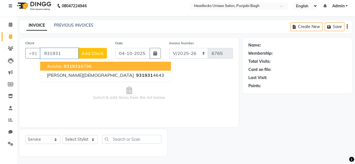
click at [87, 63] on button "avisha 931931 8796" at bounding box center [105, 66] width 131 height 9
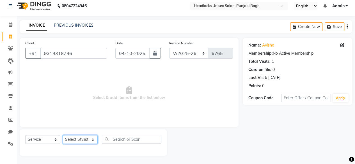
click at [73, 139] on select "Select Stylist ⁠Agnies ⁠Akash [PERSON_NAME] [PERSON_NAME] [PERSON_NAME] [PERSON…" at bounding box center [80, 139] width 35 height 9
click at [63, 135] on select "Select Stylist ⁠Agnies ⁠Akash [PERSON_NAME] [PERSON_NAME] [PERSON_NAME] [PERSON…" at bounding box center [80, 139] width 35 height 9
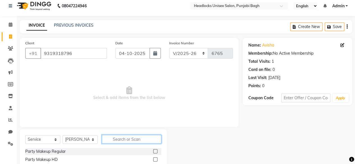
click at [114, 138] on input "text" at bounding box center [132, 139] width 60 height 9
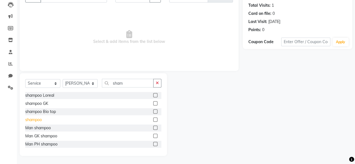
click at [35, 117] on div "shampoo" at bounding box center [33, 120] width 17 height 6
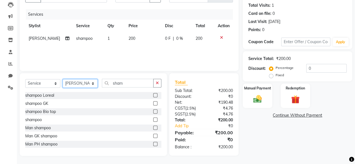
click at [72, 81] on select "Select Stylist ⁠Agnies ⁠Akash [PERSON_NAME] [PERSON_NAME] [PERSON_NAME] [PERSON…" at bounding box center [80, 83] width 35 height 9
click at [63, 79] on select "Select Stylist ⁠Agnies ⁠Akash [PERSON_NAME] [PERSON_NAME] [PERSON_NAME] [PERSON…" at bounding box center [80, 83] width 35 height 9
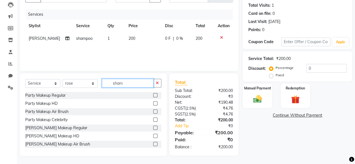
click at [110, 81] on input "sham" at bounding box center [128, 83] width 52 height 9
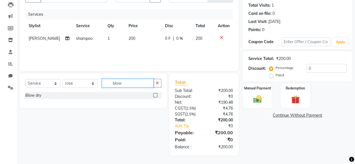
scroll to position [60, 0]
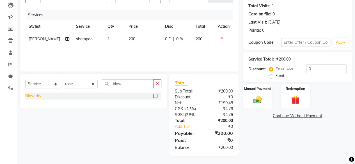
click at [31, 97] on div "Blow dry" at bounding box center [33, 96] width 16 height 6
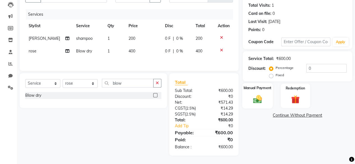
click at [260, 99] on img at bounding box center [257, 99] width 14 height 10
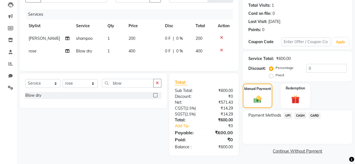
click at [289, 116] on span "UPI" at bounding box center [288, 116] width 9 height 6
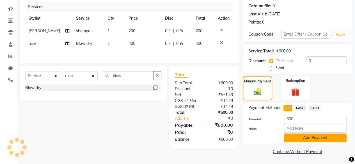
click at [291, 138] on button "Add Payment" at bounding box center [315, 138] width 63 height 9
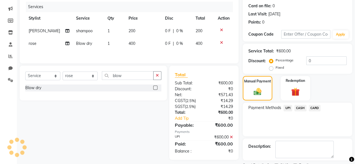
scroll to position [91, 0]
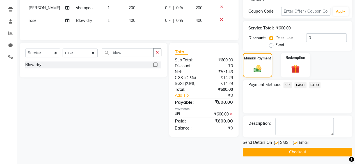
click at [277, 144] on label at bounding box center [276, 143] width 4 height 4
click at [277, 144] on input "checkbox" at bounding box center [276, 144] width 4 height 4
click at [323, 110] on div "Payment Methods UPI CASH CARD" at bounding box center [298, 97] width 110 height 34
click at [293, 151] on button "Checkout" at bounding box center [298, 152] width 110 height 9
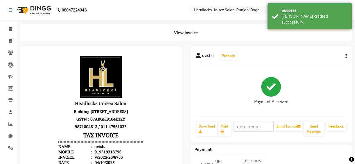
click at [293, 151] on div "Payments" at bounding box center [273, 150] width 167 height 6
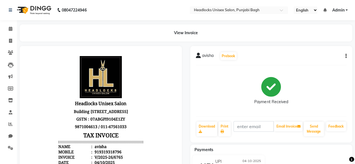
click at [16, 45] on li "Invoice" at bounding box center [8, 41] width 17 height 12
click at [11, 41] on icon at bounding box center [10, 41] width 3 height 4
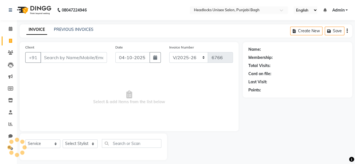
scroll to position [4, 0]
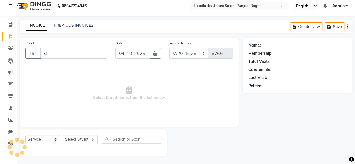
click at [60, 49] on input "d" at bounding box center [73, 53] width 67 height 11
click at [60, 49] on input "c" at bounding box center [73, 53] width 67 height 11
click at [100, 54] on input "c" at bounding box center [73, 53] width 67 height 11
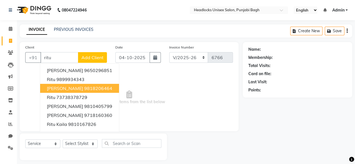
click at [86, 88] on ngb-highlight "9818206464" at bounding box center [98, 89] width 28 height 6
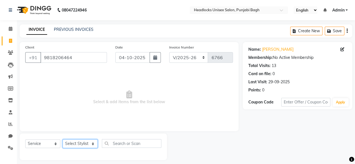
click at [79, 148] on select "Select Stylist ⁠Agnies ⁠Akash [PERSON_NAME] [PERSON_NAME] [PERSON_NAME] [PERSON…" at bounding box center [80, 144] width 35 height 9
click at [63, 140] on select "Select Stylist ⁠Agnies ⁠Akash [PERSON_NAME] [PERSON_NAME] [PERSON_NAME] [PERSON…" at bounding box center [80, 144] width 35 height 9
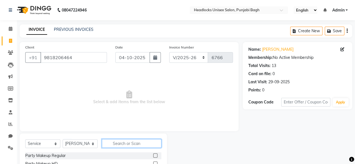
click at [134, 140] on input "text" at bounding box center [132, 143] width 60 height 9
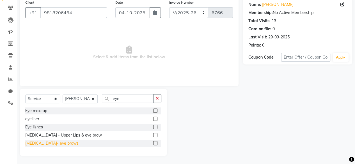
click at [57, 143] on div "[MEDICAL_DATA]- eye brows" at bounding box center [51, 144] width 53 height 6
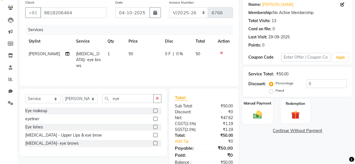
click at [254, 116] on img at bounding box center [257, 115] width 14 height 10
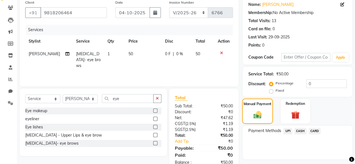
scroll to position [60, 0]
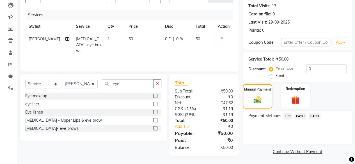
click at [300, 117] on span "CASH" at bounding box center [301, 116] width 12 height 6
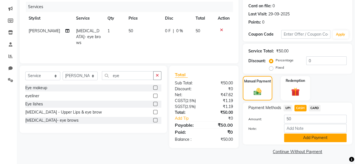
click at [288, 139] on button "Add Payment" at bounding box center [315, 138] width 63 height 9
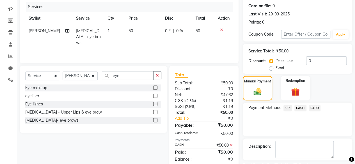
scroll to position [91, 0]
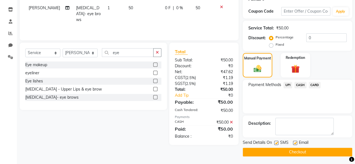
click at [278, 144] on label at bounding box center [276, 143] width 4 height 4
click at [278, 144] on input "checkbox" at bounding box center [276, 144] width 4 height 4
click at [276, 150] on button "Checkout" at bounding box center [298, 152] width 110 height 9
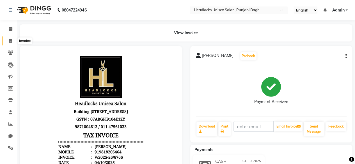
click at [10, 40] on icon at bounding box center [10, 41] width 3 height 4
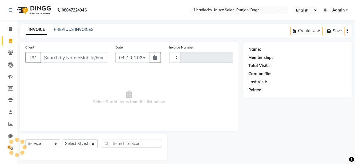
scroll to position [4, 0]
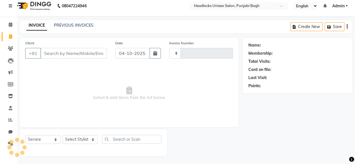
click at [63, 58] on div "Client +91" at bounding box center [66, 51] width 90 height 23
click at [68, 56] on input "Client" at bounding box center [73, 53] width 67 height 11
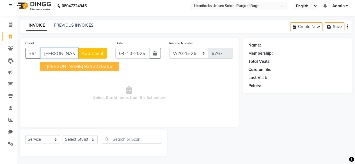
click at [68, 65] on span "[PERSON_NAME]" at bounding box center [65, 66] width 36 height 6
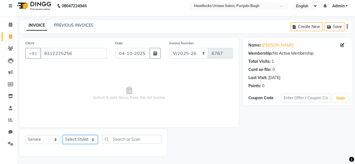
click at [77, 140] on select "Select Stylist ⁠Agnies ⁠Akash [PERSON_NAME] [PERSON_NAME] [PERSON_NAME] [PERSON…" at bounding box center [80, 139] width 35 height 9
click at [63, 135] on select "Select Stylist ⁠Agnies ⁠Akash [PERSON_NAME] [PERSON_NAME] [PERSON_NAME] [PERSON…" at bounding box center [80, 139] width 35 height 9
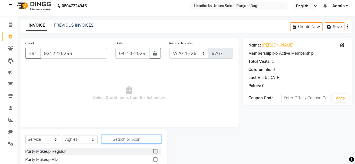
click at [118, 140] on input "text" at bounding box center [132, 139] width 60 height 9
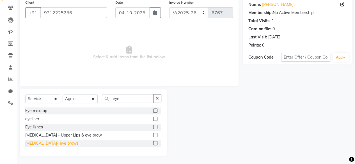
click at [56, 144] on div "[MEDICAL_DATA]- eye brows" at bounding box center [51, 144] width 53 height 6
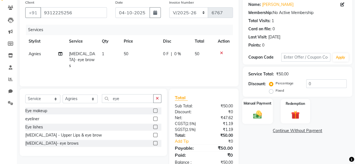
click at [256, 120] on div "Manual Payment" at bounding box center [257, 112] width 31 height 26
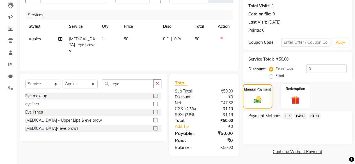
click at [303, 114] on span "CASH" at bounding box center [301, 116] width 12 height 6
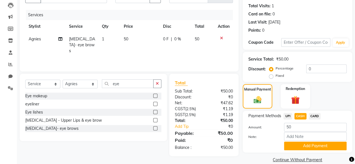
scroll to position [68, 0]
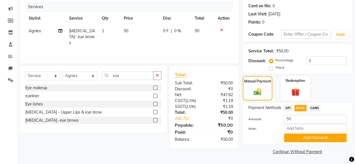
click at [285, 142] on div "Payment Methods UPI CASH CARD Amount: 50 Note: Add Payment" at bounding box center [298, 124] width 110 height 42
click at [291, 141] on button "Add Payment" at bounding box center [315, 138] width 63 height 9
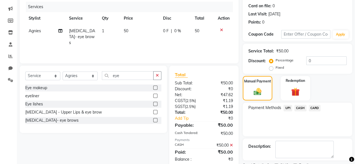
scroll to position [91, 0]
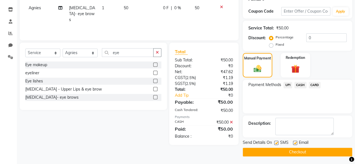
click at [276, 145] on label at bounding box center [276, 143] width 4 height 4
click at [276, 145] on input "checkbox" at bounding box center [276, 144] width 4 height 4
click at [276, 149] on button "Checkout" at bounding box center [298, 152] width 110 height 9
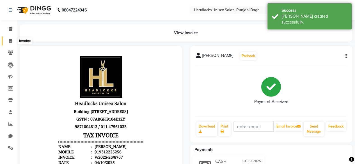
click at [8, 38] on span at bounding box center [11, 41] width 10 height 6
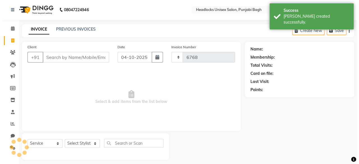
scroll to position [4, 0]
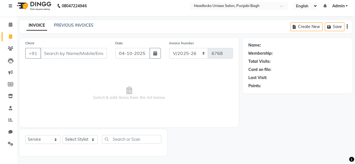
click at [24, 30] on div "INVOICE PREVIOUS INVOICES Create New Save" at bounding box center [186, 26] width 333 height 13
click at [62, 53] on input "Client" at bounding box center [73, 53] width 67 height 11
click at [84, 54] on span "Add Client" at bounding box center [92, 54] width 22 height 6
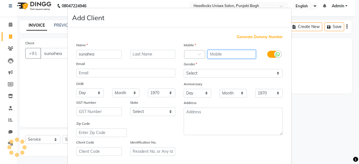
click at [220, 57] on input "text" at bounding box center [232, 54] width 49 height 9
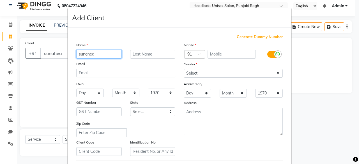
click at [90, 51] on input "sunahea" at bounding box center [98, 54] width 45 height 9
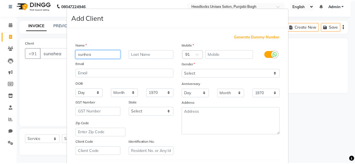
scroll to position [94, 0]
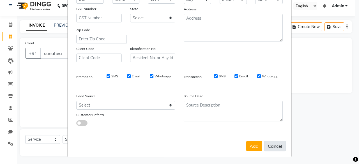
click at [270, 143] on button "Cancel" at bounding box center [275, 146] width 22 height 11
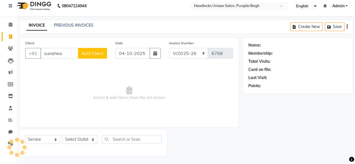
click at [270, 144] on div "Name: Membership: Total Visits: Card on file: Last Visit: Points:" at bounding box center [300, 97] width 114 height 118
click at [77, 53] on input "sunahea" at bounding box center [59, 53] width 38 height 11
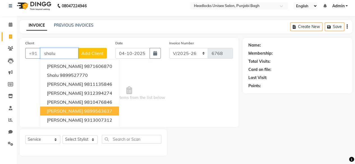
click at [67, 110] on span "[PERSON_NAME]" at bounding box center [65, 111] width 36 height 6
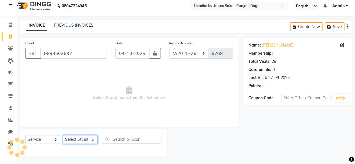
click at [78, 144] on select "Select Stylist ⁠Agnies ⁠Akash [PERSON_NAME] [PERSON_NAME] [PERSON_NAME] [PERSON…" at bounding box center [80, 139] width 35 height 9
click at [63, 135] on select "Select Stylist ⁠Agnies ⁠Akash [PERSON_NAME] [PERSON_NAME] [PERSON_NAME] [PERSON…" at bounding box center [80, 139] width 35 height 9
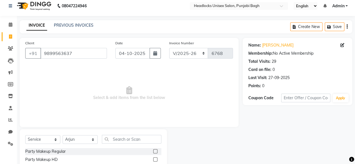
click at [129, 143] on div "Select Service Product Membership Package Voucher Prepaid Gift Card Select Styl…" at bounding box center [93, 141] width 136 height 13
click at [134, 142] on input "text" at bounding box center [132, 139] width 60 height 9
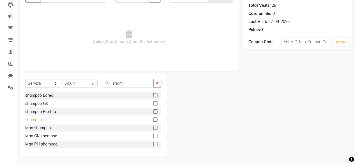
click at [33, 120] on div "shampoo" at bounding box center [33, 120] width 17 height 6
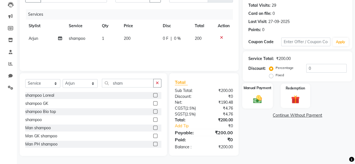
click at [260, 91] on div "Manual Payment" at bounding box center [257, 96] width 31 height 26
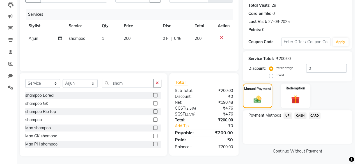
click at [301, 115] on span "CASH" at bounding box center [301, 116] width 12 height 6
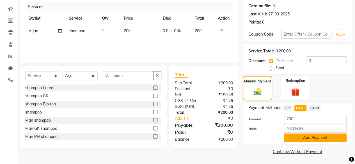
click at [294, 136] on button "Add Payment" at bounding box center [315, 138] width 63 height 9
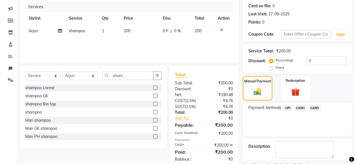
scroll to position [91, 0]
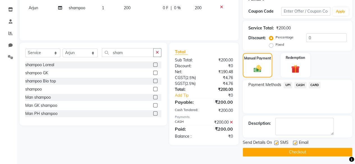
click at [277, 145] on label at bounding box center [276, 143] width 4 height 4
click at [277, 145] on input "checkbox" at bounding box center [276, 144] width 4 height 4
click at [273, 155] on button "Checkout" at bounding box center [298, 152] width 110 height 9
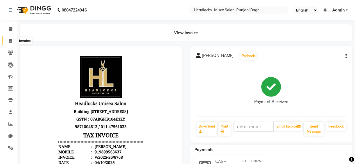
click at [13, 40] on span at bounding box center [11, 41] width 10 height 6
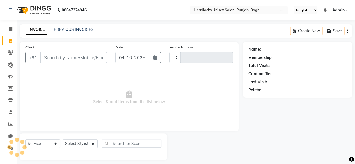
scroll to position [4, 0]
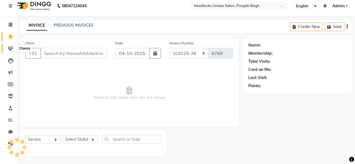
click at [11, 50] on icon at bounding box center [10, 48] width 5 height 4
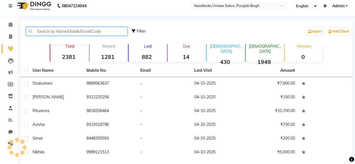
click at [75, 28] on input "text" at bounding box center [76, 31] width 101 height 9
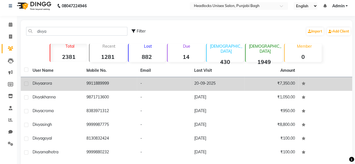
click at [121, 85] on td "9911889999" at bounding box center [110, 84] width 54 height 14
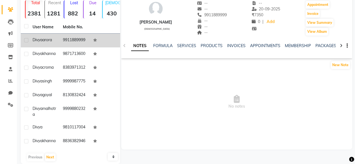
scroll to position [61, 0]
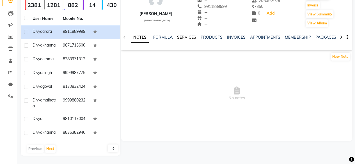
click at [186, 35] on link "SERVICES" at bounding box center [186, 37] width 19 height 5
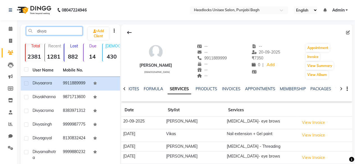
click at [75, 27] on input "divya" at bounding box center [54, 31] width 56 height 9
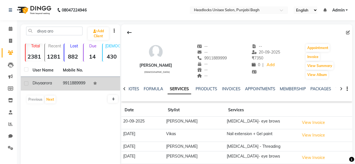
click at [61, 82] on td "9911889999" at bounding box center [75, 84] width 30 height 14
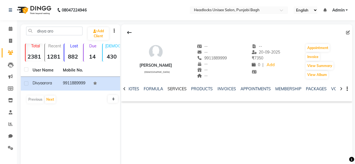
click at [180, 90] on link "SERVICES" at bounding box center [177, 88] width 19 height 5
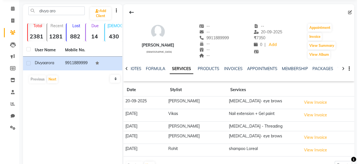
scroll to position [21, 0]
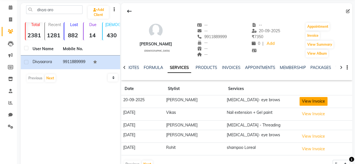
click at [304, 100] on button "View Invoice" at bounding box center [314, 101] width 28 height 9
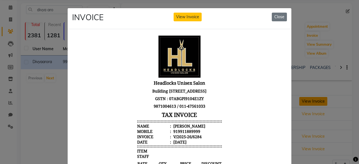
scroll to position [110, 0]
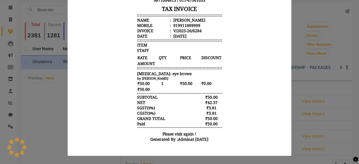
click at [354, 103] on ngb-modal-window "INVOICE View Invoice Close" at bounding box center [179, 82] width 359 height 164
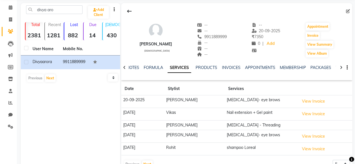
click at [325, 110] on td "View Invoice" at bounding box center [325, 114] width 55 height 13
click at [308, 113] on button "View Invoice" at bounding box center [314, 114] width 28 height 9
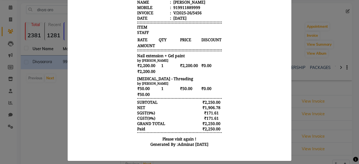
scroll to position [133, 0]
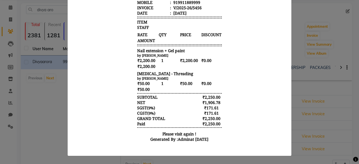
click at [306, 90] on ngb-modal-window "INVOICE View Invoice Close" at bounding box center [179, 82] width 359 height 164
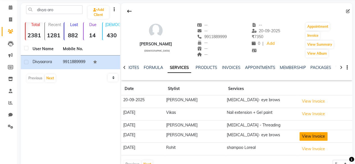
click at [300, 134] on button "View Invoice" at bounding box center [314, 136] width 28 height 9
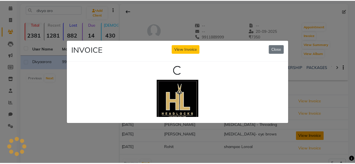
scroll to position [0, 0]
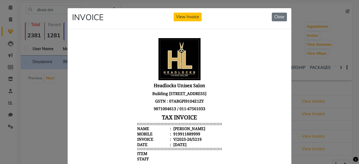
click at [326, 123] on ngb-modal-window "INVOICE View Invoice Close" at bounding box center [179, 82] width 359 height 164
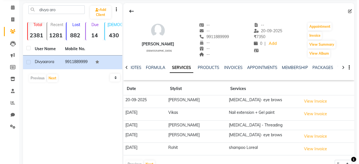
scroll to position [37, 0]
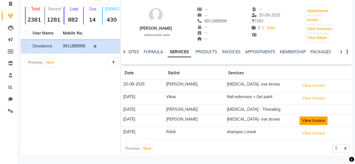
click at [300, 121] on button "View Invoice" at bounding box center [314, 121] width 28 height 9
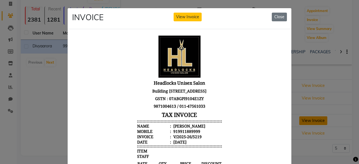
scroll to position [110, 0]
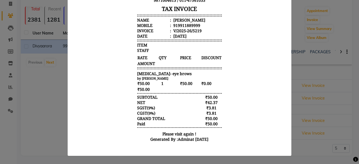
click at [344, 121] on ngb-modal-window "INVOICE View Invoice Close" at bounding box center [179, 82] width 359 height 164
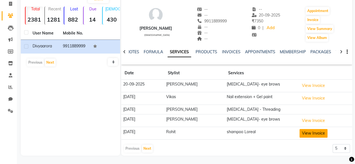
click at [303, 133] on button "View Invoice" at bounding box center [314, 133] width 28 height 9
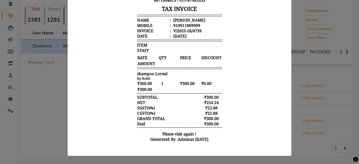
click at [321, 117] on ngb-modal-window "INVOICE View Invoice Close" at bounding box center [179, 82] width 359 height 164
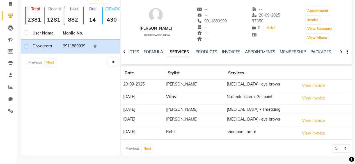
scroll to position [0, 0]
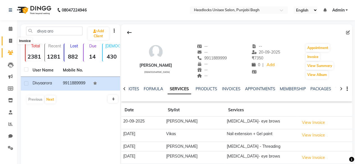
click at [11, 42] on icon at bounding box center [10, 41] width 3 height 4
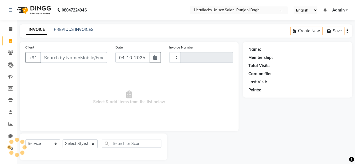
scroll to position [4, 0]
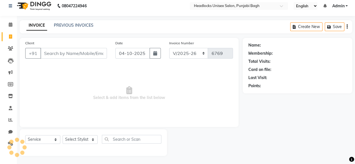
click at [67, 50] on input "Client" at bounding box center [73, 53] width 67 height 11
click at [12, 38] on icon at bounding box center [10, 37] width 3 height 4
click at [12, 50] on icon at bounding box center [10, 48] width 5 height 4
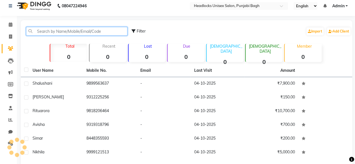
click at [85, 33] on input "text" at bounding box center [76, 31] width 101 height 9
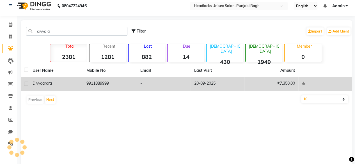
click at [38, 79] on td "[PERSON_NAME]" at bounding box center [56, 84] width 54 height 14
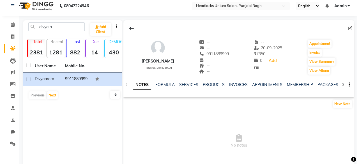
scroll to position [37, 0]
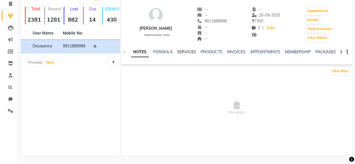
click at [190, 50] on link "SERVICES" at bounding box center [186, 51] width 19 height 5
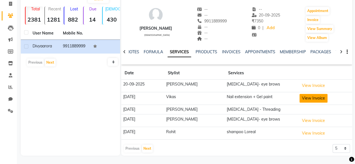
click at [304, 99] on button "View Invoice" at bounding box center [314, 98] width 28 height 9
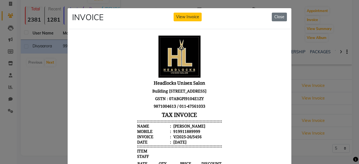
scroll to position [133, 0]
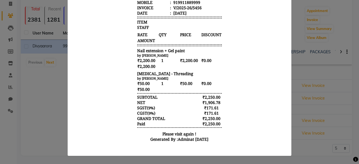
click at [305, 98] on ngb-modal-window "INVOICE View Invoice Close" at bounding box center [179, 82] width 359 height 164
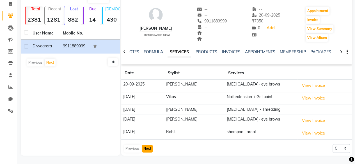
click at [148, 150] on button "Next" at bounding box center [147, 149] width 11 height 8
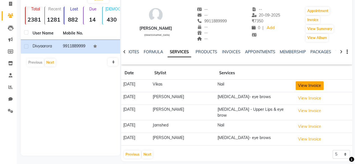
click at [307, 86] on button "View Invoice" at bounding box center [310, 85] width 28 height 9
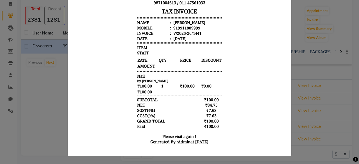
scroll to position [4, 0]
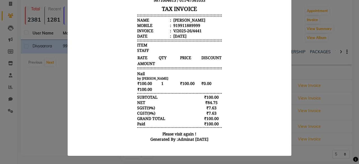
click at [330, 71] on ngb-modal-window "INVOICE View Invoice Close" at bounding box center [179, 82] width 359 height 164
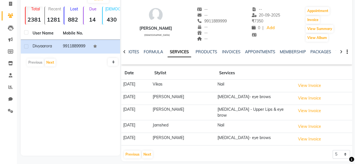
scroll to position [0, 0]
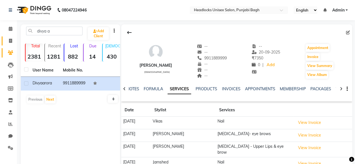
click at [6, 44] on span at bounding box center [11, 41] width 10 height 6
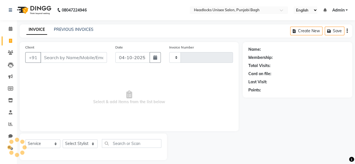
scroll to position [4, 0]
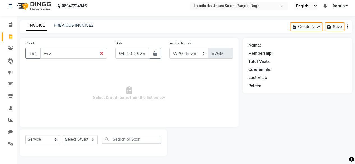
click at [1, 56] on li "Leads" at bounding box center [8, 61] width 17 height 12
click at [56, 68] on span "Select & add items from the list below" at bounding box center [129, 93] width 208 height 56
click at [54, 72] on span "Select & add items from the list below" at bounding box center [129, 93] width 208 height 56
click at [10, 95] on icon at bounding box center [10, 96] width 5 height 4
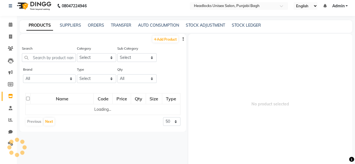
scroll to position [3, 0]
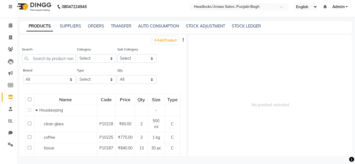
click at [197, 23] on div "PRODUCTS SUPPLIERS ORDERS TRANSFER AUTO CONSUMPTION STOCK ADJUSTMENT STOCK LEDG…" at bounding box center [186, 27] width 333 height 13
click at [197, 26] on link "STOCK ADJUSTMENT" at bounding box center [205, 26] width 39 height 5
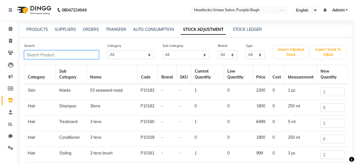
click at [53, 56] on input "text" at bounding box center [61, 55] width 75 height 9
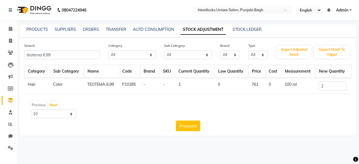
click at [326, 90] on td "2" at bounding box center [334, 86] width 36 height 16
click at [330, 86] on input "2" at bounding box center [333, 86] width 28 height 9
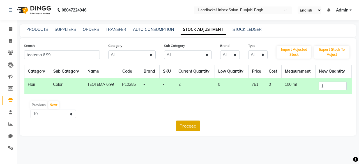
click at [195, 131] on div "Search teotema 6.99 Category All Hair Skin Makeup Personal Care Appliances [PER…" at bounding box center [188, 87] width 337 height 98
click at [195, 131] on button "Proceed" at bounding box center [188, 126] width 24 height 11
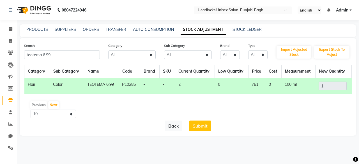
click at [195, 131] on button "Submit" at bounding box center [200, 126] width 22 height 11
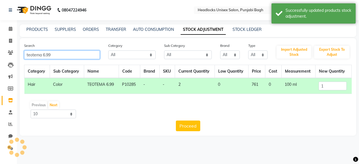
click at [79, 57] on input "teotema 6.99" at bounding box center [62, 55] width 76 height 9
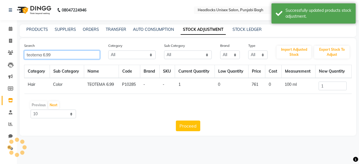
click at [79, 57] on input "teotema 6.99" at bounding box center [62, 55] width 76 height 9
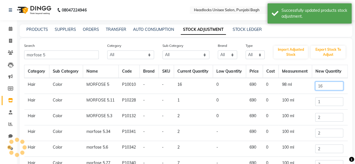
click at [322, 87] on input "16" at bounding box center [329, 86] width 28 height 9
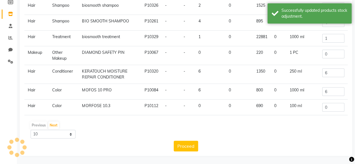
scroll to position [43, 0]
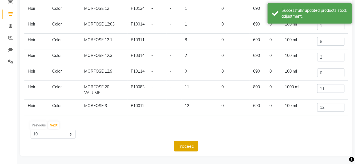
click at [185, 144] on button "Proceed" at bounding box center [186, 146] width 24 height 11
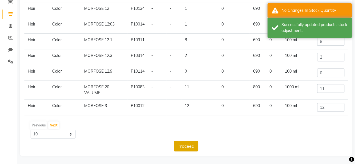
click at [185, 144] on button "Proceed" at bounding box center [186, 146] width 24 height 11
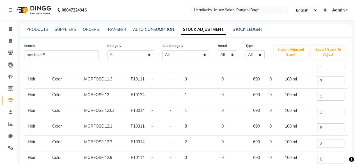
scroll to position [0, 0]
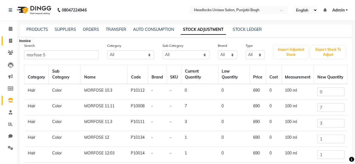
click at [12, 40] on icon at bounding box center [10, 41] width 3 height 4
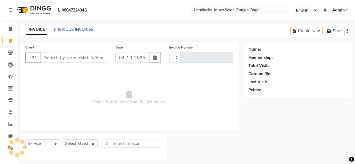
scroll to position [4, 0]
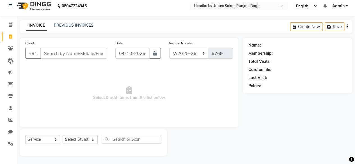
click at [55, 56] on input "Client" at bounding box center [73, 53] width 67 height 11
click at [88, 52] on input "d" at bounding box center [73, 53] width 67 height 11
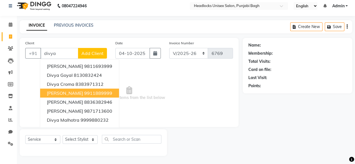
click at [72, 89] on button "divya arora 9911889999" at bounding box center [79, 93] width 79 height 9
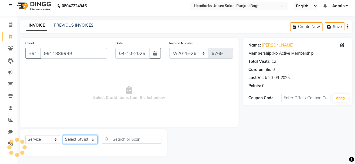
click at [73, 140] on select "Select Stylist ⁠Agnies ⁠Akash [PERSON_NAME] [PERSON_NAME] [PERSON_NAME] [PERSON…" at bounding box center [80, 139] width 35 height 9
click at [63, 135] on select "Select Stylist ⁠Agnies ⁠Akash [PERSON_NAME] [PERSON_NAME] [PERSON_NAME] [PERSON…" at bounding box center [80, 139] width 35 height 9
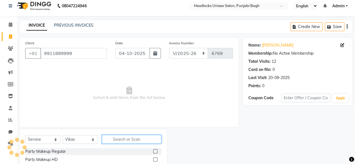
click at [126, 135] on input "text" at bounding box center [132, 139] width 60 height 9
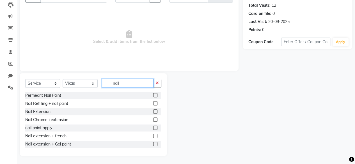
scroll to position [42, 0]
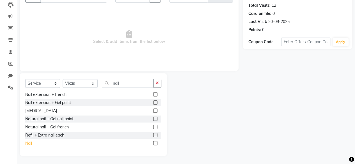
click at [28, 145] on div "Nail" at bounding box center [28, 144] width 7 height 6
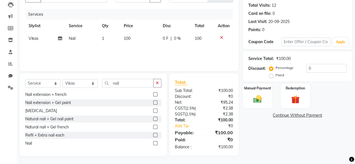
click at [129, 37] on span "100" at bounding box center [127, 38] width 7 height 5
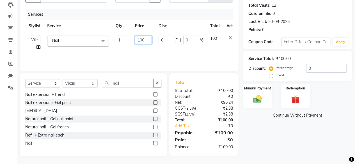
click at [139, 38] on input "100" at bounding box center [143, 40] width 17 height 9
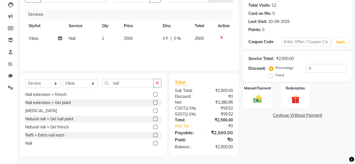
click at [154, 45] on div "Services Stylist Service Qty Price Disc Total Action ⁠Vikas Nail 1 2500 0 F | 0…" at bounding box center [129, 37] width 208 height 56
click at [267, 95] on div "Manual Payment" at bounding box center [257, 96] width 31 height 26
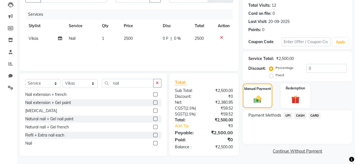
click at [298, 116] on span "CASH" at bounding box center [301, 116] width 12 height 6
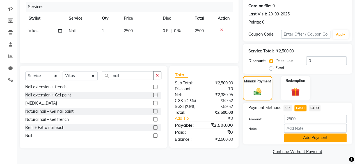
click at [293, 137] on button "Add Payment" at bounding box center [315, 138] width 63 height 9
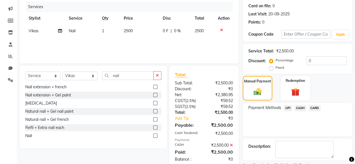
scroll to position [91, 0]
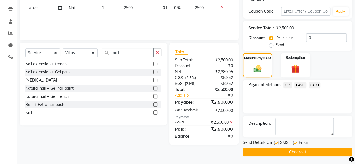
click at [275, 143] on label at bounding box center [276, 143] width 4 height 4
click at [275, 143] on input "checkbox" at bounding box center [276, 144] width 4 height 4
click at [274, 147] on div "Send Details On SMS Email Checkout" at bounding box center [298, 148] width 110 height 17
click at [272, 152] on button "Checkout" at bounding box center [298, 152] width 110 height 9
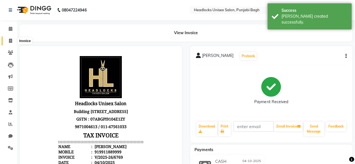
click at [15, 41] on span at bounding box center [11, 41] width 10 height 6
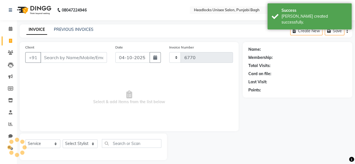
scroll to position [4, 0]
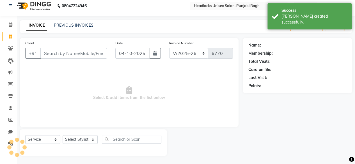
click at [58, 51] on input "Client" at bounding box center [73, 53] width 67 height 11
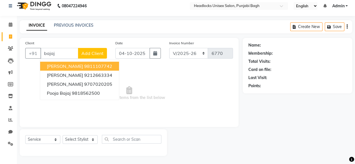
click at [84, 67] on ngb-highlight "9811107742" at bounding box center [98, 66] width 28 height 6
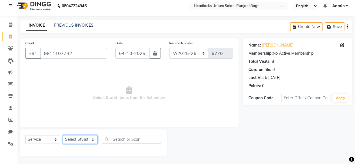
click at [77, 143] on select "Select Stylist ⁠Agnies ⁠Akash [PERSON_NAME] [PERSON_NAME] [PERSON_NAME] [PERSON…" at bounding box center [80, 139] width 35 height 9
click at [63, 135] on select "Select Stylist ⁠Agnies ⁠Akash [PERSON_NAME] [PERSON_NAME] [PERSON_NAME] [PERSON…" at bounding box center [80, 139] width 35 height 9
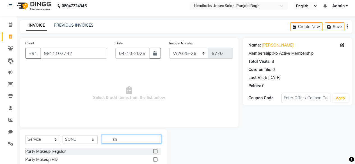
click at [116, 142] on input "sh" at bounding box center [132, 139] width 60 height 9
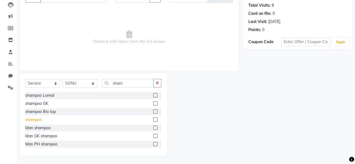
click at [37, 120] on div "shampoo" at bounding box center [33, 120] width 17 height 6
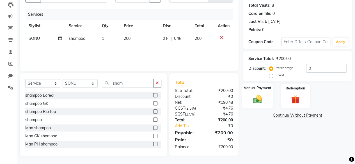
click at [259, 100] on img at bounding box center [257, 99] width 14 height 10
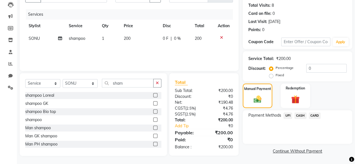
click at [302, 114] on span "CASH" at bounding box center [301, 116] width 12 height 6
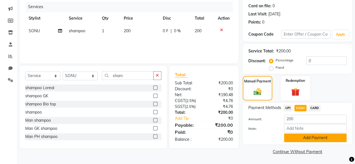
click at [293, 135] on button "Add Payment" at bounding box center [315, 138] width 63 height 9
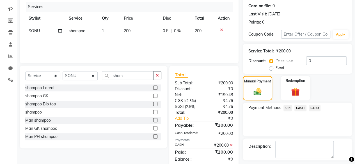
scroll to position [91, 0]
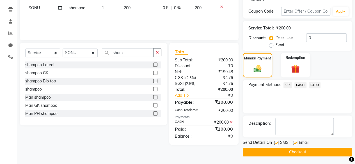
click at [277, 141] on label at bounding box center [276, 143] width 4 height 4
click at [277, 142] on input "checkbox" at bounding box center [276, 144] width 4 height 4
click at [277, 146] on div "Send Details On SMS Email Checkout" at bounding box center [298, 148] width 110 height 17
click at [274, 151] on button "Checkout" at bounding box center [298, 152] width 110 height 9
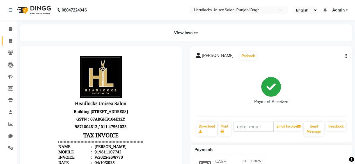
click at [10, 37] on link "Invoice" at bounding box center [8, 41] width 13 height 9
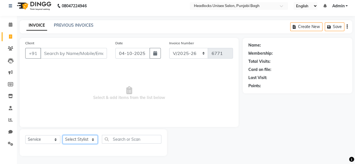
click at [77, 137] on select "Select Stylist ⁠Agnies ⁠Akash [PERSON_NAME] [PERSON_NAME] [PERSON_NAME] [PERSON…" at bounding box center [80, 139] width 35 height 9
click at [63, 135] on select "Select Stylist ⁠Agnies ⁠Akash [PERSON_NAME] [PERSON_NAME] [PERSON_NAME] [PERSON…" at bounding box center [80, 139] width 35 height 9
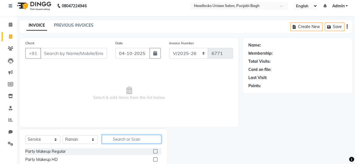
click at [118, 139] on input "text" at bounding box center [132, 139] width 60 height 9
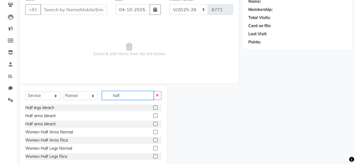
scroll to position [60, 0]
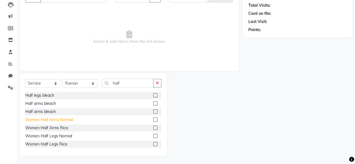
click at [52, 122] on div "Women Half Arms Normal" at bounding box center [49, 120] width 48 height 6
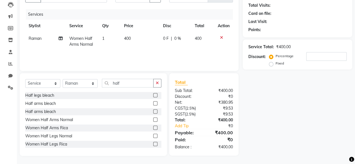
scroll to position [0, 0]
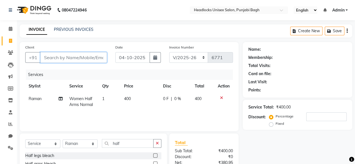
click at [86, 60] on input "Client" at bounding box center [73, 57] width 67 height 11
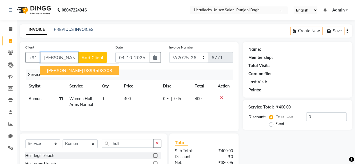
click at [84, 68] on ngb-highlight "9899598308" at bounding box center [98, 71] width 28 height 6
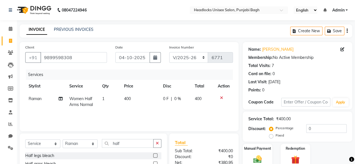
click at [221, 98] on icon at bounding box center [221, 98] width 3 height 4
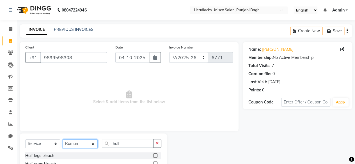
click at [86, 142] on select "Select Stylist ⁠Agnies ⁠Akash [PERSON_NAME] [PERSON_NAME] [PERSON_NAME] [PERSON…" at bounding box center [80, 144] width 35 height 9
click at [63, 140] on select "Select Stylist ⁠Agnies ⁠Akash [PERSON_NAME] [PERSON_NAME] [PERSON_NAME] [PERSON…" at bounding box center [80, 144] width 35 height 9
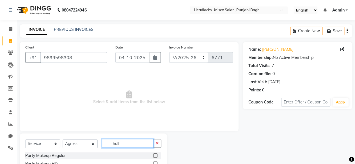
click at [108, 144] on input "half" at bounding box center [128, 143] width 52 height 9
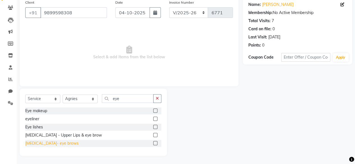
click at [48, 143] on div "[MEDICAL_DATA]- eye brows" at bounding box center [51, 144] width 53 height 6
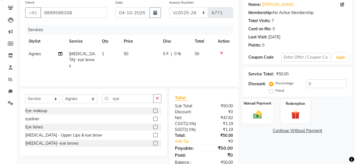
click at [252, 114] on img at bounding box center [257, 115] width 14 height 10
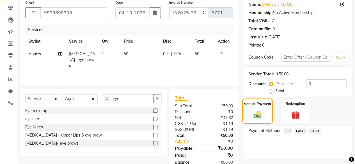
scroll to position [60, 0]
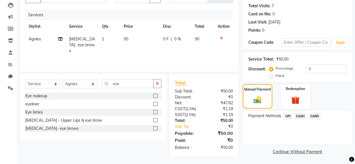
click at [299, 112] on div "Payment Methods UPI CASH CARD" at bounding box center [298, 128] width 110 height 34
click at [299, 113] on span "CASH" at bounding box center [301, 116] width 12 height 6
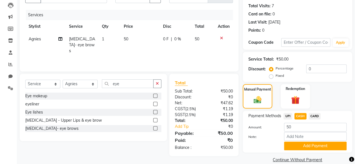
scroll to position [68, 0]
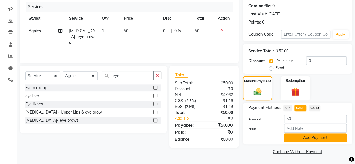
click at [302, 140] on button "Add Payment" at bounding box center [315, 138] width 63 height 9
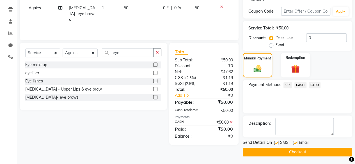
click at [278, 142] on label at bounding box center [276, 143] width 4 height 4
click at [278, 142] on input "checkbox" at bounding box center [276, 144] width 4 height 4
click at [276, 148] on button "Checkout" at bounding box center [298, 152] width 110 height 9
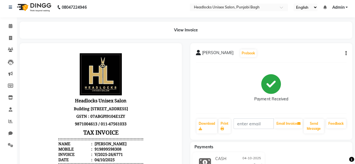
scroll to position [3, 0]
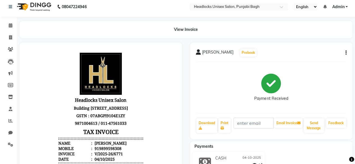
click at [345, 129] on div "Feedback" at bounding box center [336, 126] width 21 height 16
click at [13, 41] on link "Invoice" at bounding box center [8, 37] width 13 height 9
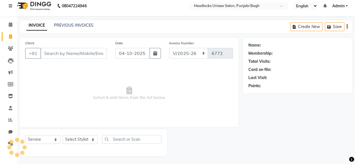
click at [68, 50] on input "Client" at bounding box center [73, 53] width 67 height 11
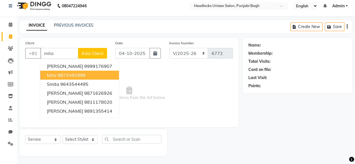
click at [81, 73] on ngb-highlight "9873492999" at bounding box center [72, 75] width 28 height 6
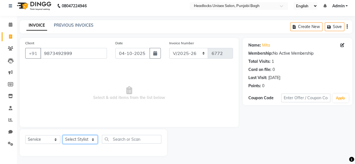
click at [77, 141] on select "Select Stylist ⁠Agnies ⁠Akash [PERSON_NAME] [PERSON_NAME] [PERSON_NAME] [PERSON…" at bounding box center [80, 139] width 35 height 9
click at [63, 135] on select "Select Stylist ⁠Agnies ⁠Akash [PERSON_NAME] [PERSON_NAME] [PERSON_NAME] [PERSON…" at bounding box center [80, 139] width 35 height 9
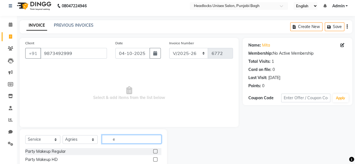
click at [120, 140] on input "e" at bounding box center [132, 139] width 60 height 9
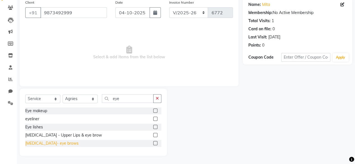
click at [34, 144] on div "[MEDICAL_DATA]- eye brows" at bounding box center [51, 144] width 53 height 6
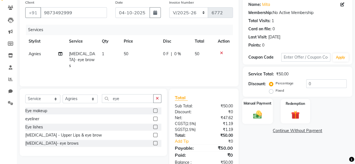
click at [265, 110] on div "Manual Payment" at bounding box center [257, 112] width 31 height 26
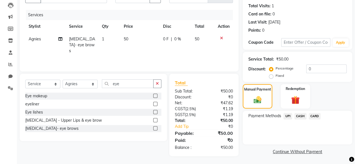
click at [303, 117] on span "CASH" at bounding box center [301, 116] width 12 height 6
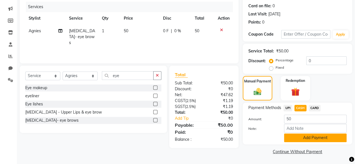
click at [299, 142] on button "Add Payment" at bounding box center [315, 138] width 63 height 9
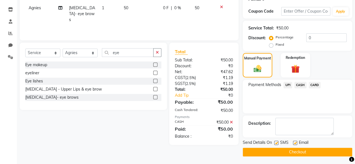
click at [277, 141] on label at bounding box center [276, 143] width 4 height 4
click at [277, 142] on input "checkbox" at bounding box center [276, 144] width 4 height 4
click at [275, 154] on button "Checkout" at bounding box center [298, 152] width 110 height 9
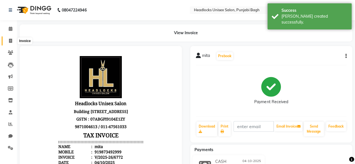
click at [10, 38] on span at bounding box center [11, 41] width 10 height 6
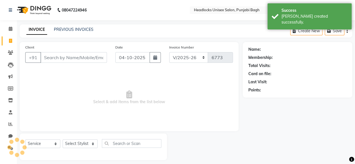
scroll to position [4, 0]
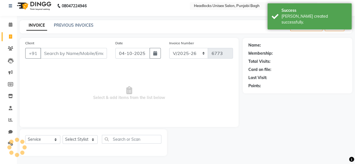
click at [92, 56] on input "Client" at bounding box center [73, 53] width 67 height 11
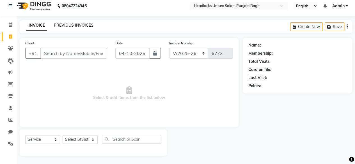
click at [70, 25] on link "PREVIOUS INVOICES" at bounding box center [74, 25] width 40 height 5
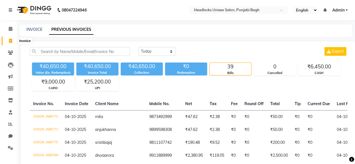
click at [8, 41] on span at bounding box center [11, 41] width 10 height 6
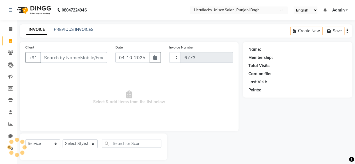
scroll to position [4, 0]
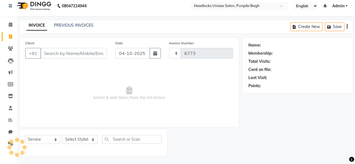
click at [8, 41] on link "Invoice" at bounding box center [8, 36] width 13 height 9
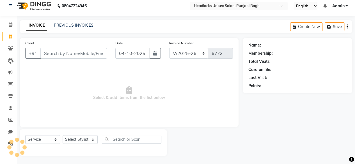
click at [8, 41] on link "Invoice" at bounding box center [8, 36] width 13 height 9
click at [59, 54] on input "Client" at bounding box center [73, 53] width 67 height 11
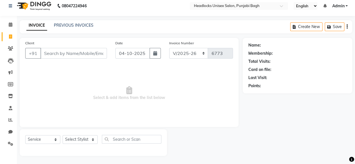
click at [59, 54] on input "Client" at bounding box center [73, 53] width 67 height 11
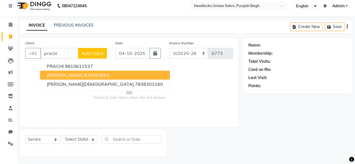
click at [69, 72] on button "[PERSON_NAME] 836583663" at bounding box center [105, 75] width 130 height 9
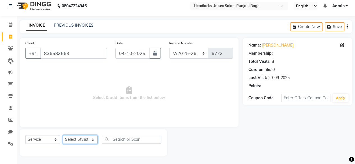
click at [83, 136] on select "Select Stylist ⁠Agnies ⁠Akash [PERSON_NAME] [PERSON_NAME] [PERSON_NAME] [PERSON…" at bounding box center [80, 139] width 35 height 9
click at [63, 135] on select "Select Stylist ⁠Agnies ⁠Akash [PERSON_NAME] [PERSON_NAME] [PERSON_NAME] [PERSON…" at bounding box center [80, 139] width 35 height 9
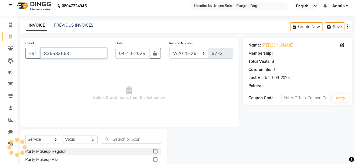
click at [89, 54] on input "836583663" at bounding box center [73, 53] width 67 height 11
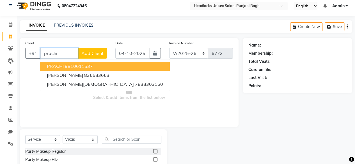
click at [77, 65] on ngb-highlight "9810611537" at bounding box center [79, 66] width 28 height 6
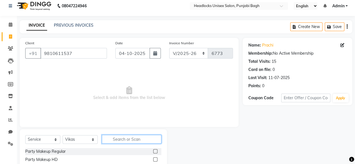
click at [131, 138] on input "text" at bounding box center [132, 139] width 60 height 9
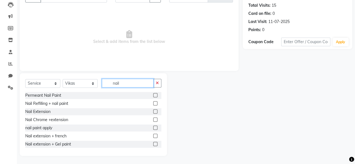
scroll to position [42, 0]
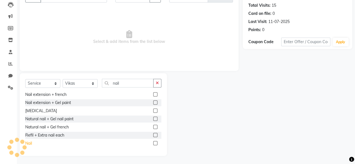
click at [29, 142] on div "Nail" at bounding box center [28, 144] width 7 height 6
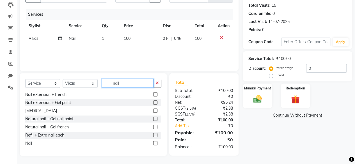
click at [119, 84] on input "nail" at bounding box center [128, 83] width 52 height 9
click at [127, 42] on td "100" at bounding box center [139, 38] width 39 height 13
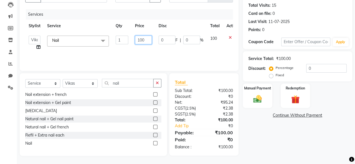
click at [140, 38] on input "100" at bounding box center [143, 40] width 17 height 9
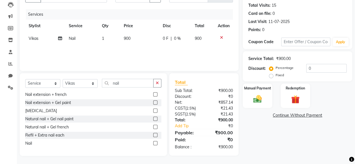
click at [80, 88] on div "Select Service Product Membership Package Voucher Prepaid Gift Card Select Styl…" at bounding box center [93, 85] width 136 height 13
click at [82, 87] on select "Select Stylist ⁠Agnies ⁠Akash [PERSON_NAME] [PERSON_NAME] [PERSON_NAME] [PERSON…" at bounding box center [80, 83] width 35 height 9
click at [63, 79] on select "Select Stylist ⁠Agnies ⁠Akash [PERSON_NAME] [PERSON_NAME] [PERSON_NAME] [PERSON…" at bounding box center [80, 83] width 35 height 9
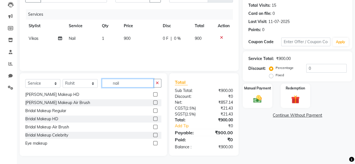
click at [124, 85] on input "nail" at bounding box center [128, 83] width 52 height 9
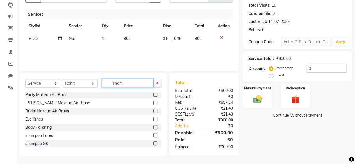
scroll to position [0, 0]
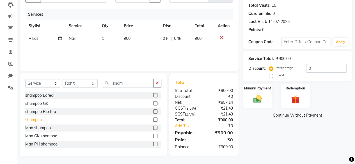
click at [40, 119] on div "shampoo" at bounding box center [33, 120] width 17 height 6
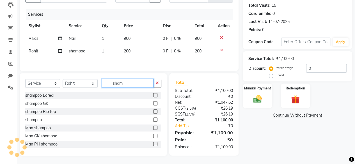
click at [127, 83] on input "sham" at bounding box center [128, 83] width 52 height 9
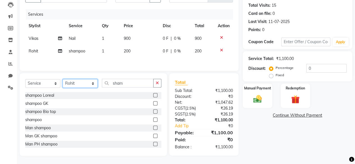
click at [75, 83] on select "Select Stylist ⁠Agnies ⁠Akash [PERSON_NAME] [PERSON_NAME] [PERSON_NAME] [PERSON…" at bounding box center [80, 83] width 35 height 9
click at [63, 80] on select "Select Stylist ⁠Agnies ⁠Akash [PERSON_NAME] [PERSON_NAME] [PERSON_NAME] [PERSON…" at bounding box center [80, 83] width 35 height 9
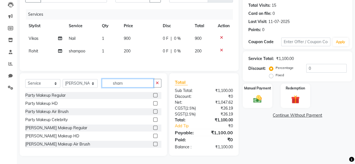
click at [126, 83] on input "sham" at bounding box center [128, 83] width 52 height 9
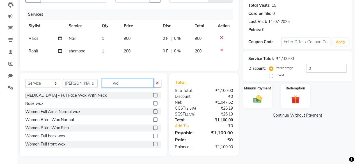
click at [126, 83] on input "wa" at bounding box center [128, 83] width 52 height 9
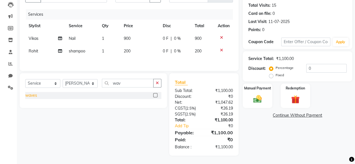
click at [31, 93] on div "waves" at bounding box center [31, 96] width 12 height 6
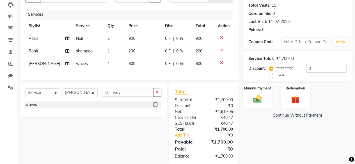
scroll to position [74, 0]
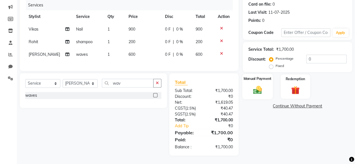
click at [263, 79] on div "Manual Payment" at bounding box center [257, 87] width 31 height 26
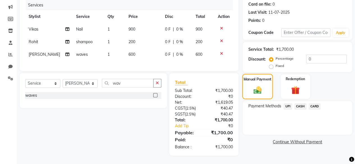
scroll to position [70, 0]
click at [286, 105] on span "UPI" at bounding box center [288, 106] width 9 height 6
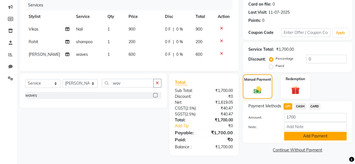
click at [288, 132] on button "Add Payment" at bounding box center [315, 136] width 63 height 9
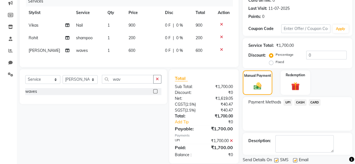
scroll to position [91, 0]
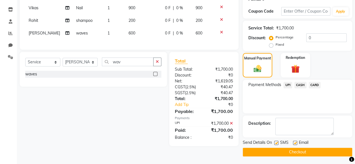
click at [291, 83] on span "UPI" at bounding box center [288, 85] width 9 height 6
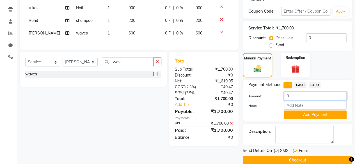
click at [292, 94] on input "0" at bounding box center [315, 96] width 63 height 9
click at [290, 115] on button "Add Payment" at bounding box center [315, 115] width 63 height 9
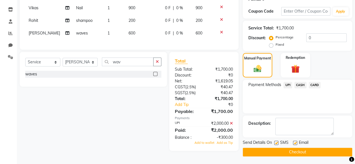
click at [277, 143] on label at bounding box center [276, 143] width 4 height 4
click at [277, 143] on input "checkbox" at bounding box center [276, 144] width 4 height 4
click at [227, 145] on span "Add as Tip" at bounding box center [225, 143] width 16 height 4
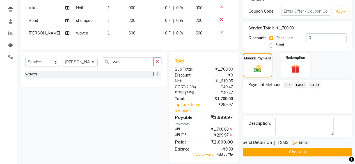
click at [227, 157] on span "Add as Tip" at bounding box center [225, 155] width 16 height 4
click at [262, 149] on button "Checkout" at bounding box center [298, 152] width 110 height 9
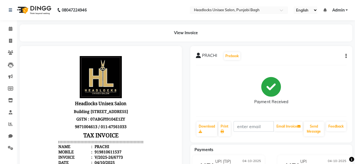
drag, startPoint x: 289, startPoint y: 90, endPoint x: 286, endPoint y: 96, distance: 6.5
click at [286, 96] on div "Payment Received" at bounding box center [271, 91] width 151 height 42
click at [11, 40] on icon at bounding box center [10, 41] width 3 height 4
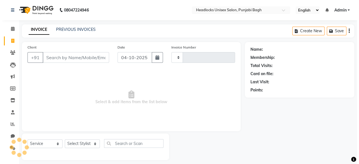
scroll to position [4, 0]
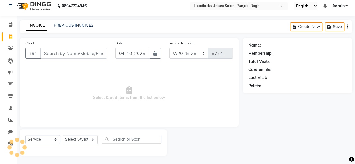
click at [84, 54] on input "Client" at bounding box center [73, 53] width 67 height 11
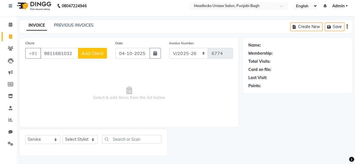
click at [84, 54] on span "Add Client" at bounding box center [92, 54] width 22 height 6
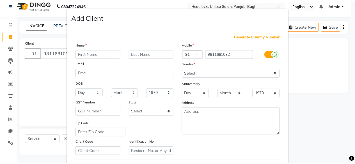
scroll to position [94, 0]
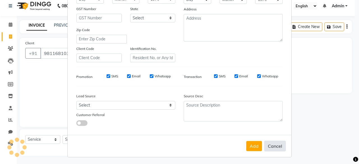
click at [277, 145] on button "Cancel" at bounding box center [275, 146] width 22 height 11
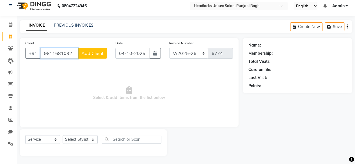
click at [63, 51] on input "9811681032" at bounding box center [59, 53] width 38 height 11
click at [63, 51] on input "Client" at bounding box center [73, 53] width 67 height 11
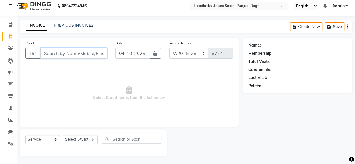
click at [63, 51] on input "Client" at bounding box center [73, 53] width 67 height 11
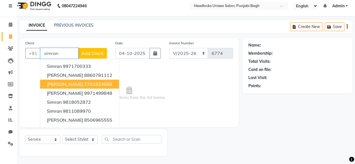
click at [84, 85] on ngb-highlight "7701824068" at bounding box center [98, 84] width 28 height 6
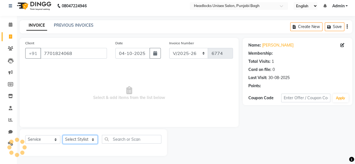
click at [73, 141] on select "Select Stylist ⁠Agnies ⁠Akash [PERSON_NAME] [PERSON_NAME] [PERSON_NAME] [PERSON…" at bounding box center [80, 139] width 35 height 9
click at [63, 135] on select "Select Stylist ⁠Agnies ⁠Akash [PERSON_NAME] [PERSON_NAME] [PERSON_NAME] [PERSON…" at bounding box center [80, 139] width 35 height 9
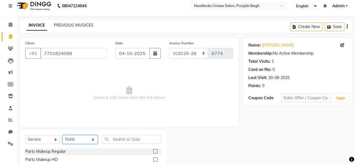
drag, startPoint x: 93, startPoint y: 140, endPoint x: 114, endPoint y: 141, distance: 20.8
click at [114, 141] on div "Select Service Product Membership Package Voucher Prepaid Gift Card Select Styl…" at bounding box center [93, 141] width 136 height 13
click at [114, 141] on input "text" at bounding box center [132, 139] width 60 height 9
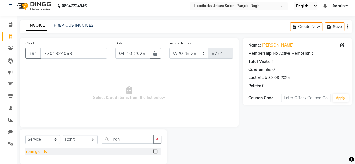
click at [32, 150] on div "ironing curls" at bounding box center [36, 152] width 22 height 6
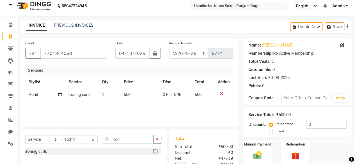
scroll to position [60, 0]
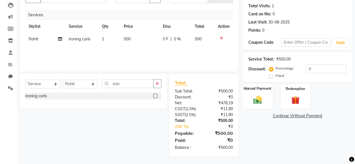
click at [263, 101] on img at bounding box center [257, 100] width 14 height 10
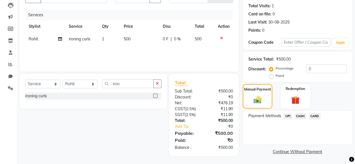
click at [289, 119] on span "UPI" at bounding box center [288, 116] width 9 height 6
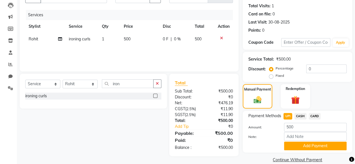
scroll to position [68, 0]
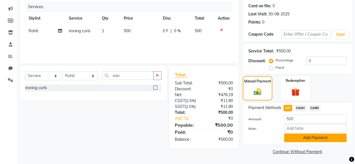
click at [291, 136] on button "Add Payment" at bounding box center [315, 138] width 63 height 9
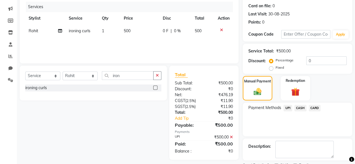
scroll to position [91, 0]
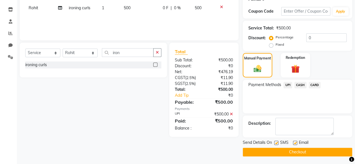
click at [274, 143] on label at bounding box center [276, 143] width 4 height 4
click at [274, 143] on input "checkbox" at bounding box center [276, 144] width 4 height 4
click at [272, 150] on button "Checkout" at bounding box center [298, 152] width 110 height 9
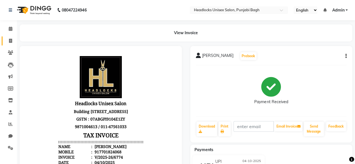
click at [7, 37] on link "Invoice" at bounding box center [8, 41] width 13 height 9
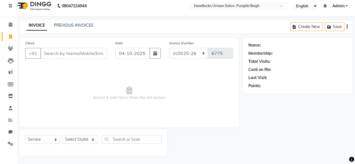
click at [56, 54] on input "Client" at bounding box center [73, 53] width 67 height 11
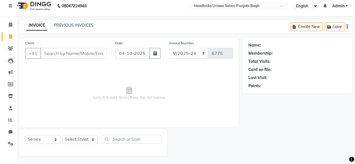
click at [56, 54] on input "Client" at bounding box center [73, 53] width 67 height 11
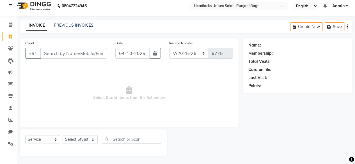
click at [56, 54] on input "Client" at bounding box center [73, 53] width 67 height 11
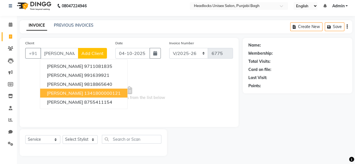
click at [57, 92] on span "[PERSON_NAME]" at bounding box center [65, 93] width 36 height 6
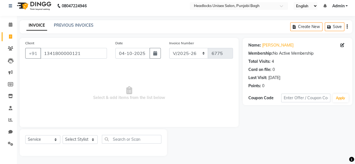
click at [57, 92] on span "Select & add items from the list below" at bounding box center [129, 93] width 208 height 56
click at [76, 136] on select "Select Stylist ⁠Agnies ⁠Akash [PERSON_NAME] [PERSON_NAME] [PERSON_NAME] [PERSON…" at bounding box center [80, 139] width 35 height 9
click at [63, 135] on select "Select Stylist ⁠Agnies ⁠Akash [PERSON_NAME] [PERSON_NAME] [PERSON_NAME] [PERSON…" at bounding box center [80, 139] width 35 height 9
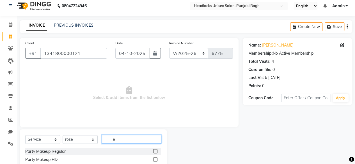
click at [133, 141] on input "e" at bounding box center [132, 139] width 60 height 9
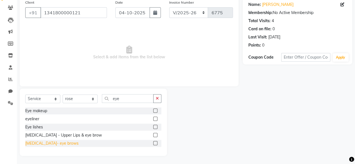
click at [56, 144] on div "[MEDICAL_DATA]- eye brows" at bounding box center [51, 144] width 53 height 6
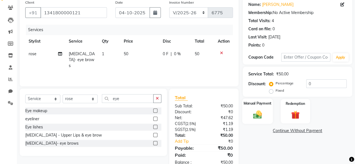
click at [267, 106] on div "Manual Payment" at bounding box center [257, 112] width 31 height 26
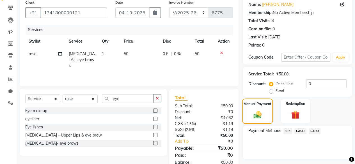
scroll to position [60, 0]
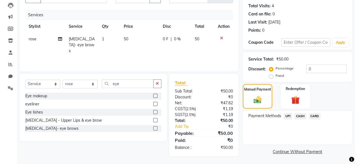
click at [303, 118] on span "CASH" at bounding box center [301, 116] width 12 height 6
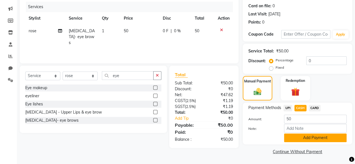
click at [295, 137] on button "Add Payment" at bounding box center [315, 138] width 63 height 9
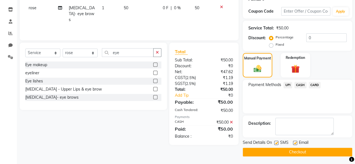
click at [279, 143] on div "SMS" at bounding box center [283, 143] width 19 height 7
click at [277, 143] on label at bounding box center [276, 143] width 4 height 4
click at [277, 143] on input "checkbox" at bounding box center [276, 144] width 4 height 4
click at [276, 148] on button "Checkout" at bounding box center [298, 152] width 110 height 9
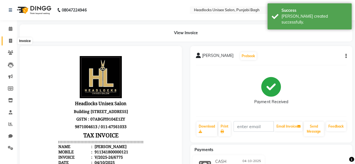
click at [8, 43] on span at bounding box center [11, 41] width 10 height 6
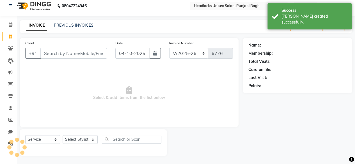
click at [77, 57] on input "Client" at bounding box center [73, 53] width 67 height 11
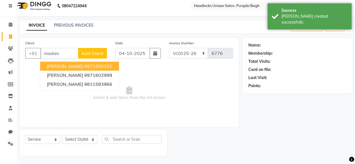
click at [76, 64] on button "[PERSON_NAME] 9971800332" at bounding box center [79, 66] width 79 height 9
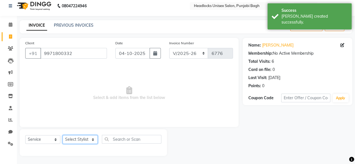
click at [83, 140] on select "Select Stylist ⁠Agnies ⁠Akash [PERSON_NAME] [PERSON_NAME] [PERSON_NAME] [PERSON…" at bounding box center [80, 139] width 35 height 9
click at [63, 135] on select "Select Stylist ⁠Agnies ⁠Akash [PERSON_NAME] [PERSON_NAME] [PERSON_NAME] [PERSON…" at bounding box center [80, 139] width 35 height 9
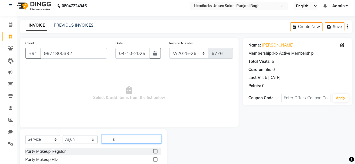
click at [113, 138] on input "s" at bounding box center [132, 139] width 60 height 9
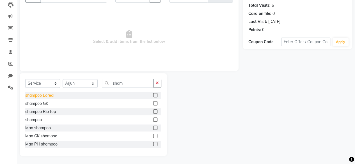
click at [36, 95] on div "shampoo Loreal" at bounding box center [39, 96] width 29 height 6
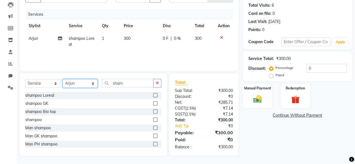
click at [77, 84] on select "Select Stylist ⁠Agnies ⁠Akash [PERSON_NAME] [PERSON_NAME] [PERSON_NAME] [PERSON…" at bounding box center [80, 83] width 35 height 9
click at [63, 79] on select "Select Stylist ⁠Agnies ⁠Akash [PERSON_NAME] [PERSON_NAME] [PERSON_NAME] [PERSON…" at bounding box center [80, 83] width 35 height 9
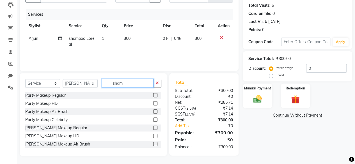
click at [144, 83] on input "sham" at bounding box center [128, 83] width 52 height 9
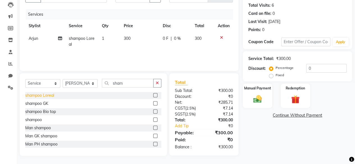
click at [45, 96] on div "shampoo Loreal" at bounding box center [39, 96] width 29 height 6
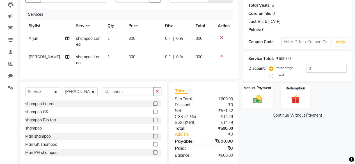
click at [263, 90] on label "Manual Payment" at bounding box center [258, 87] width 28 height 5
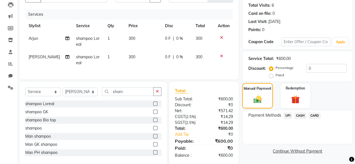
scroll to position [73, 0]
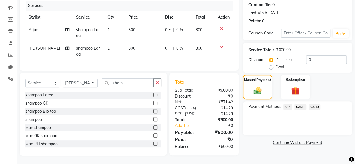
click at [313, 104] on span "CARD" at bounding box center [315, 107] width 12 height 6
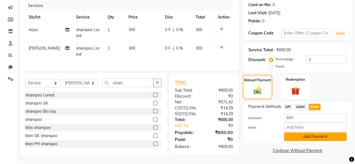
click at [297, 133] on button "Add Payment" at bounding box center [315, 137] width 63 height 9
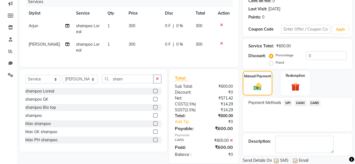
scroll to position [91, 0]
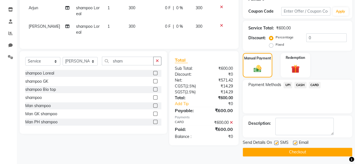
click at [276, 144] on label at bounding box center [276, 143] width 4 height 4
click at [276, 144] on input "checkbox" at bounding box center [276, 144] width 4 height 4
click at [274, 149] on button "Checkout" at bounding box center [298, 152] width 110 height 9
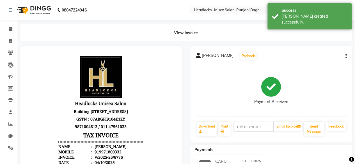
click at [274, 149] on div "Payments" at bounding box center [273, 150] width 167 height 6
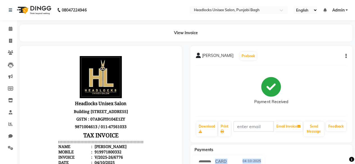
drag, startPoint x: 276, startPoint y: 149, endPoint x: 275, endPoint y: 158, distance: 9.4
click at [275, 158] on div "Payments CARD [DATE] ₹600.00 Added on [DATE]" at bounding box center [271, 166] width 162 height 42
click at [8, 38] on span at bounding box center [11, 41] width 10 height 6
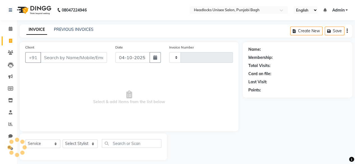
scroll to position [4, 0]
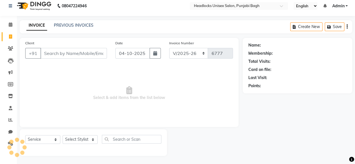
click at [55, 47] on div "Client +91" at bounding box center [66, 51] width 90 height 23
click at [55, 49] on div "Client +91" at bounding box center [66, 51] width 90 height 23
click at [55, 49] on input "Client" at bounding box center [73, 53] width 67 height 11
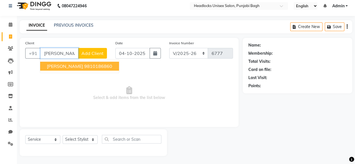
click at [58, 68] on span "[PERSON_NAME]" at bounding box center [65, 66] width 36 height 6
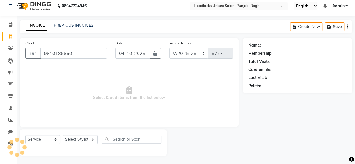
click at [82, 144] on div "Select Service Product Membership Package Voucher Prepaid Gift Card Select Styl…" at bounding box center [93, 141] width 136 height 13
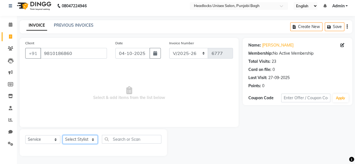
click at [89, 140] on select "Select Stylist ⁠Agnies ⁠Akash [PERSON_NAME] [PERSON_NAME] [PERSON_NAME] [PERSON…" at bounding box center [80, 139] width 35 height 9
click at [63, 135] on select "Select Stylist ⁠Agnies ⁠Akash [PERSON_NAME] [PERSON_NAME] [PERSON_NAME] [PERSON…" at bounding box center [80, 139] width 35 height 9
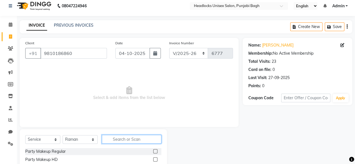
click at [126, 140] on input "text" at bounding box center [132, 139] width 60 height 9
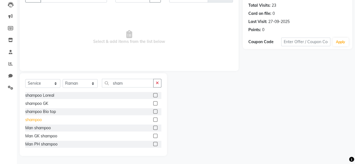
click at [39, 120] on div "shampoo" at bounding box center [33, 120] width 17 height 6
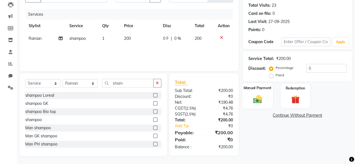
click at [261, 93] on div "Manual Payment" at bounding box center [257, 96] width 31 height 26
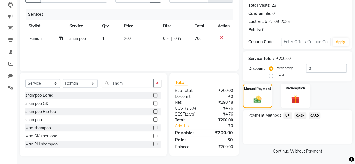
click at [298, 113] on span "CASH" at bounding box center [301, 116] width 12 height 6
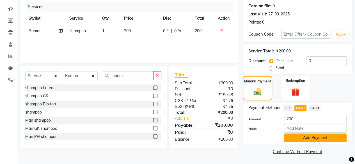
click at [290, 137] on button "Add Payment" at bounding box center [315, 138] width 63 height 9
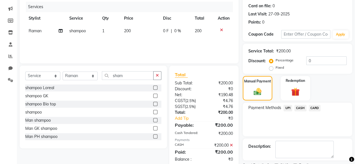
scroll to position [91, 0]
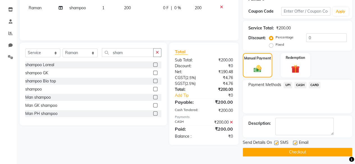
click at [277, 141] on label at bounding box center [276, 143] width 4 height 4
click at [277, 142] on input "checkbox" at bounding box center [276, 144] width 4 height 4
click at [276, 150] on button "Checkout" at bounding box center [298, 152] width 110 height 9
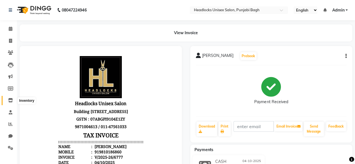
click at [9, 102] on icon at bounding box center [10, 100] width 5 height 4
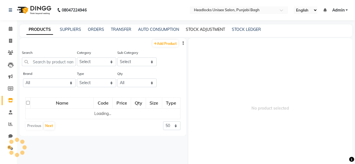
click at [200, 31] on link "STOCK ADJUSTMENT" at bounding box center [205, 29] width 39 height 5
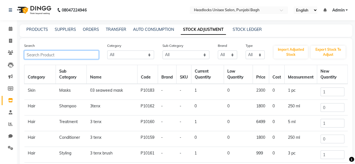
click at [67, 58] on input "text" at bounding box center [61, 55] width 75 height 9
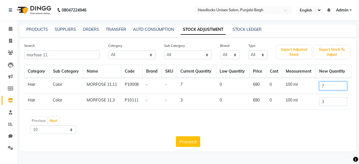
click at [333, 84] on input "7" at bounding box center [334, 86] width 28 height 9
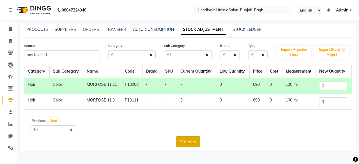
click at [190, 146] on button "Proceed" at bounding box center [188, 141] width 24 height 11
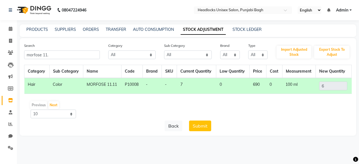
click at [190, 146] on div "08047224946 Select Location × Headlocks Unisex Salon, Punjabi Bagh English ENGL…" at bounding box center [179, 82] width 359 height 164
click at [203, 126] on button "Submit" at bounding box center [200, 126] width 22 height 11
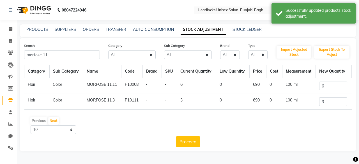
click at [81, 60] on div "Search morfose 11. Category All Hair Skin Makeup Personal Care Appliances [PERS…" at bounding box center [188, 94] width 337 height 113
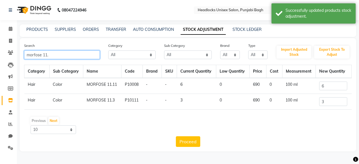
click at [85, 57] on input "morfose 11." at bounding box center [62, 55] width 76 height 9
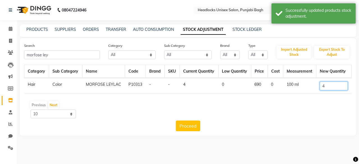
click at [334, 85] on input "4" at bounding box center [334, 86] width 28 height 9
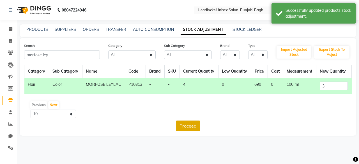
click at [197, 127] on button "Proceed" at bounding box center [188, 126] width 24 height 11
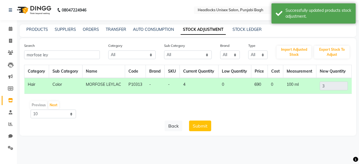
click at [197, 127] on button "Submit" at bounding box center [200, 126] width 22 height 11
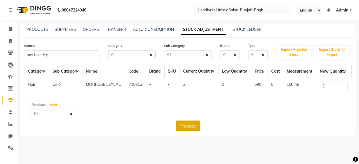
click at [195, 126] on button "Proceed" at bounding box center [188, 126] width 24 height 11
click at [10, 40] on icon at bounding box center [10, 41] width 3 height 4
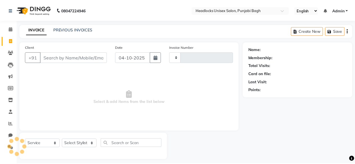
scroll to position [4, 0]
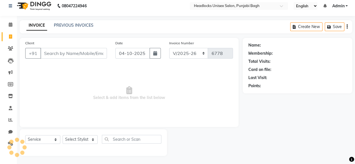
click at [75, 54] on input "Client" at bounding box center [73, 53] width 67 height 11
